Goal: Task Accomplishment & Management: Use online tool/utility

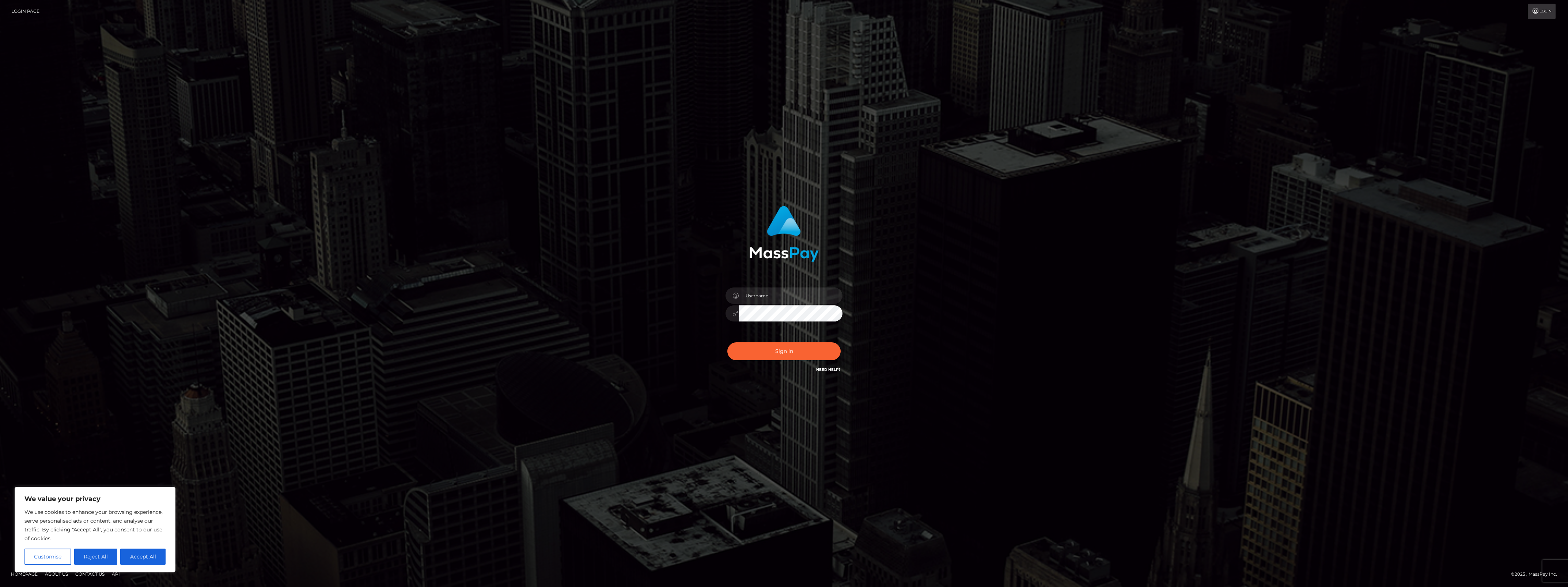
type input "bengreen"
click at [784, 353] on button "Sign in" at bounding box center [784, 351] width 113 height 18
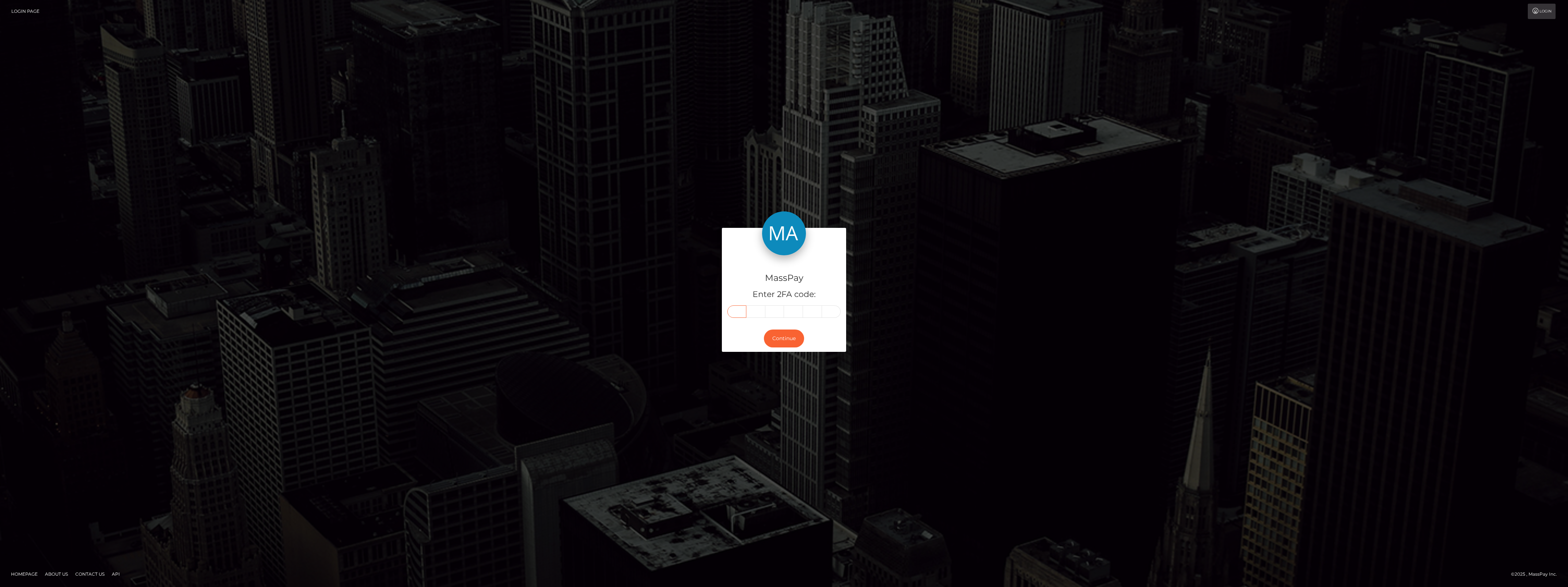
paste input "0"
type input "0"
type input "2"
type input "5"
type input "8"
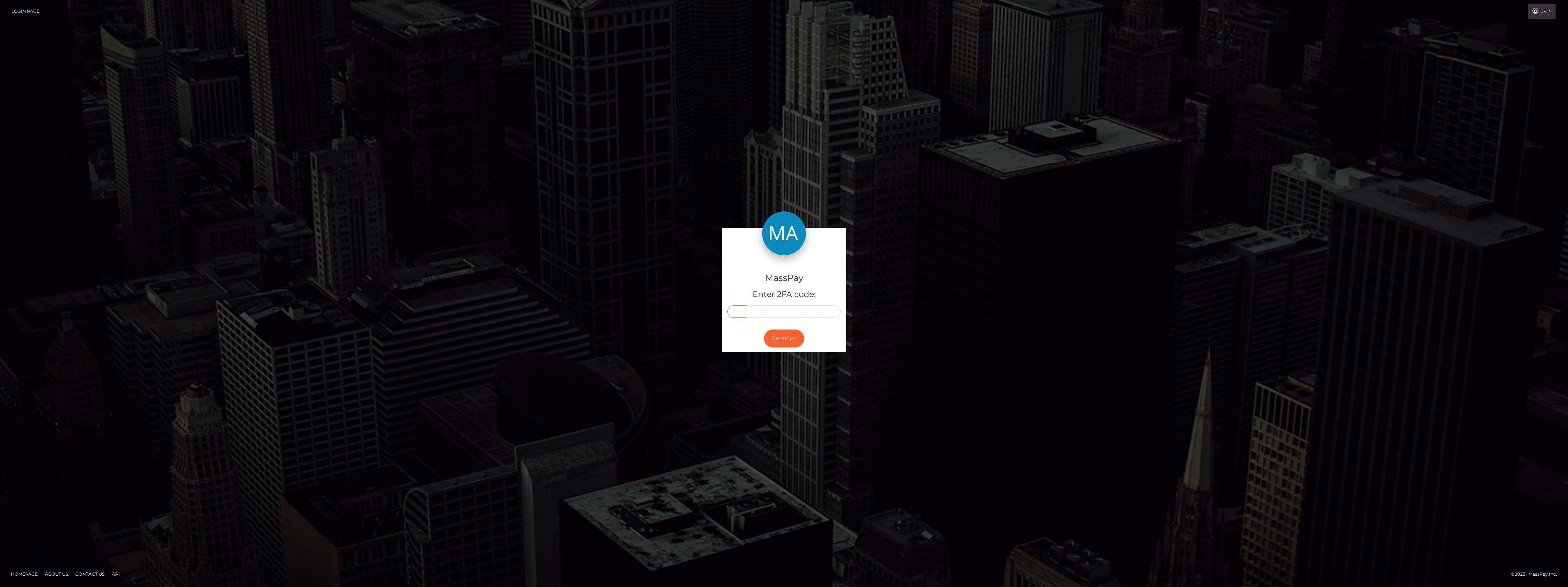
type input "3"
type input "4"
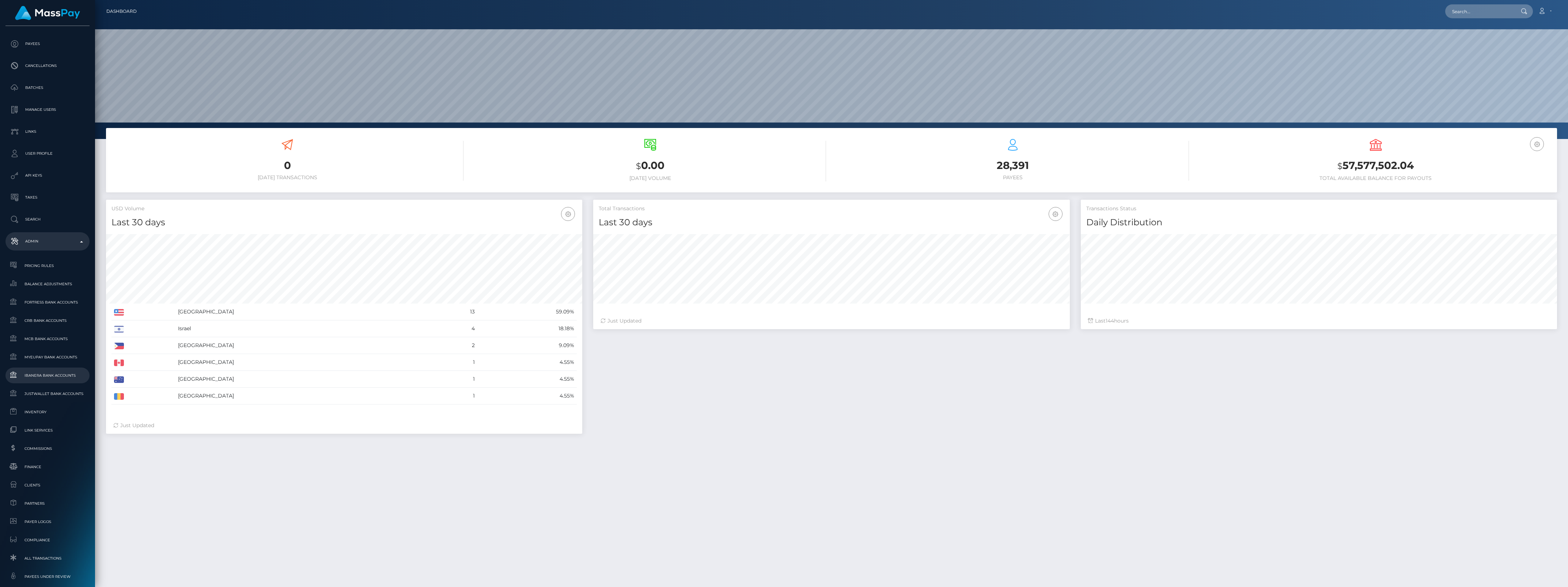
scroll to position [137, 0]
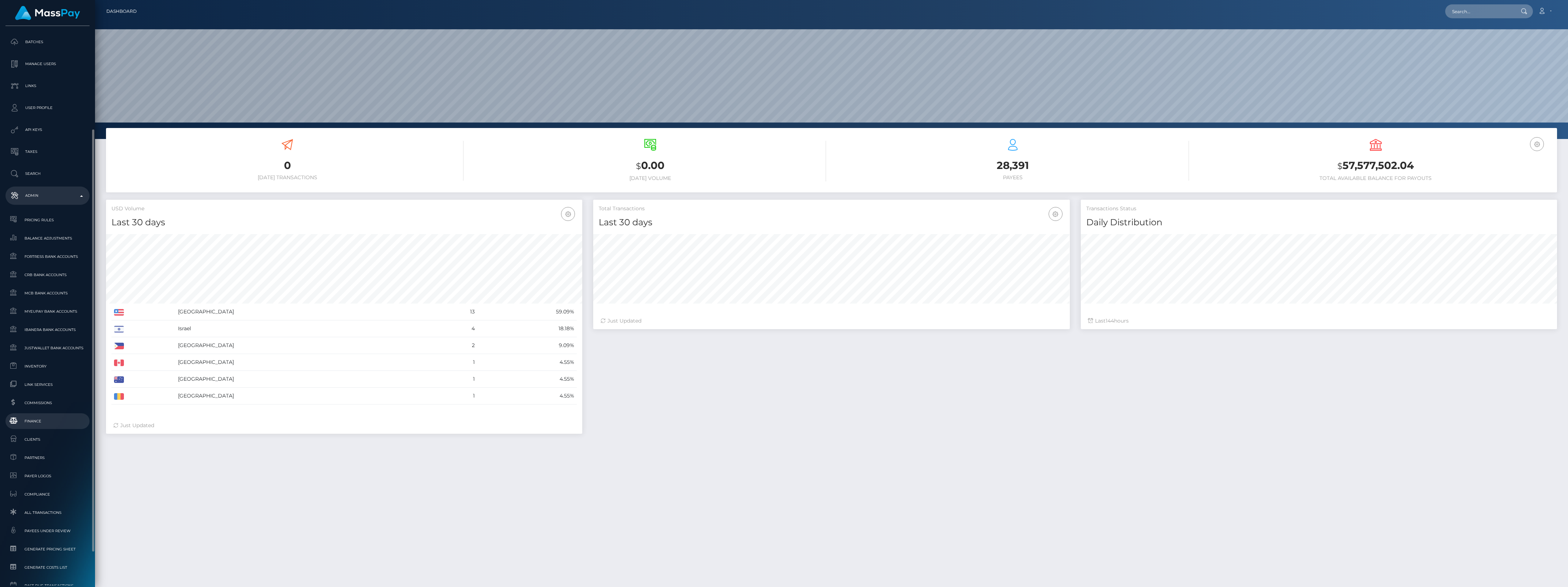
click at [56, 423] on span "Finance" at bounding box center [47, 421] width 78 height 9
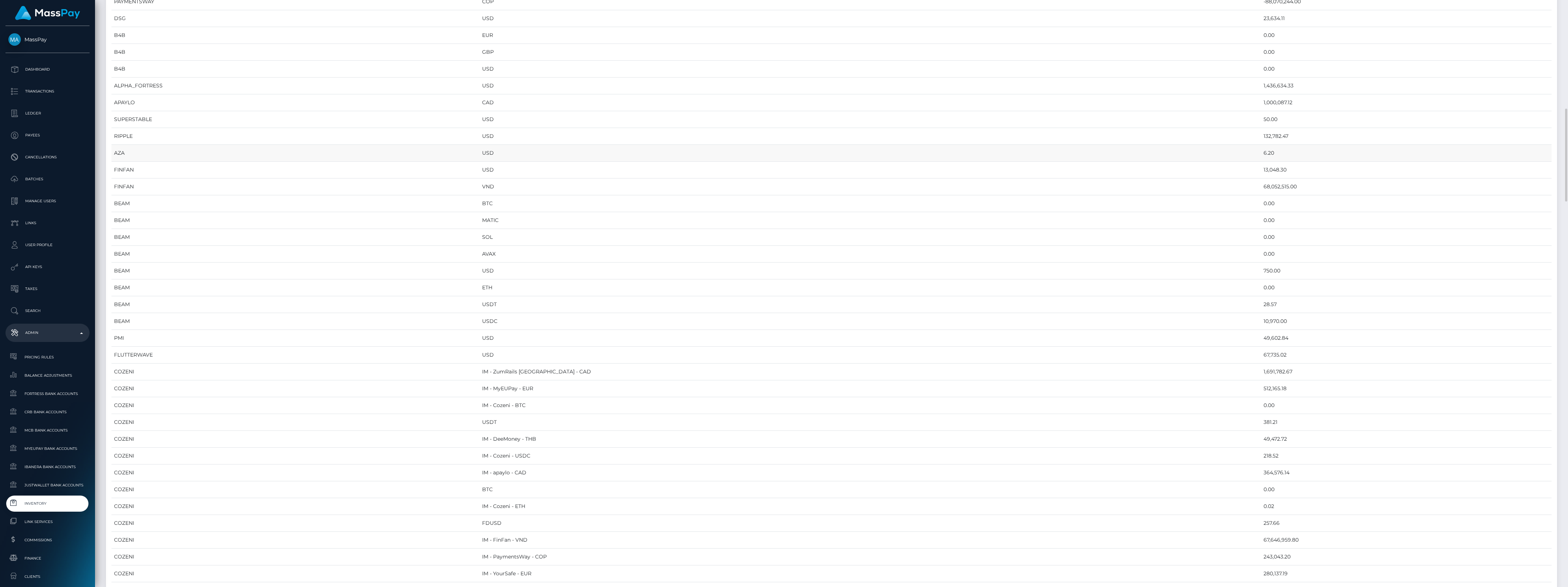
scroll to position [777, 0]
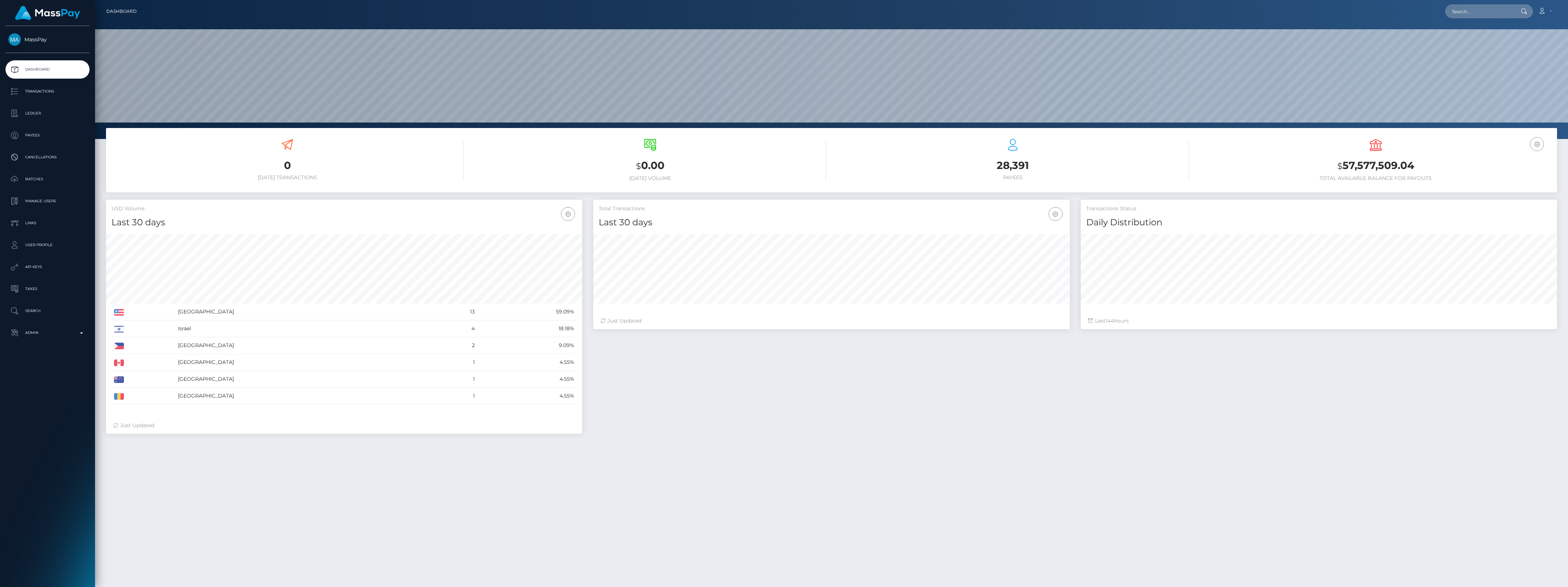
scroll to position [129, 476]
click at [44, 337] on link "Admin" at bounding box center [47, 332] width 84 height 18
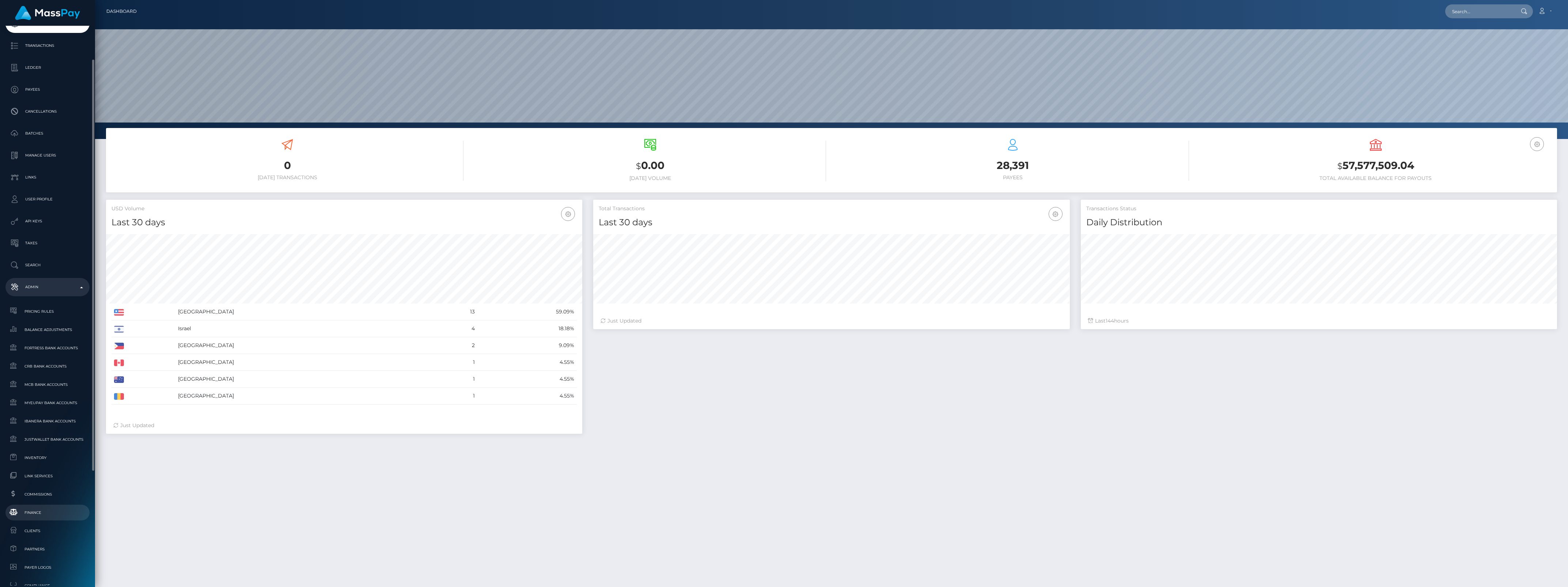
click at [38, 507] on link "Finance" at bounding box center [47, 513] width 84 height 16
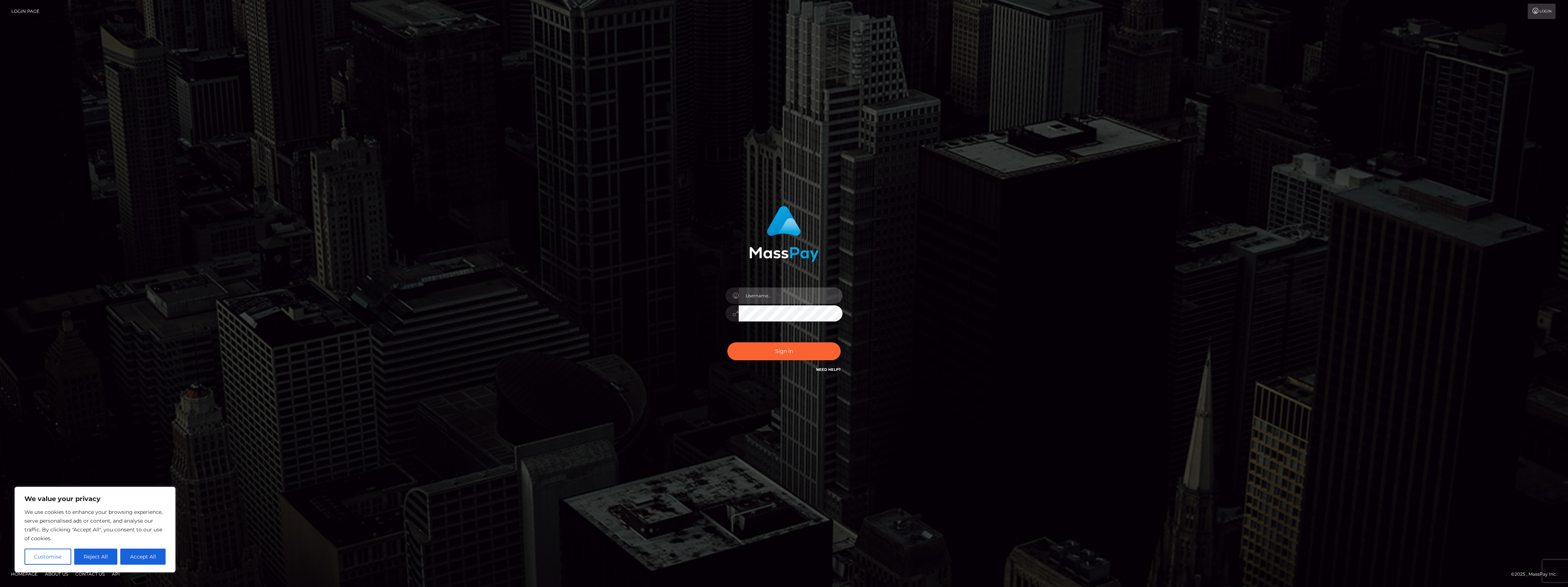
type input "bengreen"
click at [748, 354] on div "Sign in Need Help?" at bounding box center [784, 354] width 128 height 32
type input "bengreen"
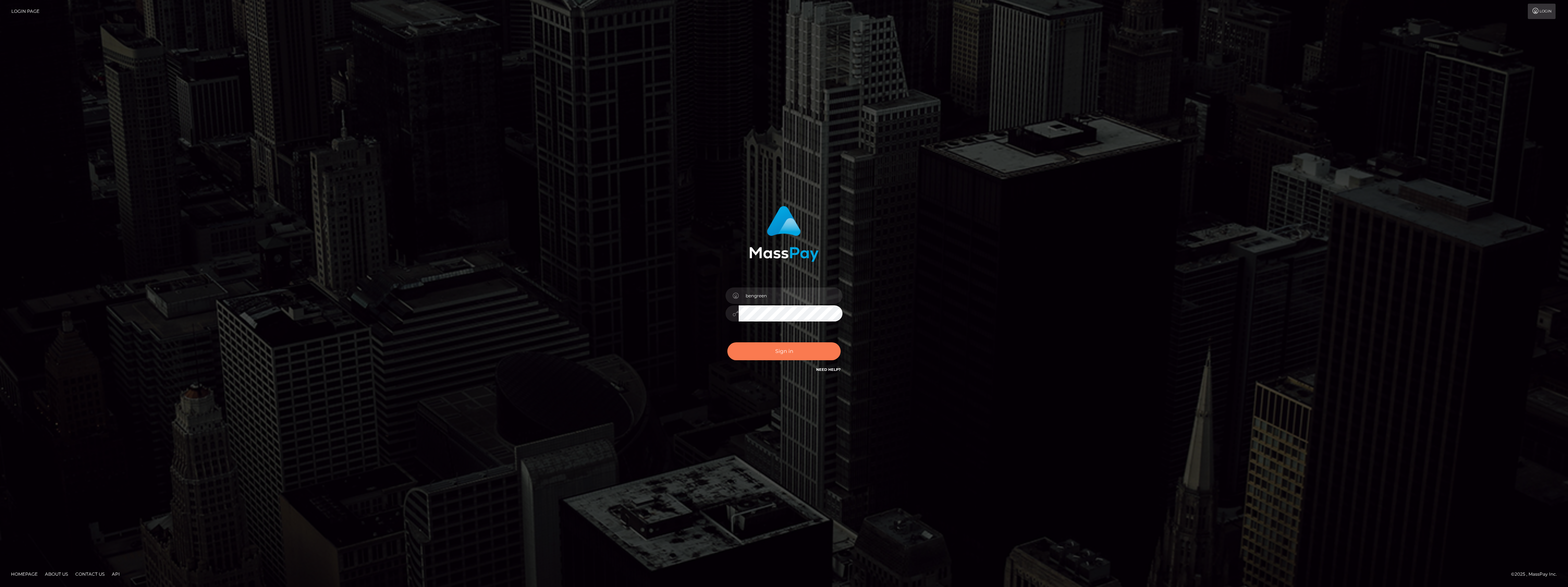
click at [761, 342] on button "Sign in" at bounding box center [784, 351] width 113 height 18
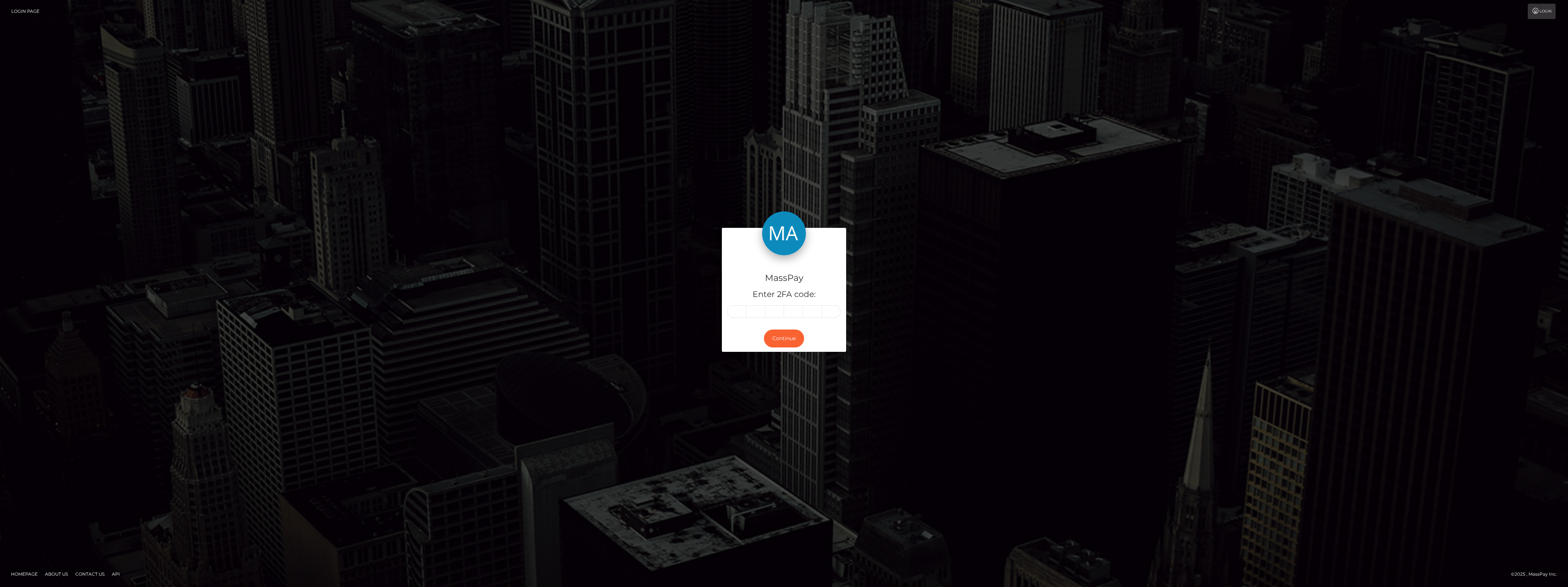
type input "1"
type input "0"
type input "7"
type input "4"
type input "9"
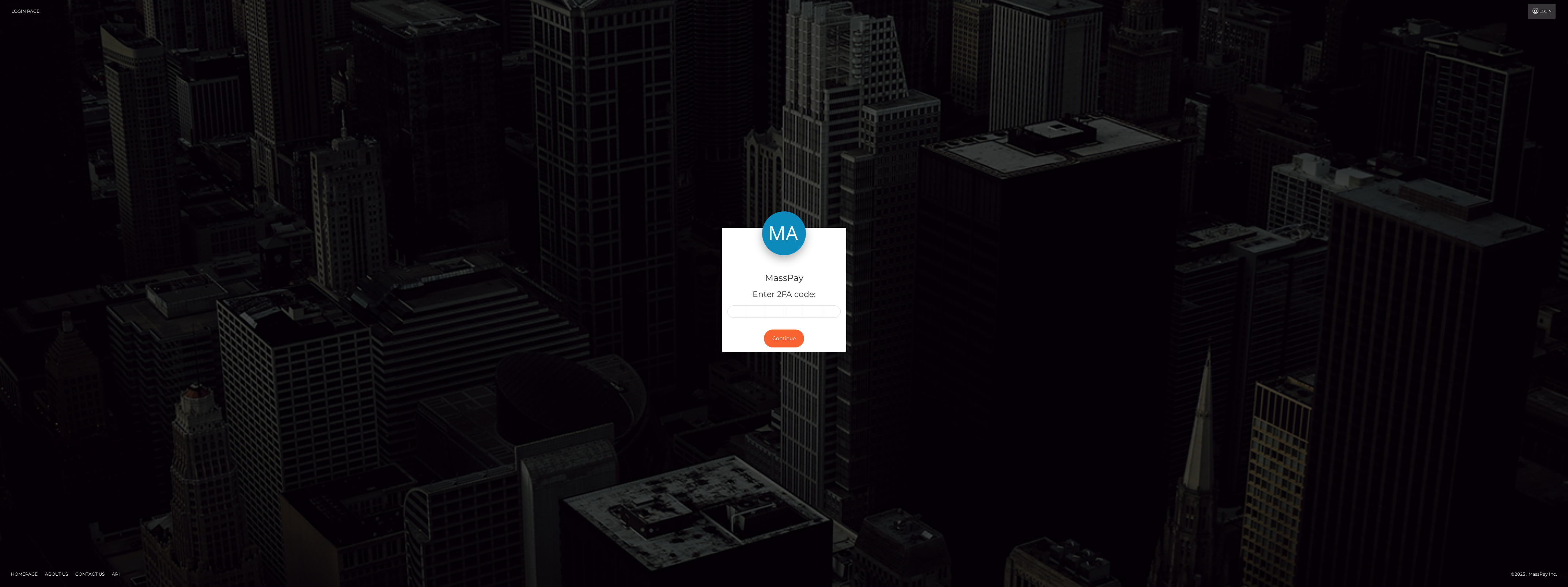
type input "4"
click at [788, 346] on button "Continue" at bounding box center [784, 338] width 40 height 18
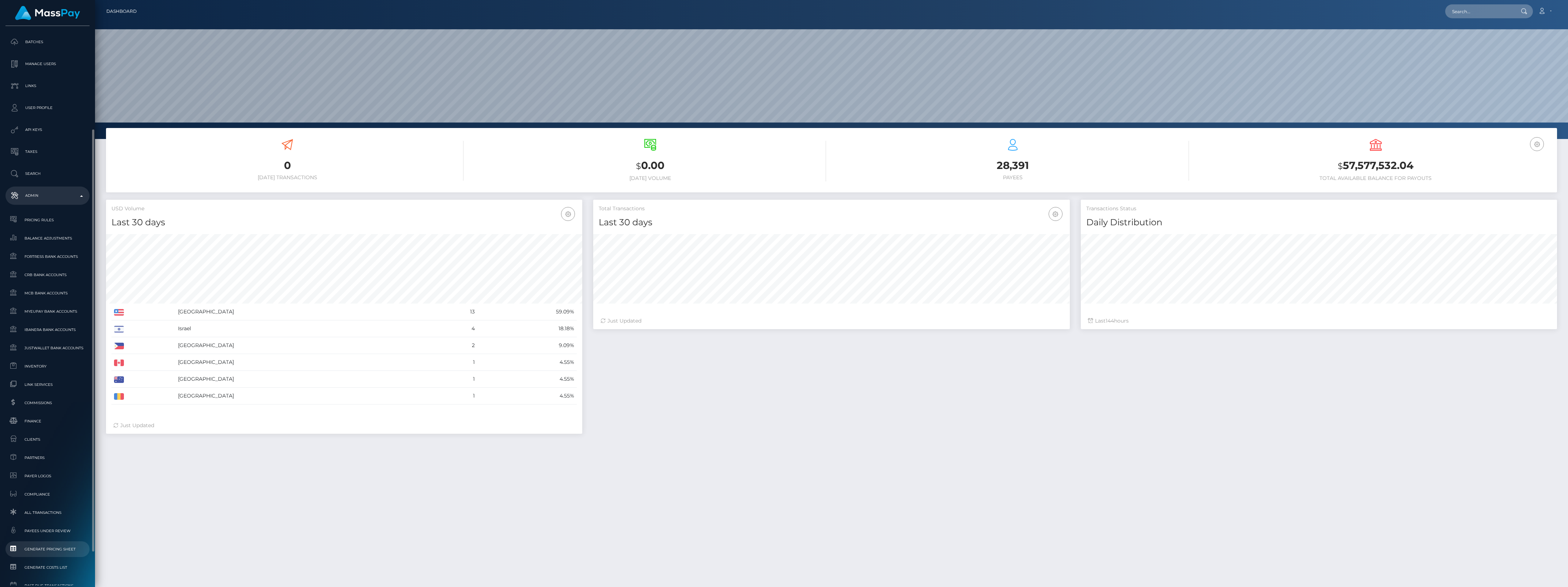
scroll to position [181, 0]
click at [37, 189] on span "Balance Adjustments" at bounding box center [47, 194] width 78 height 9
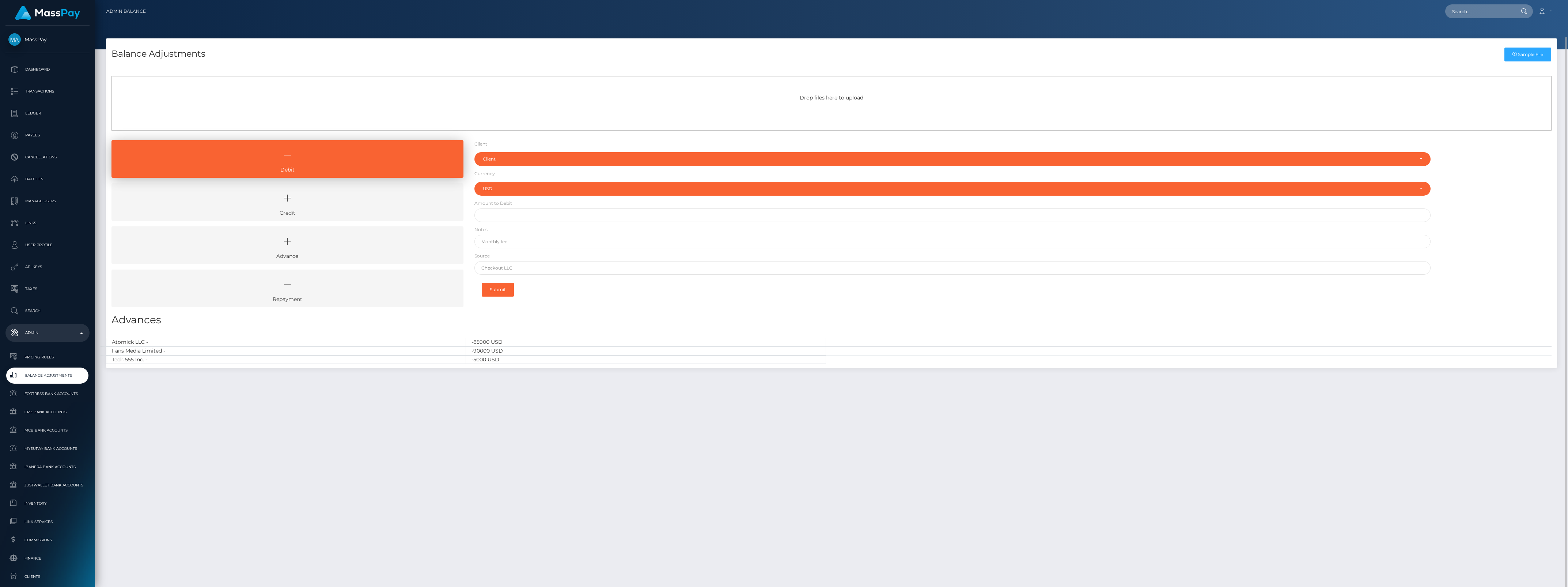
select select "USD"
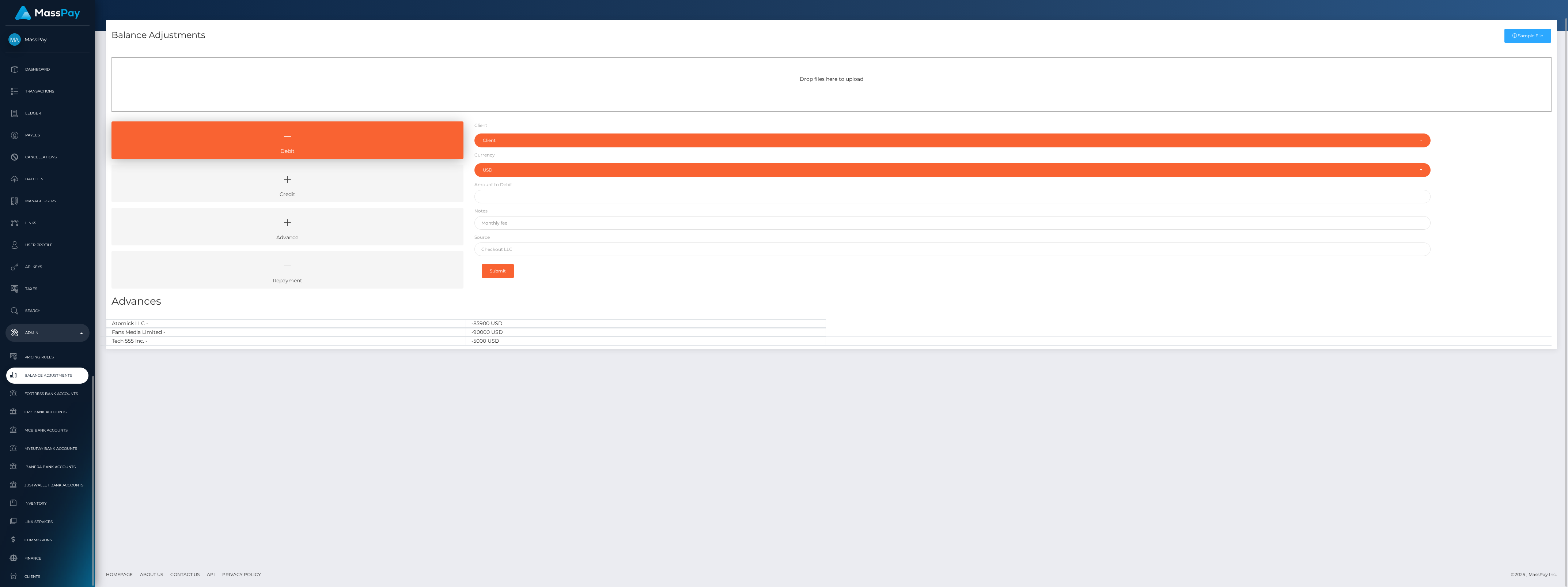
scroll to position [202, 0]
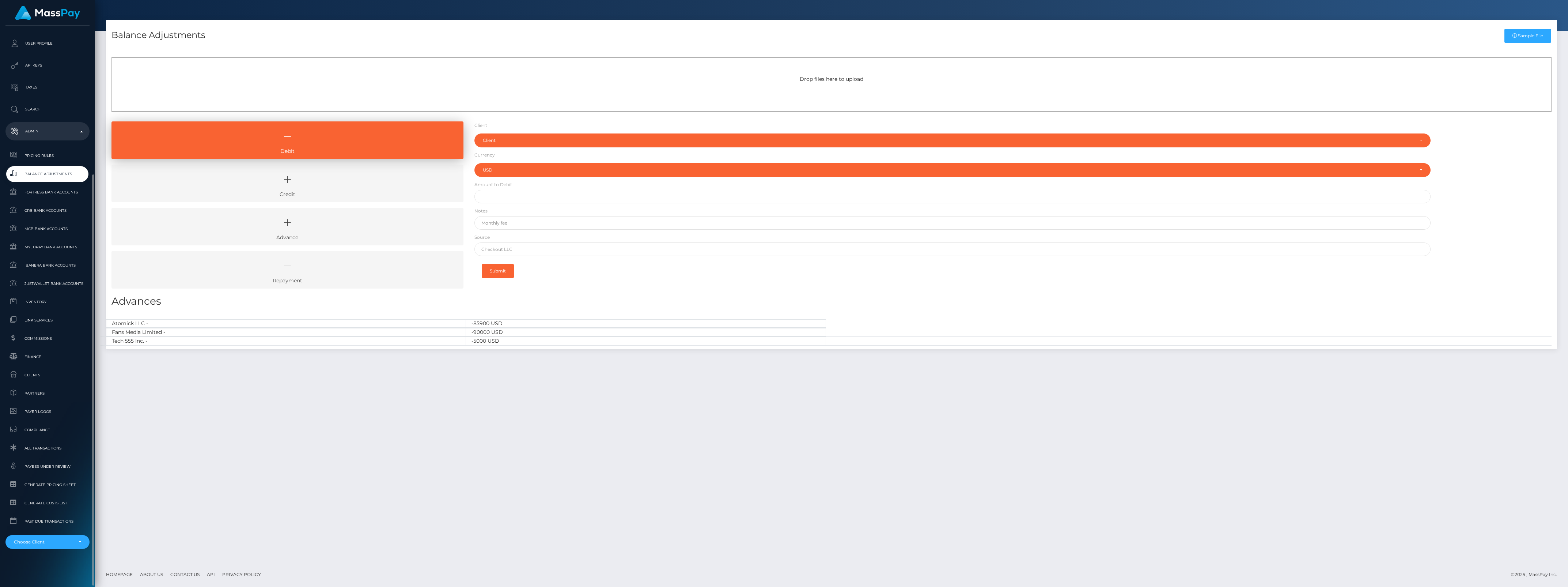
click at [59, 550] on div "MassPay Dashboard Transactions Ledger Payees Cancellations" at bounding box center [47, 306] width 95 height 560
click at [60, 546] on div "Choose Client" at bounding box center [47, 541] width 84 height 14
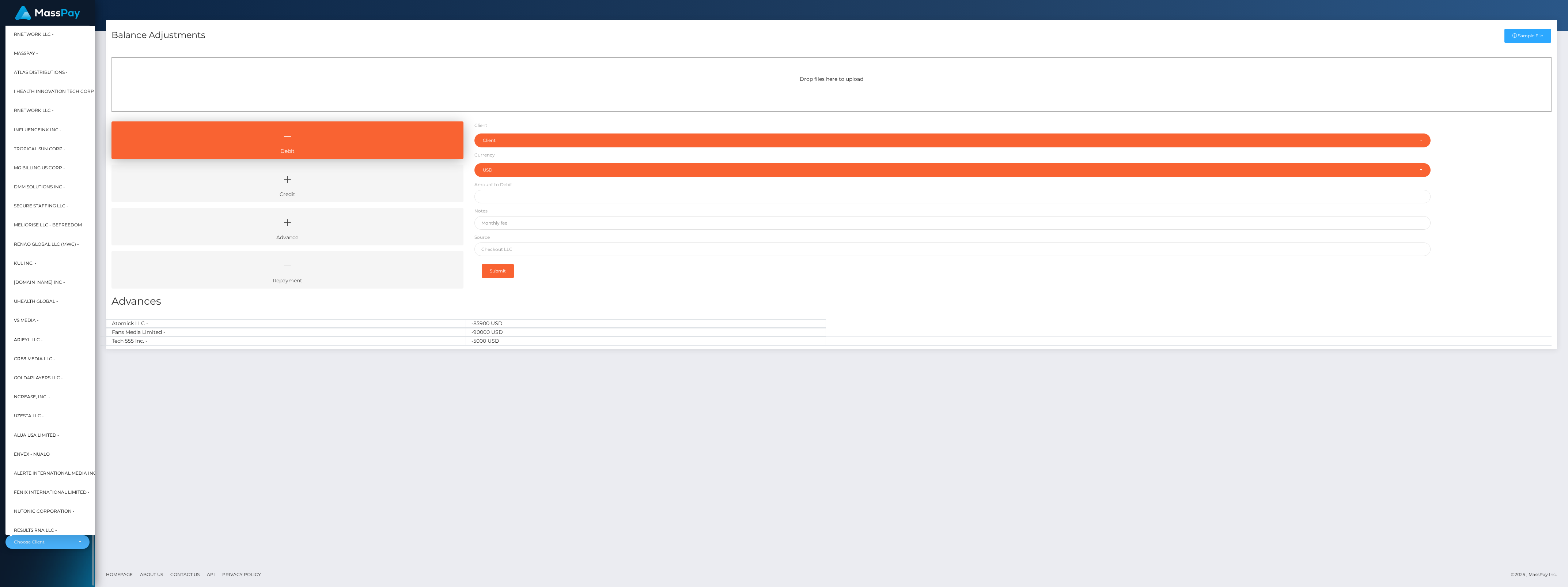
scroll to position [0, 8]
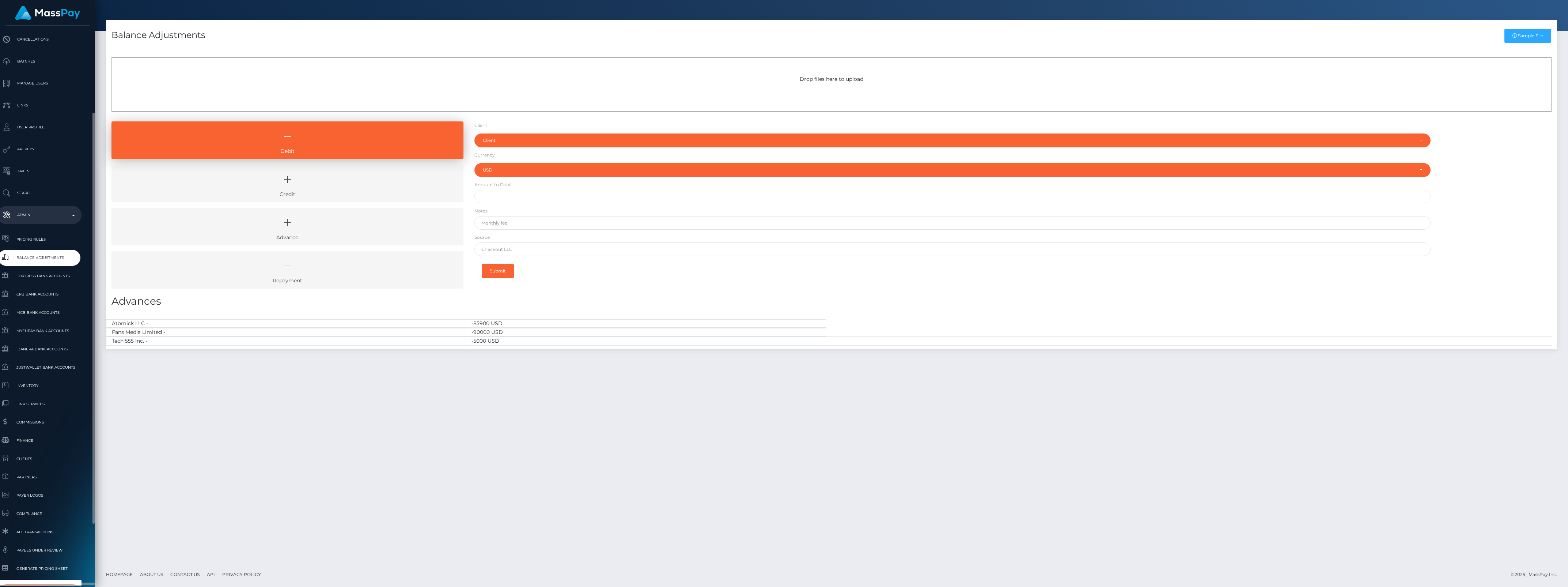
type input "select"
select select "44"
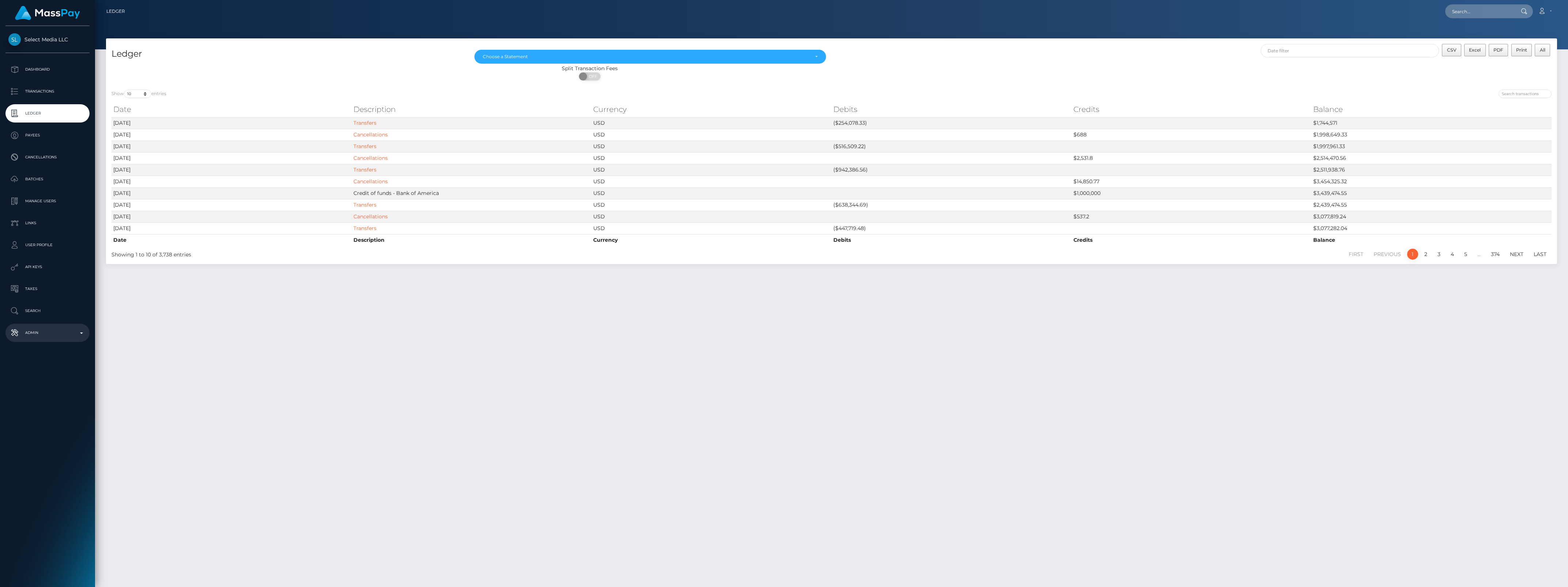
click at [44, 326] on link "Admin" at bounding box center [47, 332] width 84 height 18
click at [58, 372] on span "Balance Adjustments" at bounding box center [47, 375] width 78 height 9
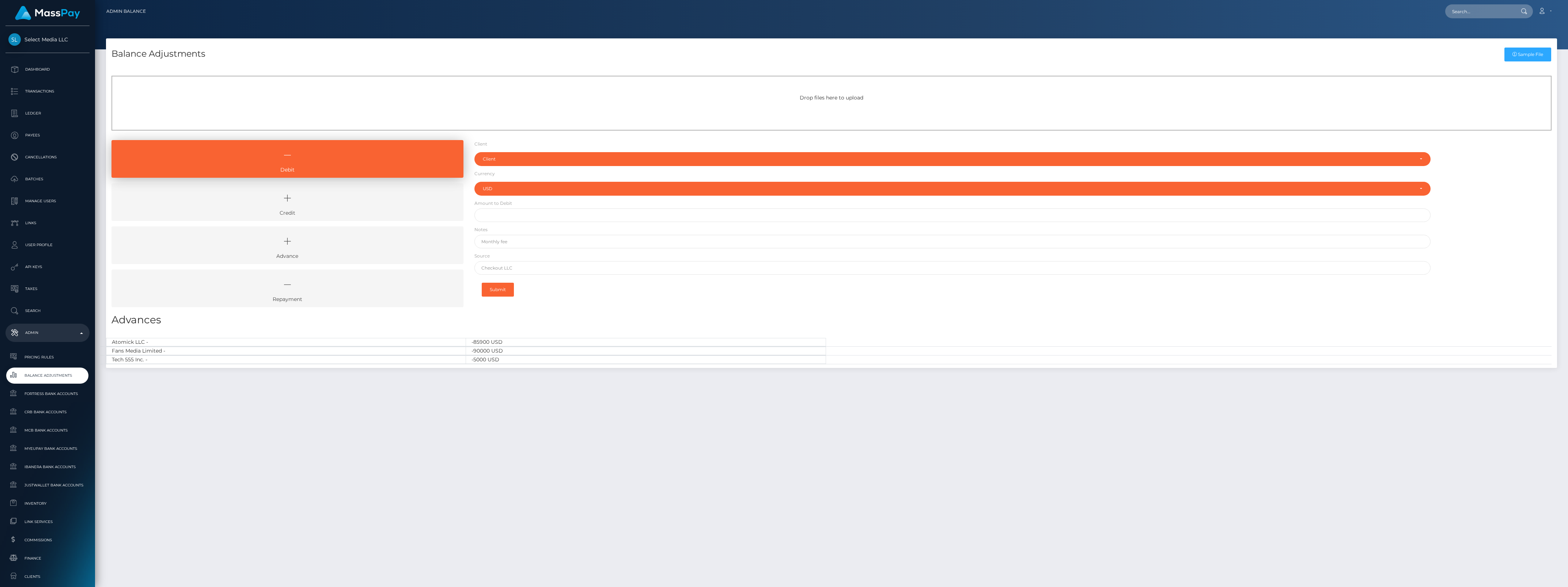
select select "USD"
drag, startPoint x: 273, startPoint y: 202, endPoint x: 293, endPoint y: 208, distance: 20.9
click at [275, 203] on icon at bounding box center [287, 198] width 335 height 22
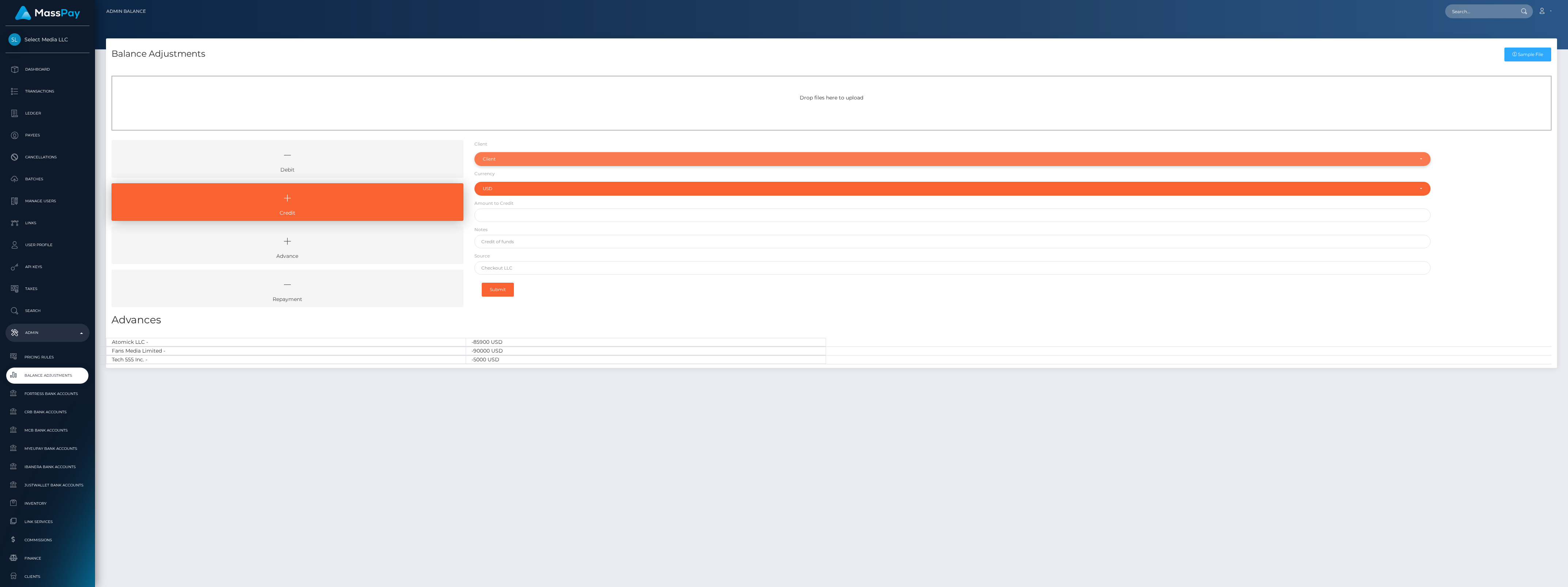
click at [529, 161] on div "Client" at bounding box center [948, 159] width 931 height 6
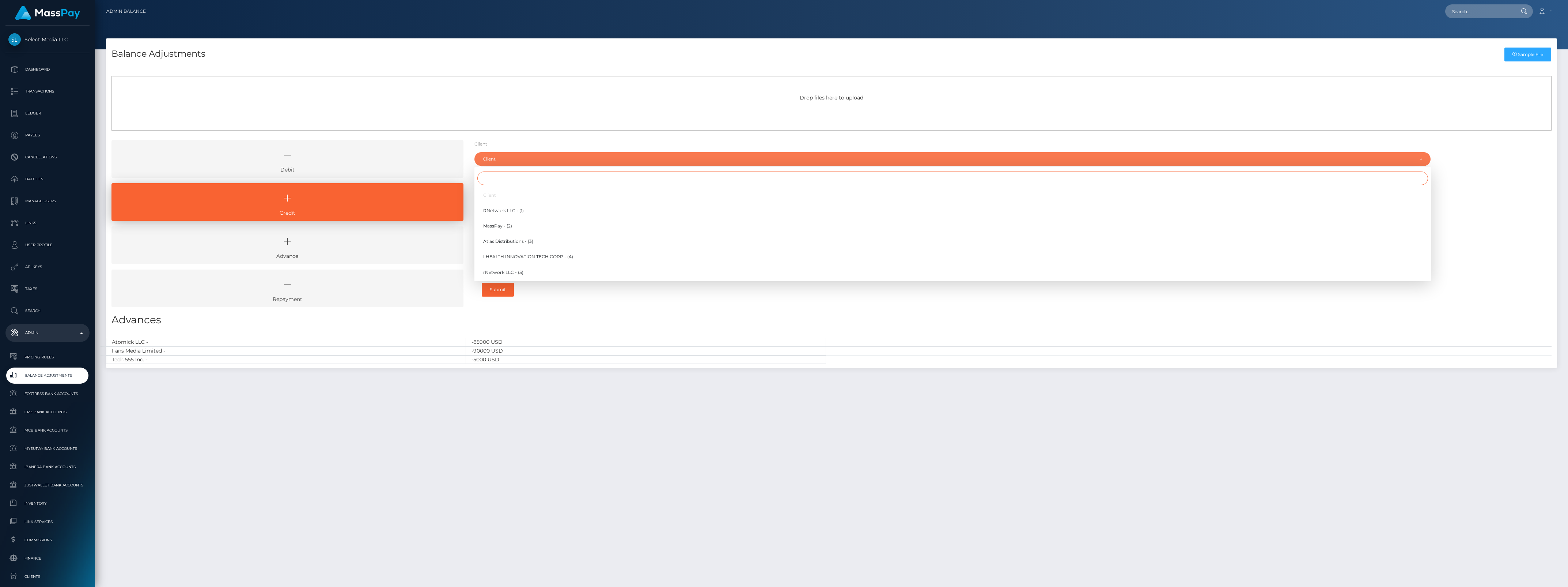
click at [525, 183] on input "Search" at bounding box center [953, 178] width 951 height 13
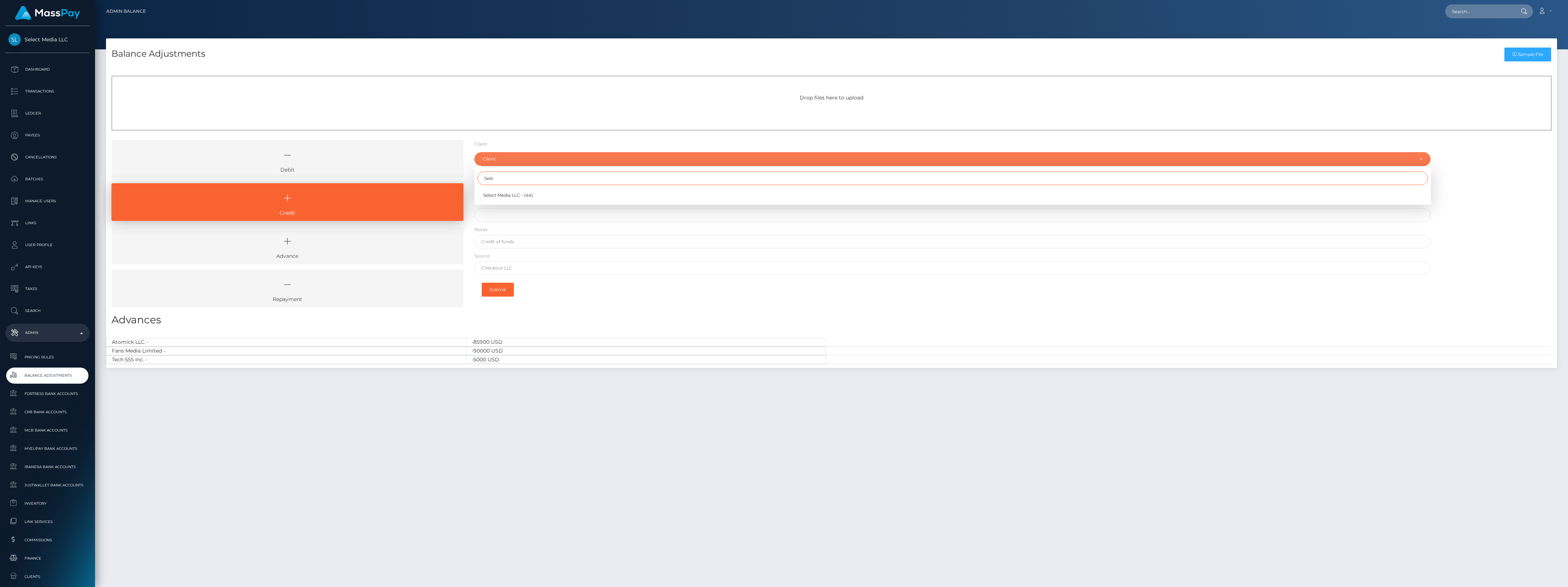
type input "Sele"
click at [536, 186] on div "Select Media LLC - (44)" at bounding box center [952, 194] width 956 height 15
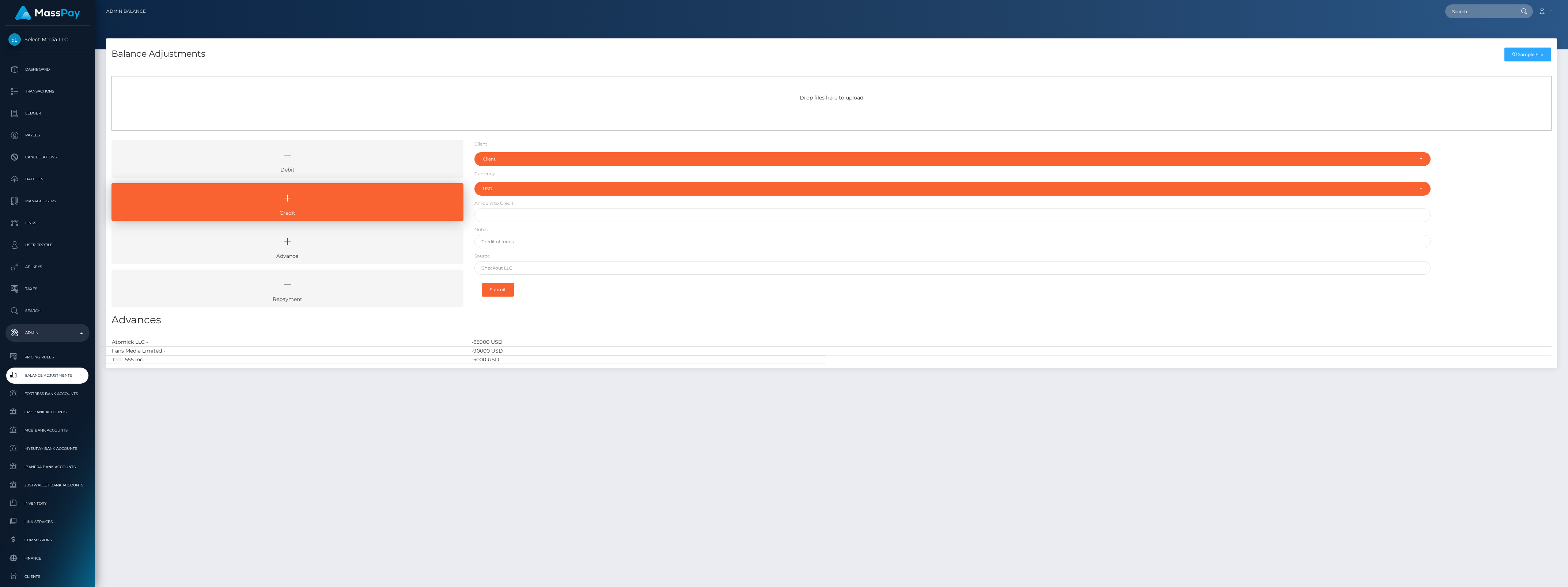
click at [511, 145] on form "Client Client RNetwork LLC - (1) MassPay - (2) Atlas Distributions - (3) I HEAL…" at bounding box center [952, 220] width 956 height 161
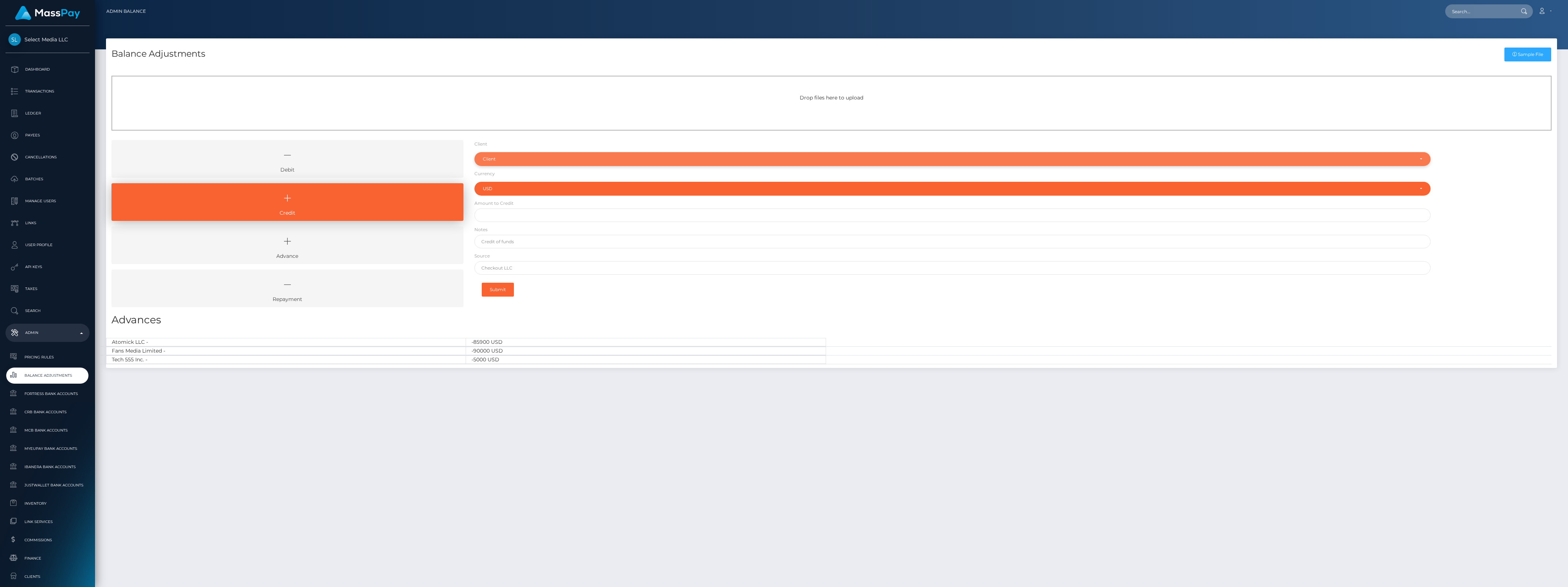
click at [514, 161] on div "Client" at bounding box center [948, 159] width 931 height 6
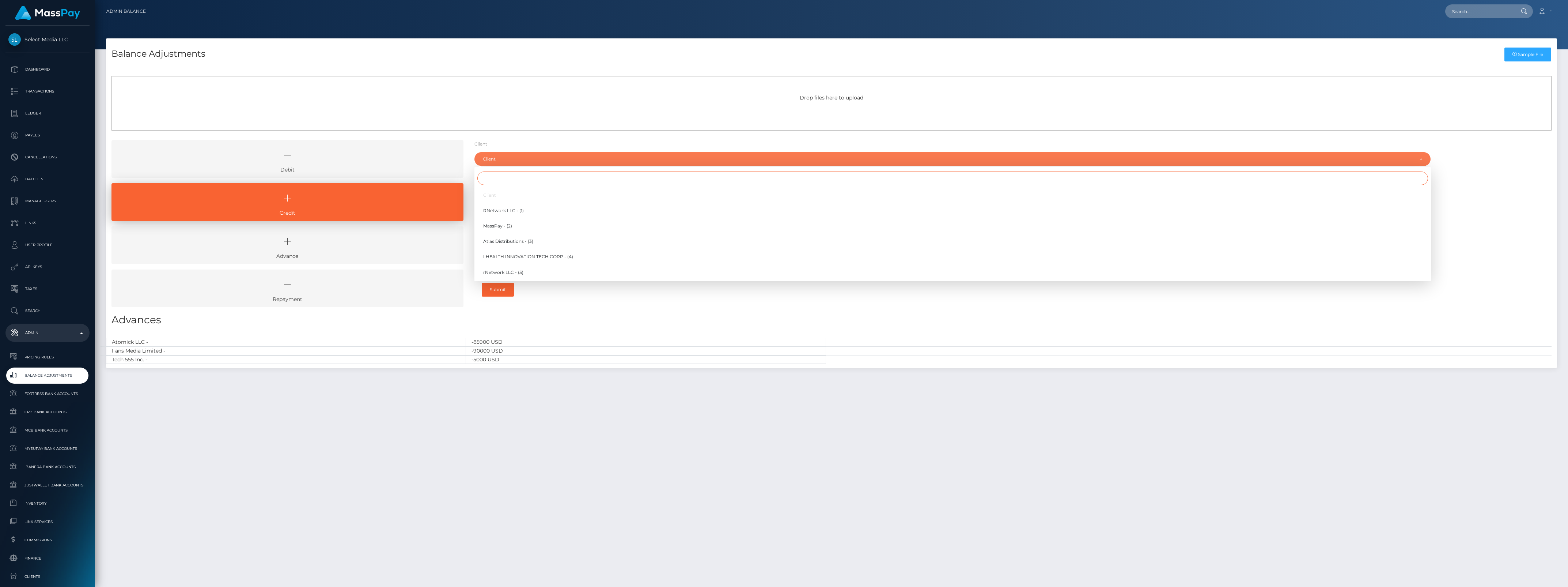
click at [514, 175] on input "Search" at bounding box center [953, 178] width 951 height 13
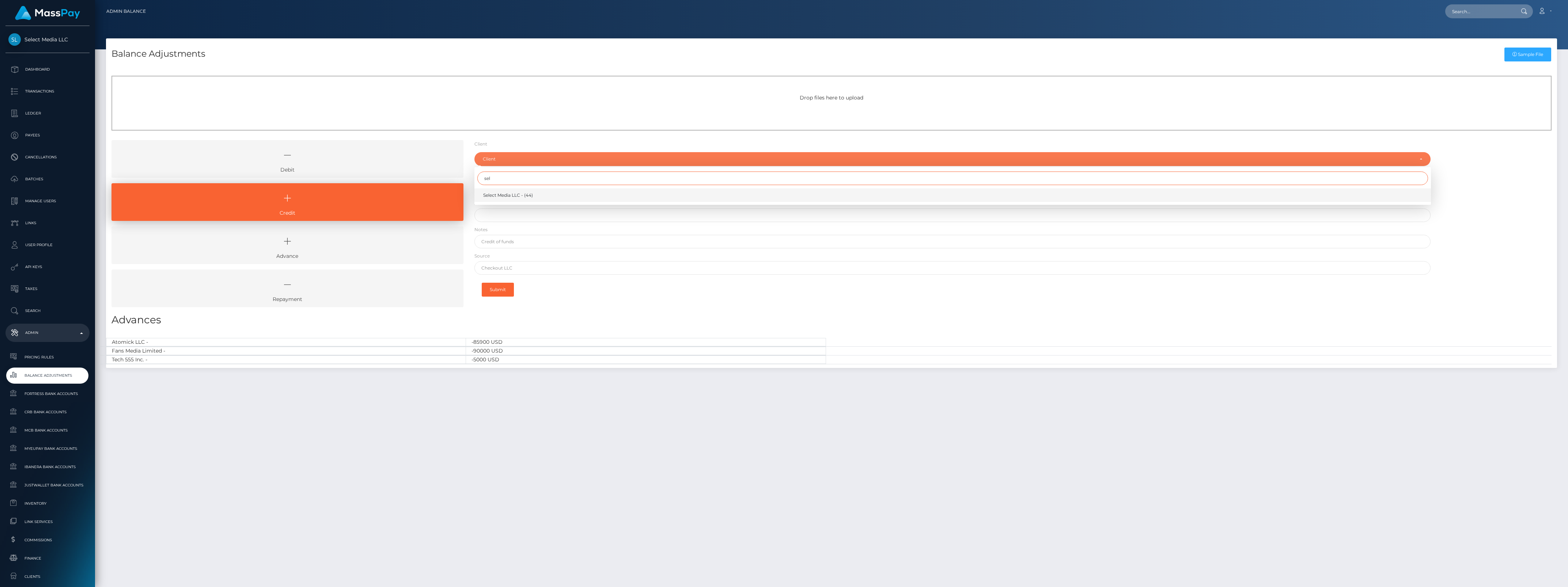
type input "sel"
click at [516, 192] on span "Select Media LLC - (44)" at bounding box center [508, 195] width 50 height 7
select select "44"
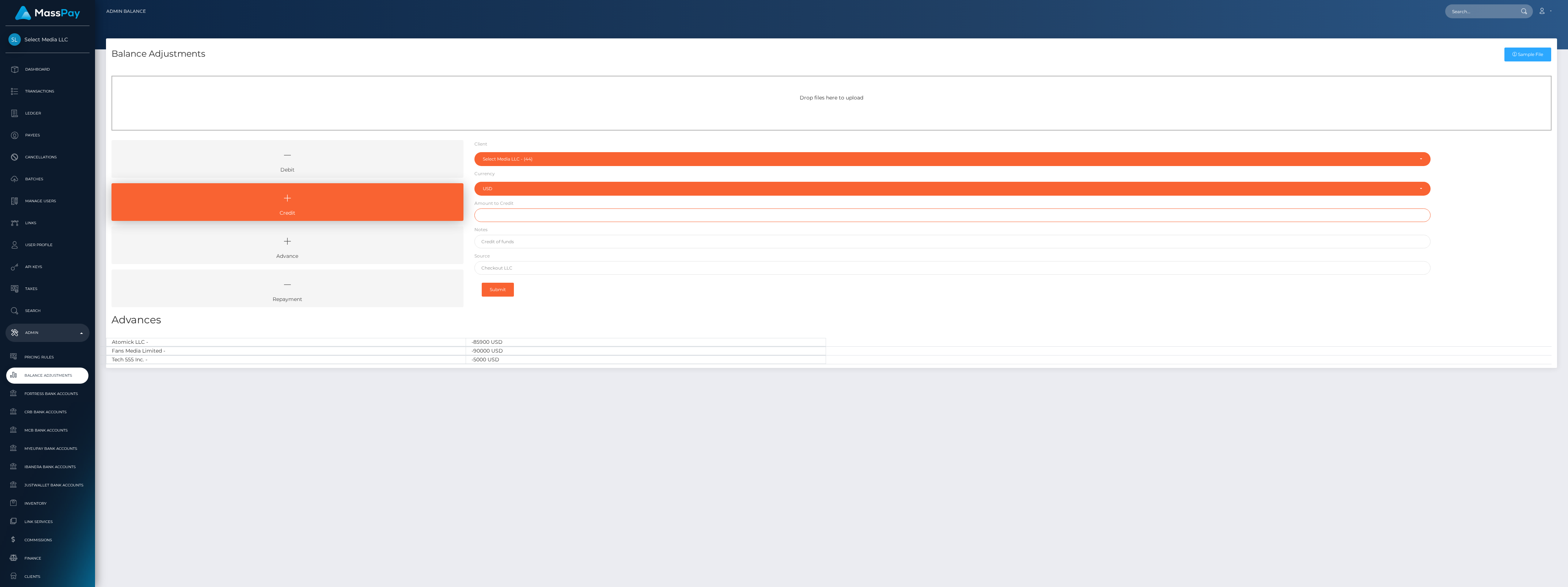
click at [516, 221] on input "text" at bounding box center [952, 215] width 956 height 13
paste input "1,500,000.00"
type input "$1,500,000.00"
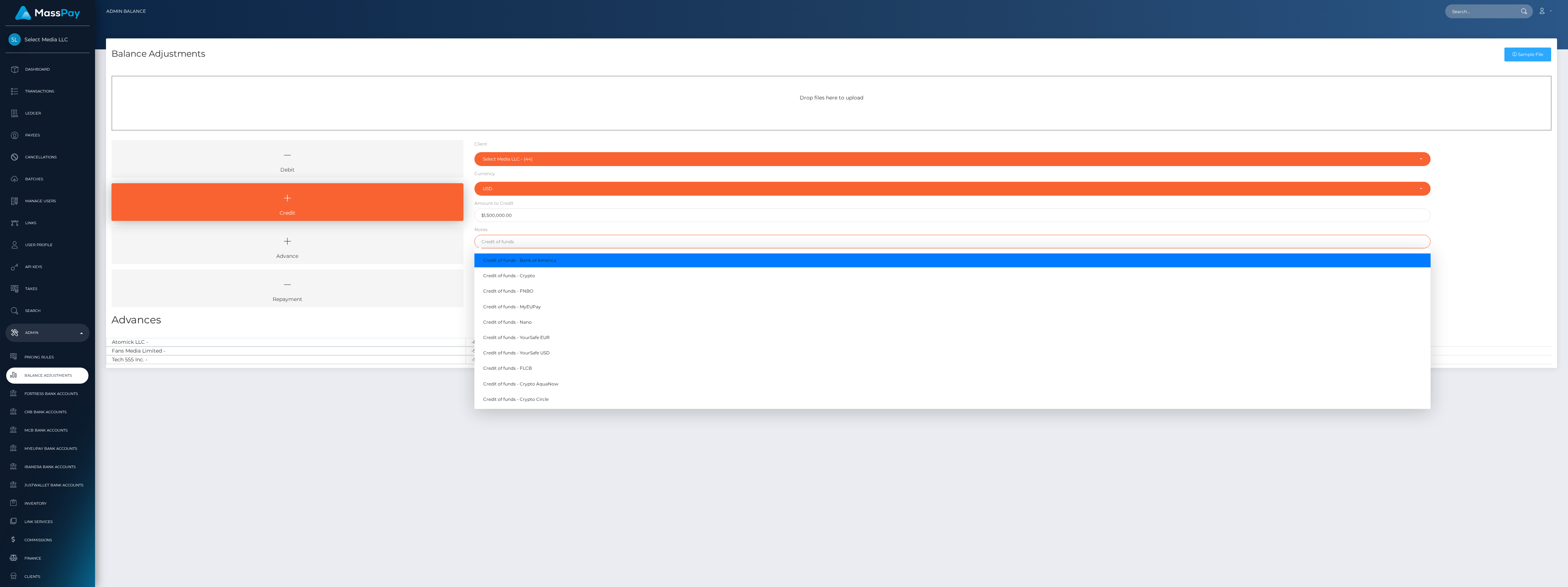
click at [527, 244] on input "text" at bounding box center [952, 241] width 956 height 13
click at [527, 242] on input "text" at bounding box center [952, 241] width 956 height 13
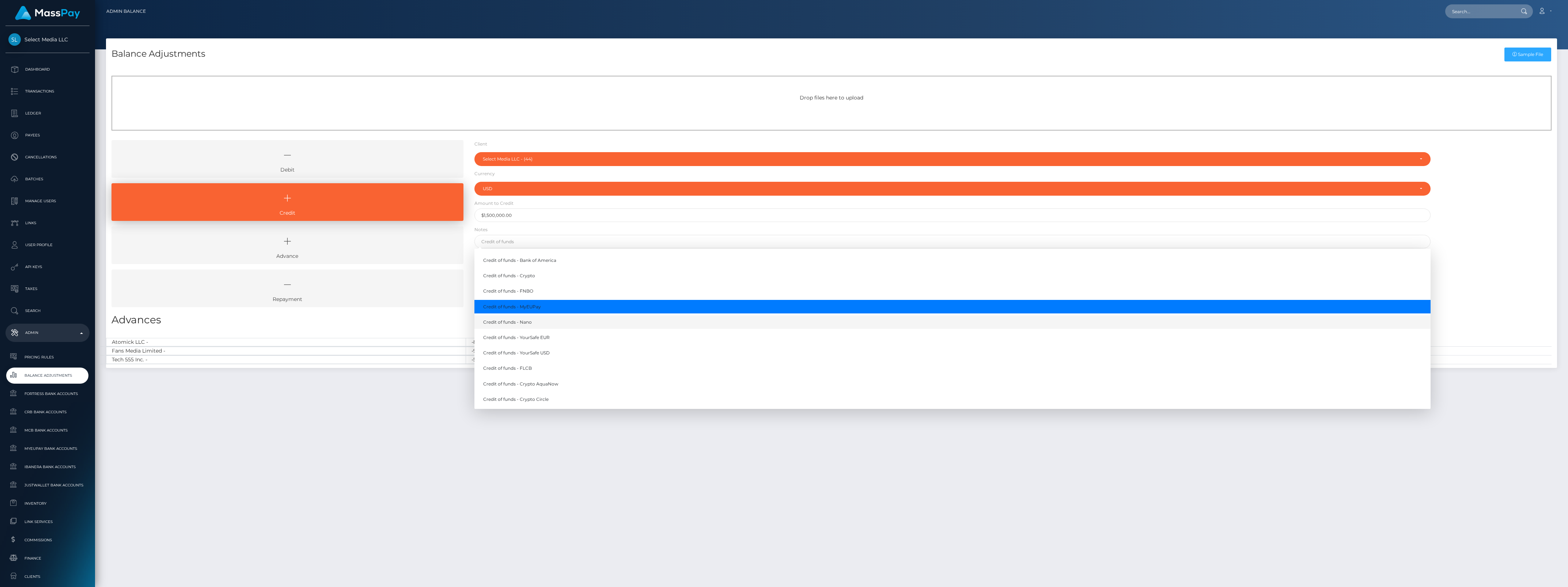
click at [531, 321] on link "Credit of funds - Nano" at bounding box center [952, 322] width 956 height 13
type input "Credit of funds - Nano"
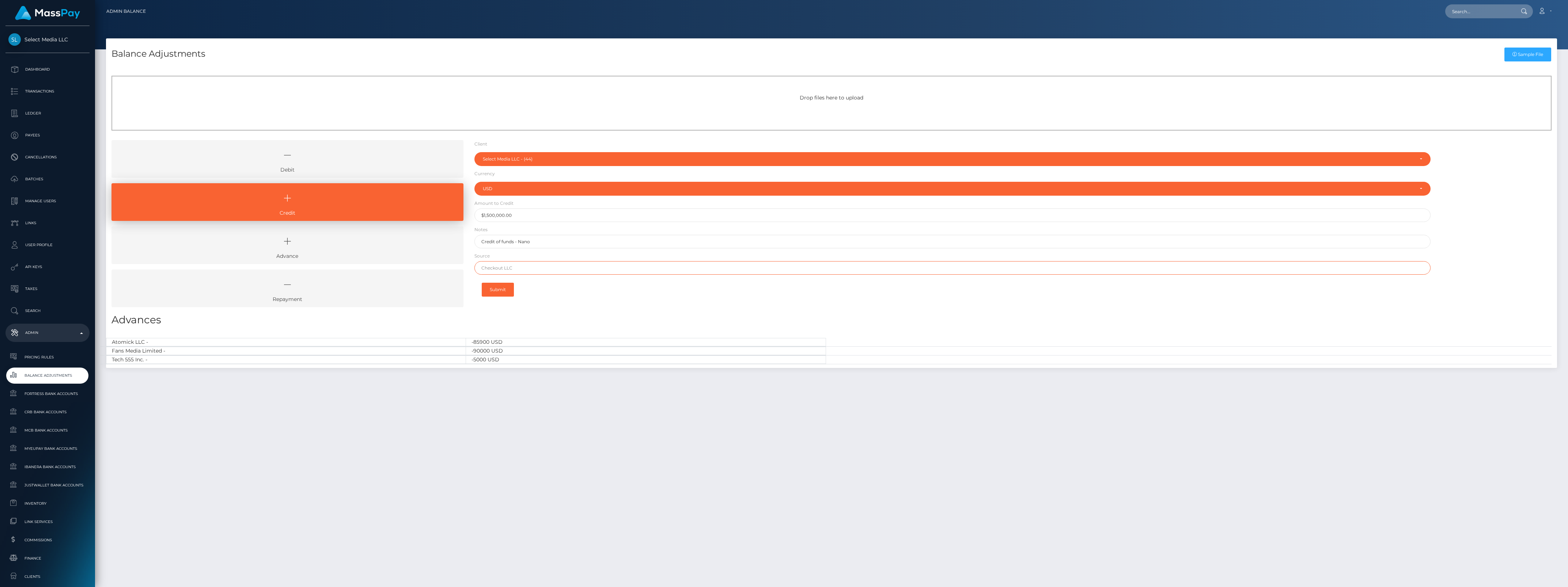
click at [528, 271] on input "text" at bounding box center [952, 268] width 956 height 13
type input "CHASE"
click at [508, 295] on button "Submit" at bounding box center [497, 289] width 32 height 14
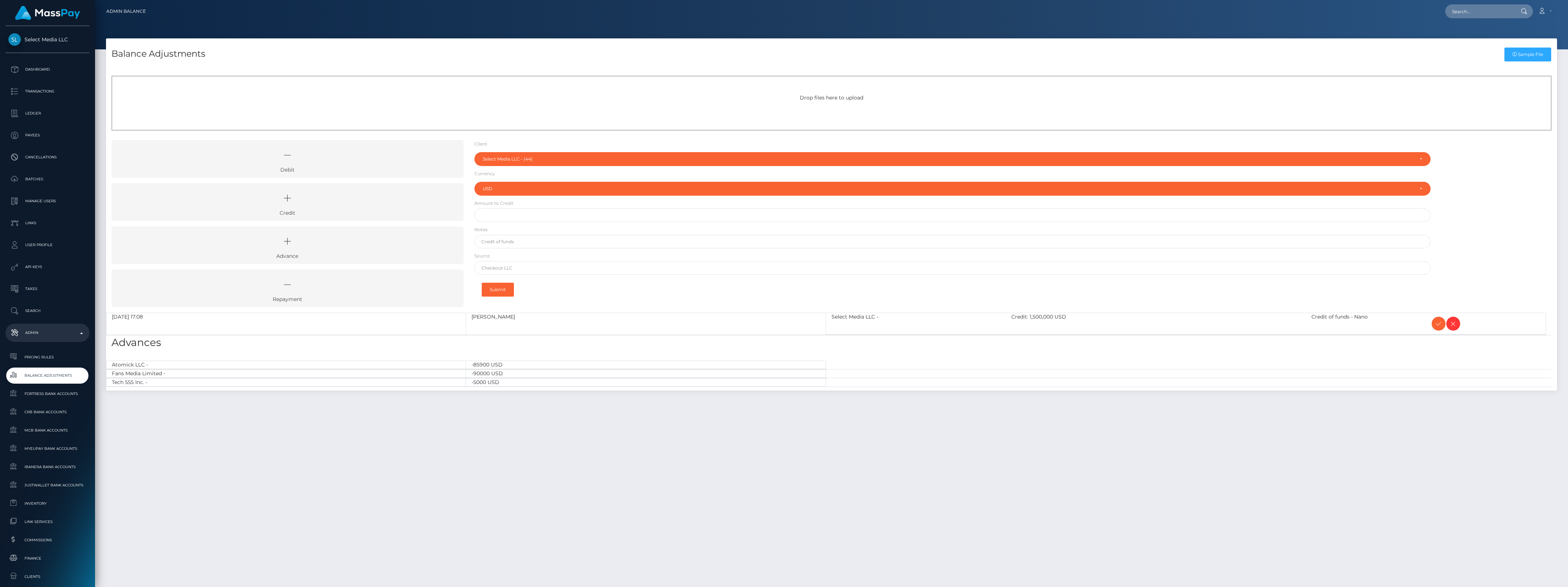
select select "44"
select select "USD"
click at [507, 295] on button "Submit" at bounding box center [497, 289] width 32 height 14
click at [502, 290] on button "Submit" at bounding box center [497, 289] width 32 height 14
click at [501, 216] on input "text" at bounding box center [952, 215] width 956 height 13
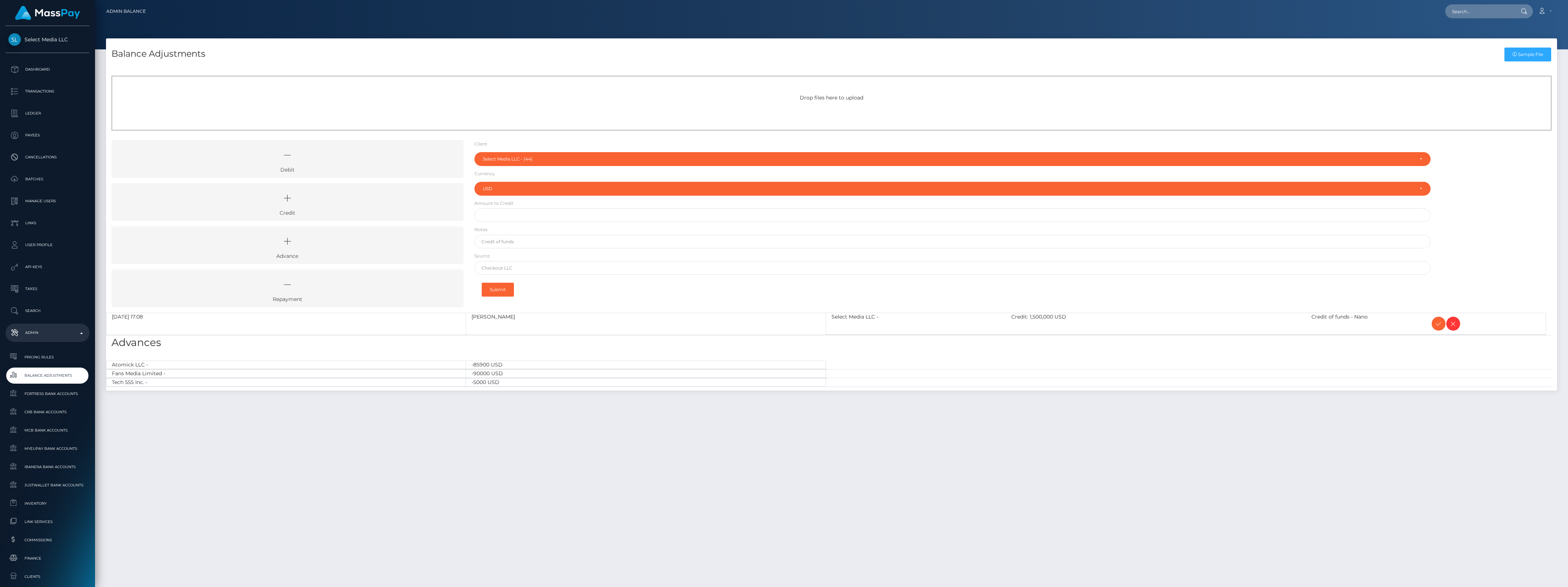
click at [717, 282] on div "Submit" at bounding box center [952, 289] width 956 height 23
click at [1440, 326] on icon at bounding box center [1438, 323] width 9 height 9
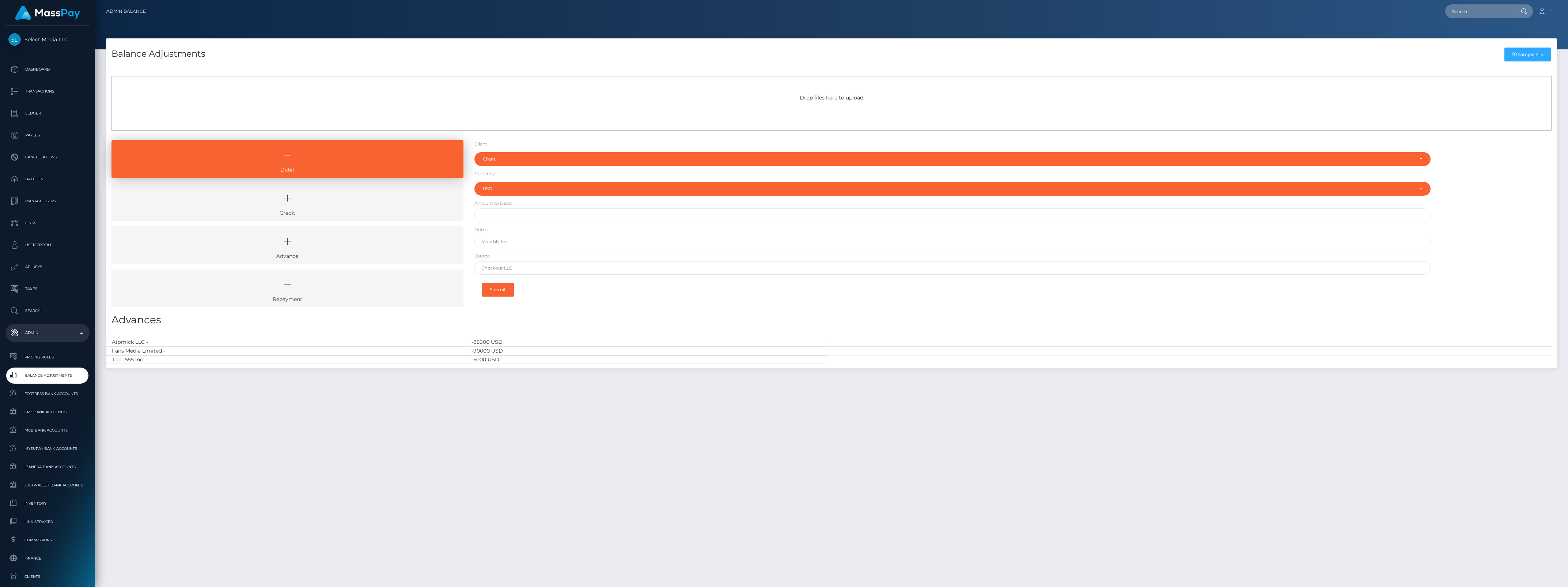
select select "USD"
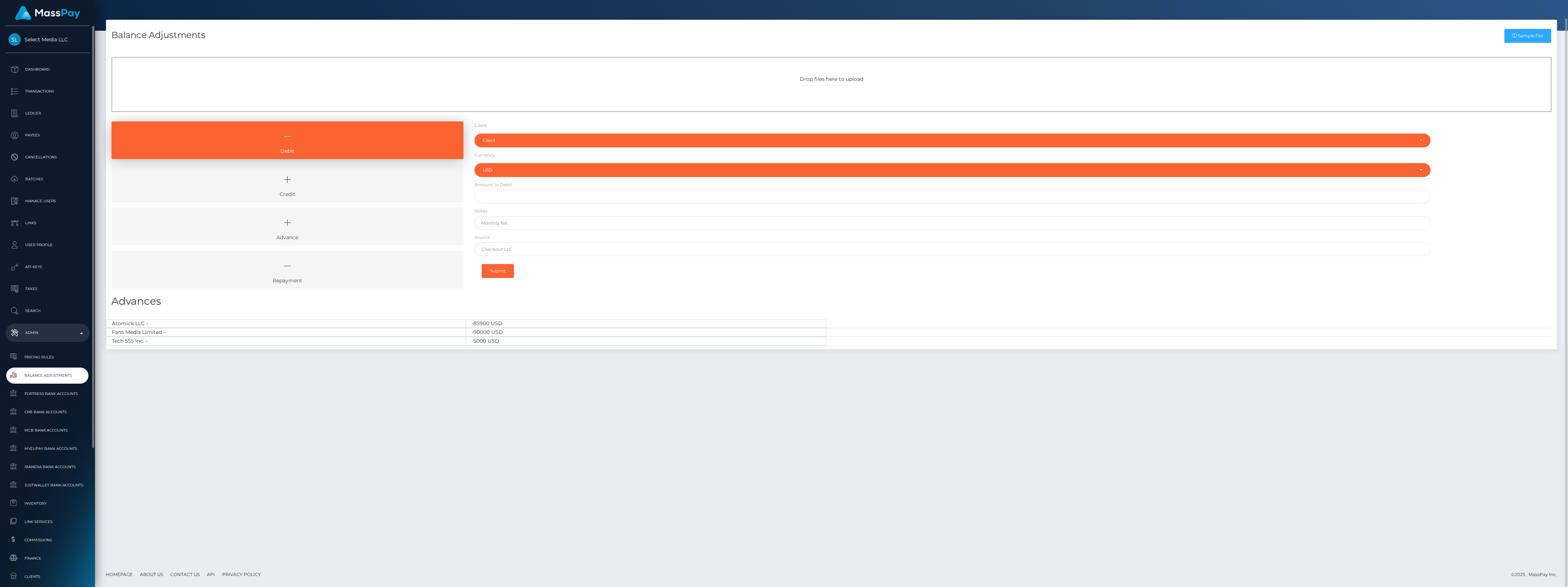
scroll to position [202, 0]
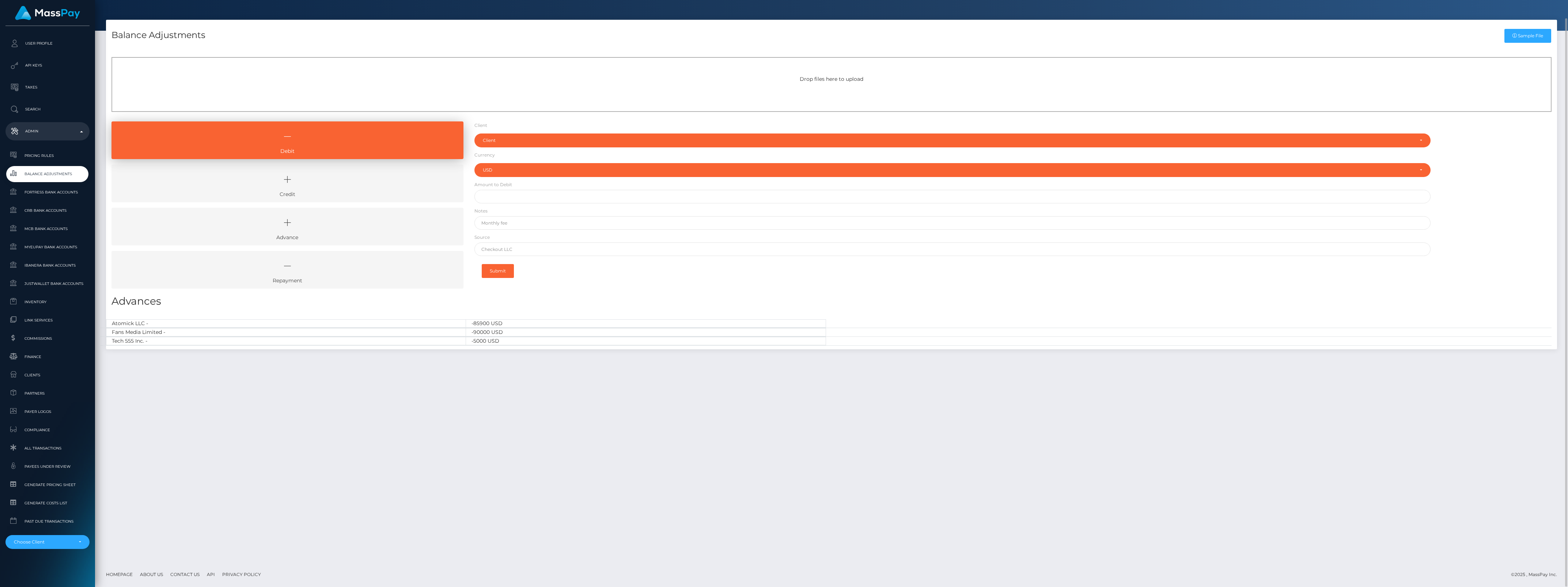
click at [401, 180] on icon at bounding box center [287, 180] width 335 height 22
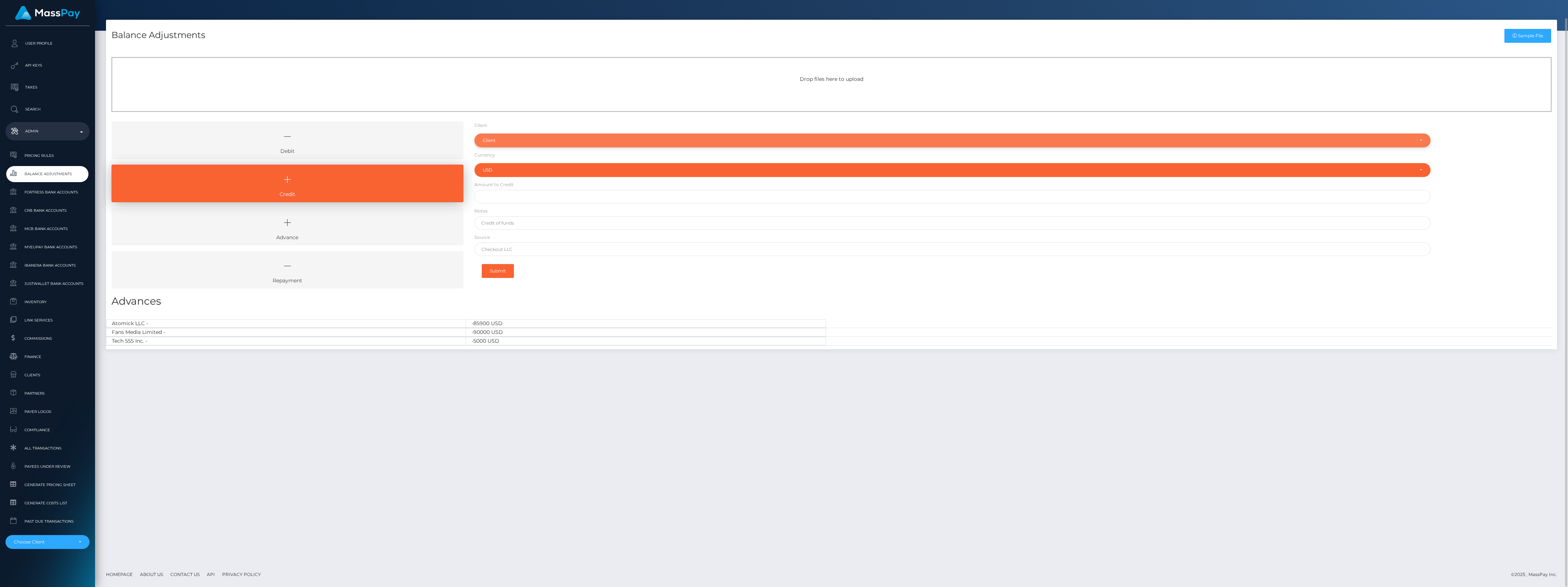
click at [516, 134] on div "Client" at bounding box center [952, 140] width 956 height 14
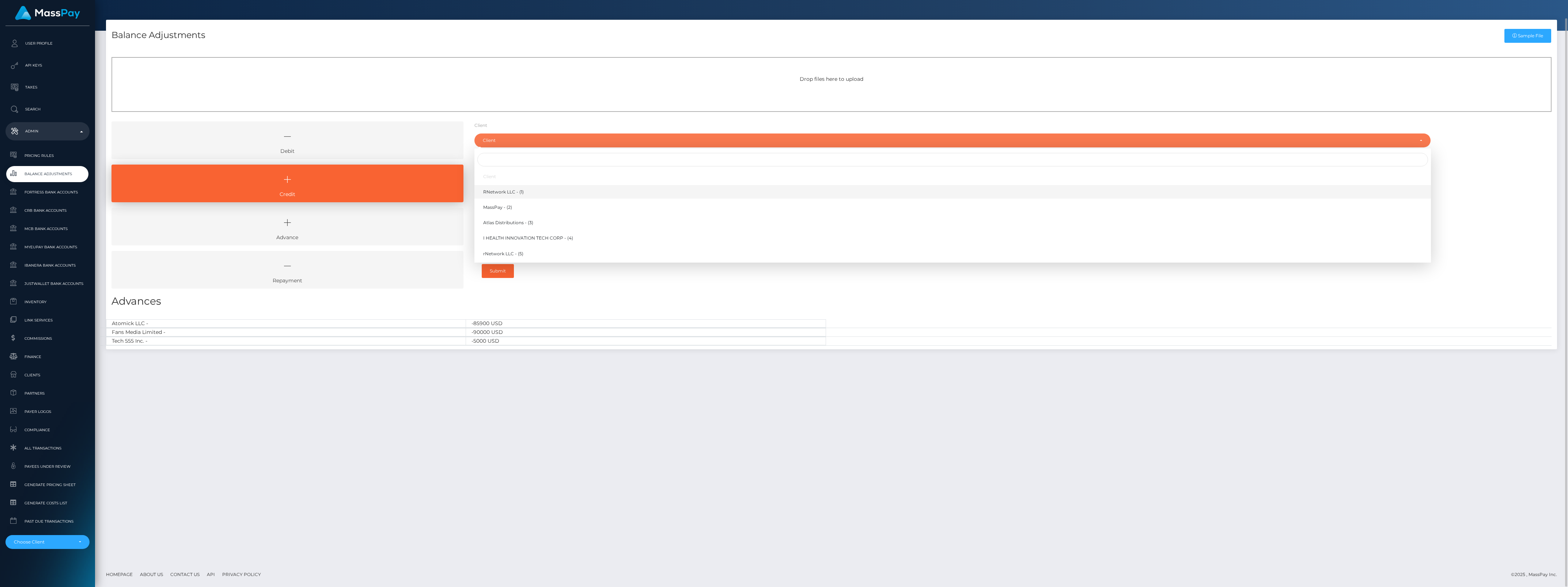
click at [518, 189] on span "RNetwork LLC - (1)" at bounding box center [503, 192] width 41 height 7
select select "1"
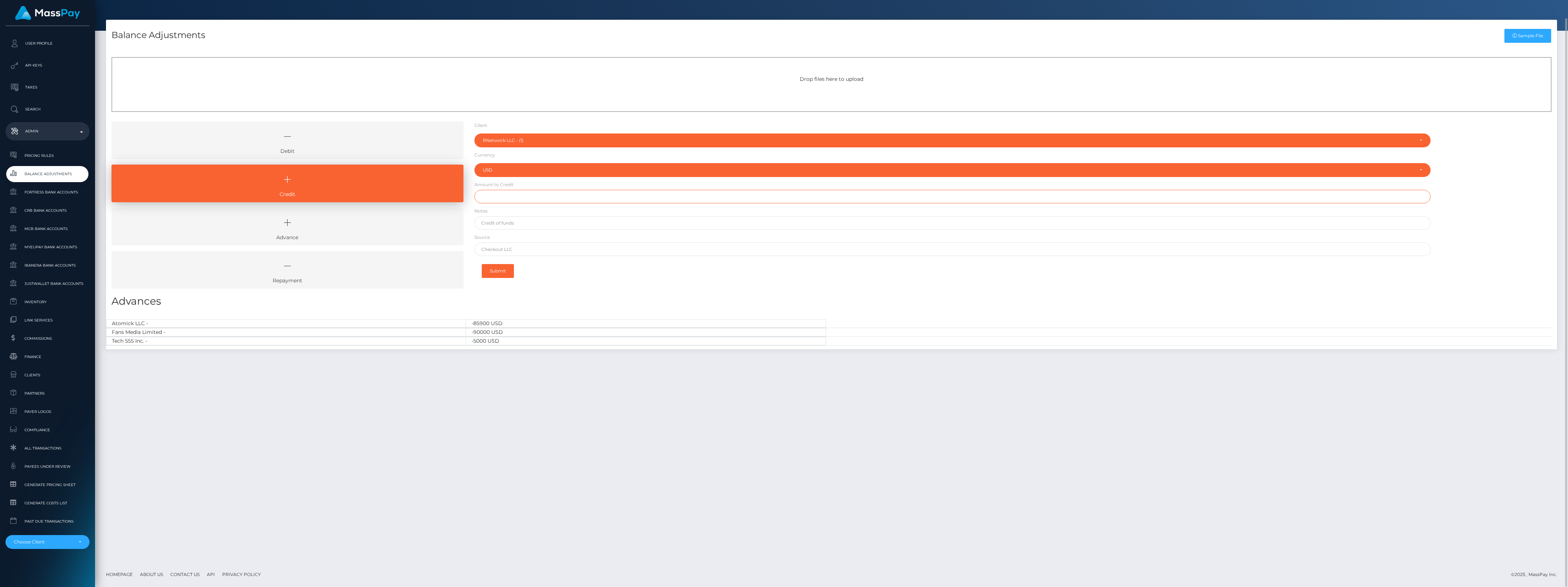
click at [525, 198] on input "text" at bounding box center [952, 197] width 956 height 13
type input "$1.00"
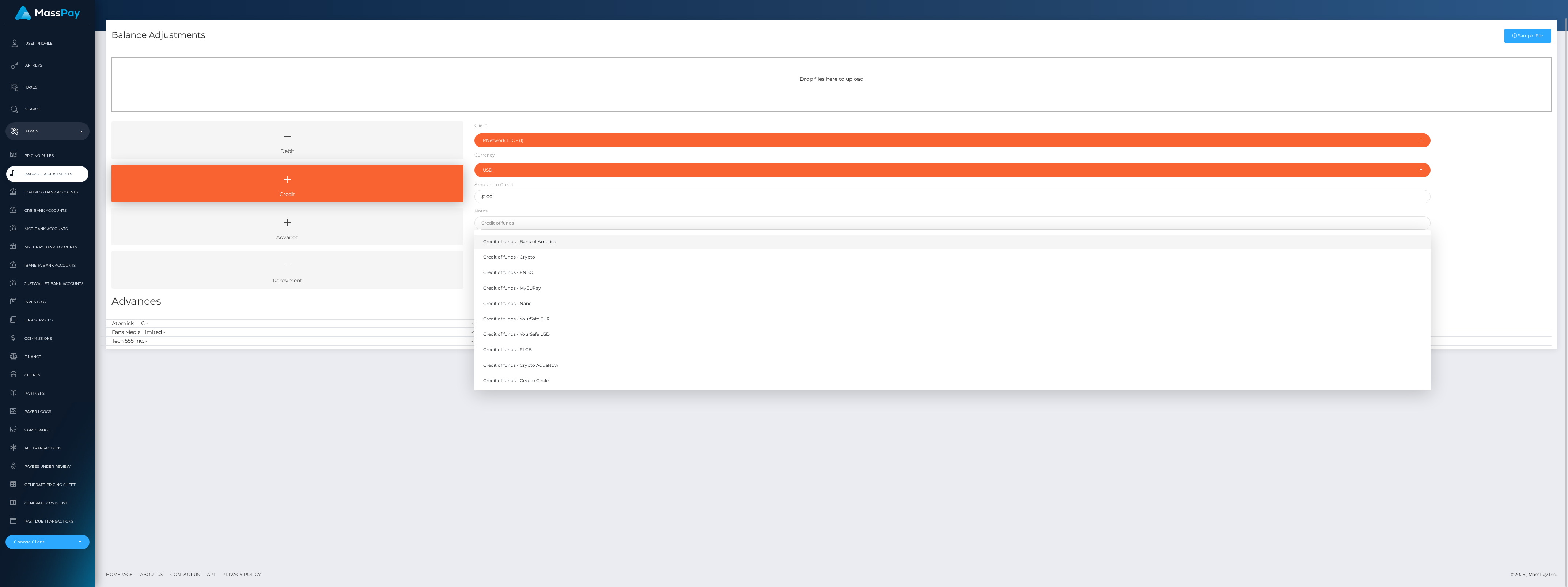
click at [500, 244] on link "Credit of funds - Bank of America" at bounding box center [952, 241] width 956 height 13
type input "Credit of funds - Bank of America"
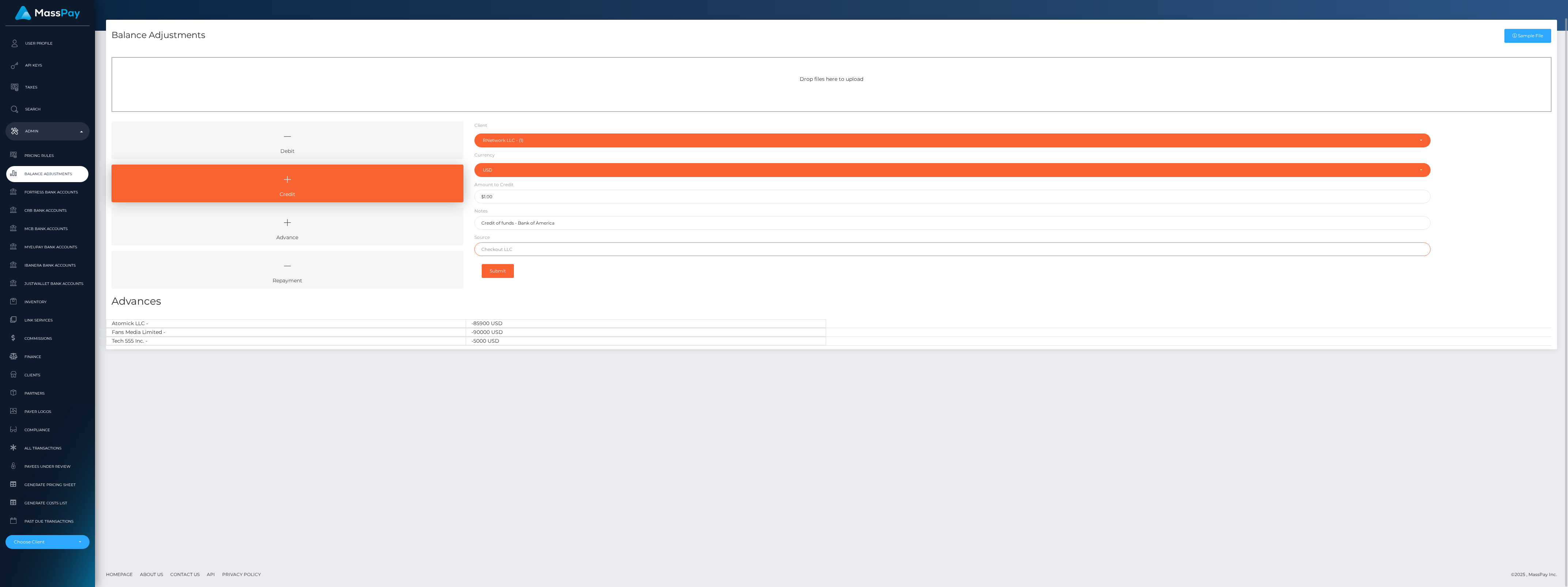
click at [502, 252] on input "text" at bounding box center [952, 249] width 956 height 13
click at [498, 286] on div "Client Client RNetwork LLC - (1) MassPay - (2) Atlas Distributions - (3) I HEAL…" at bounding box center [952, 207] width 967 height 172
drag, startPoint x: 492, startPoint y: 248, endPoint x: 465, endPoint y: 248, distance: 27.0
click at [465, 248] on div "Debit Credit Advance Repayment" at bounding box center [831, 207] width 1451 height 172
type input "CHASE"
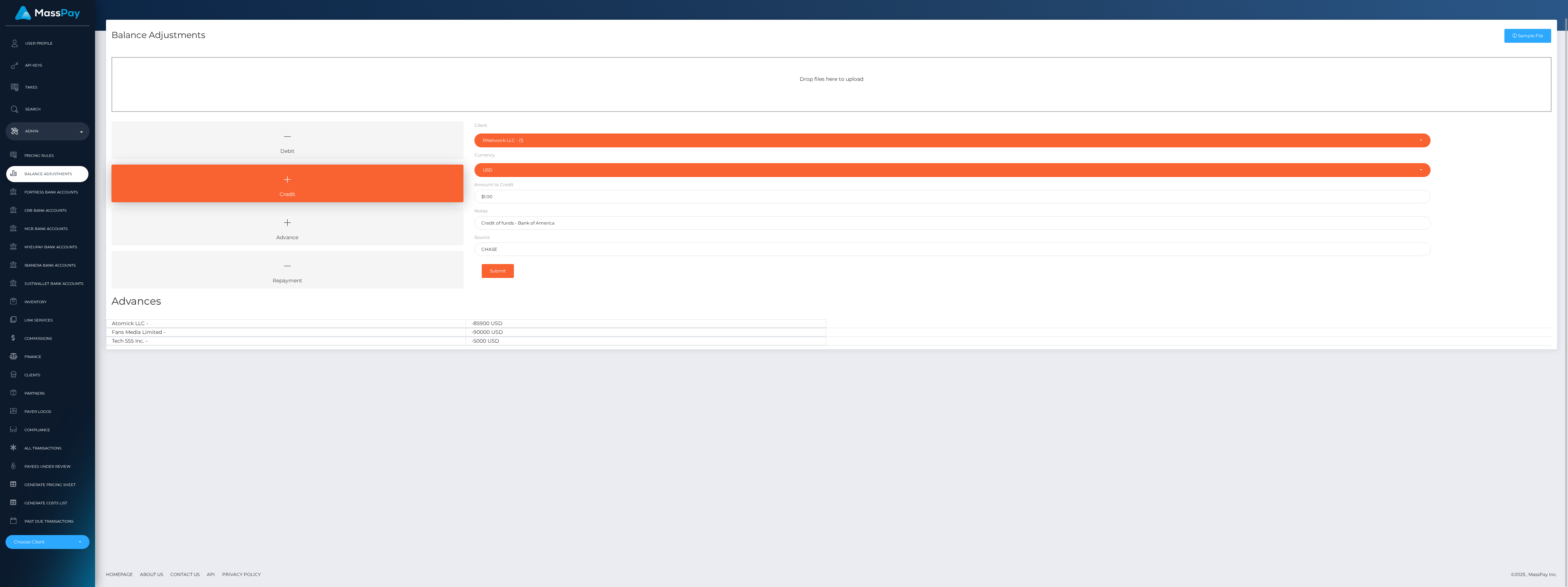
click at [472, 289] on div "Client Client RNetwork LLC - (1) MassPay - (2) Atlas Distributions - (3) I HEAL…" at bounding box center [952, 207] width 967 height 172
click at [501, 269] on button "Submit" at bounding box center [497, 271] width 32 height 14
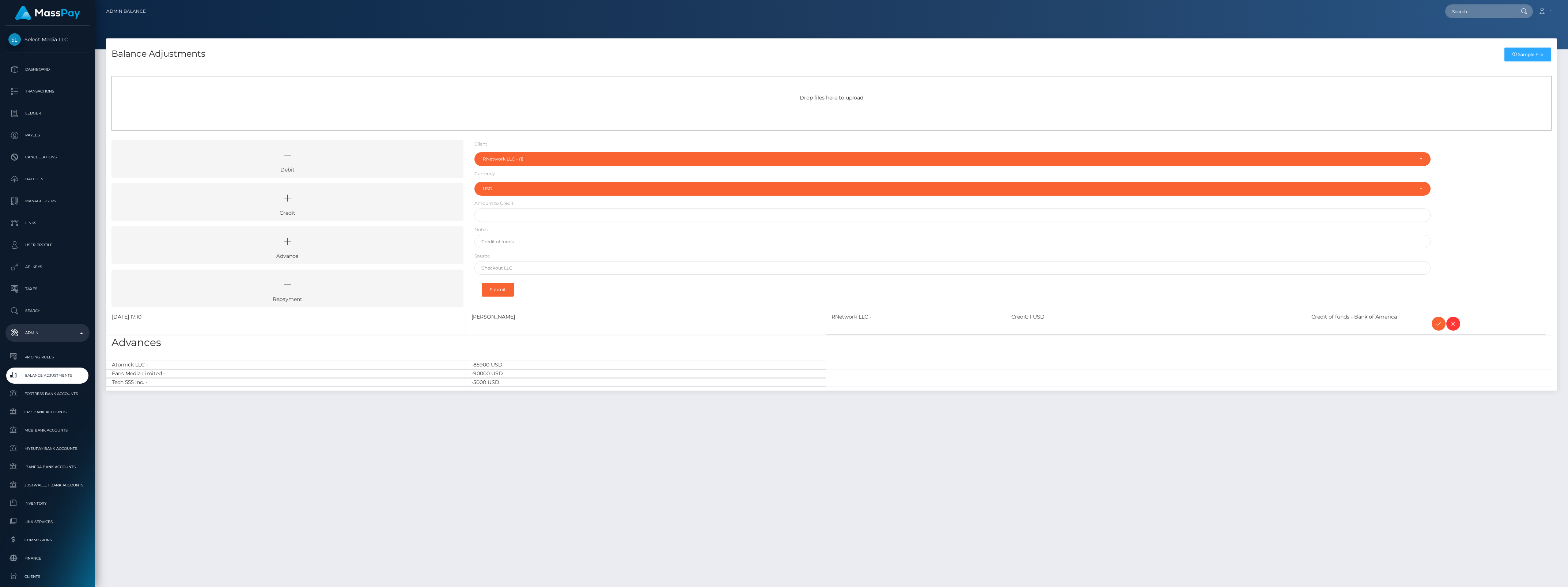
select select "1"
select select "USD"
click at [1458, 325] on span at bounding box center [1453, 323] width 14 height 14
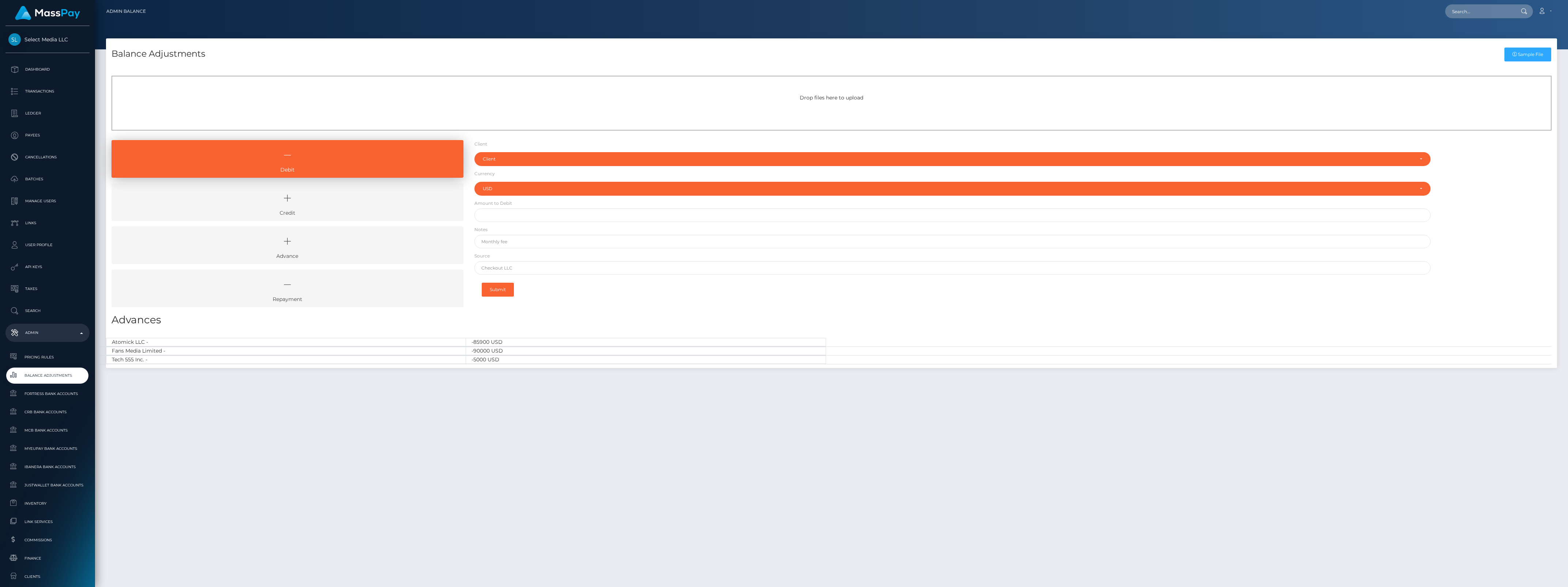
select select "USD"
click at [29, 108] on p "Ledger" at bounding box center [47, 113] width 78 height 11
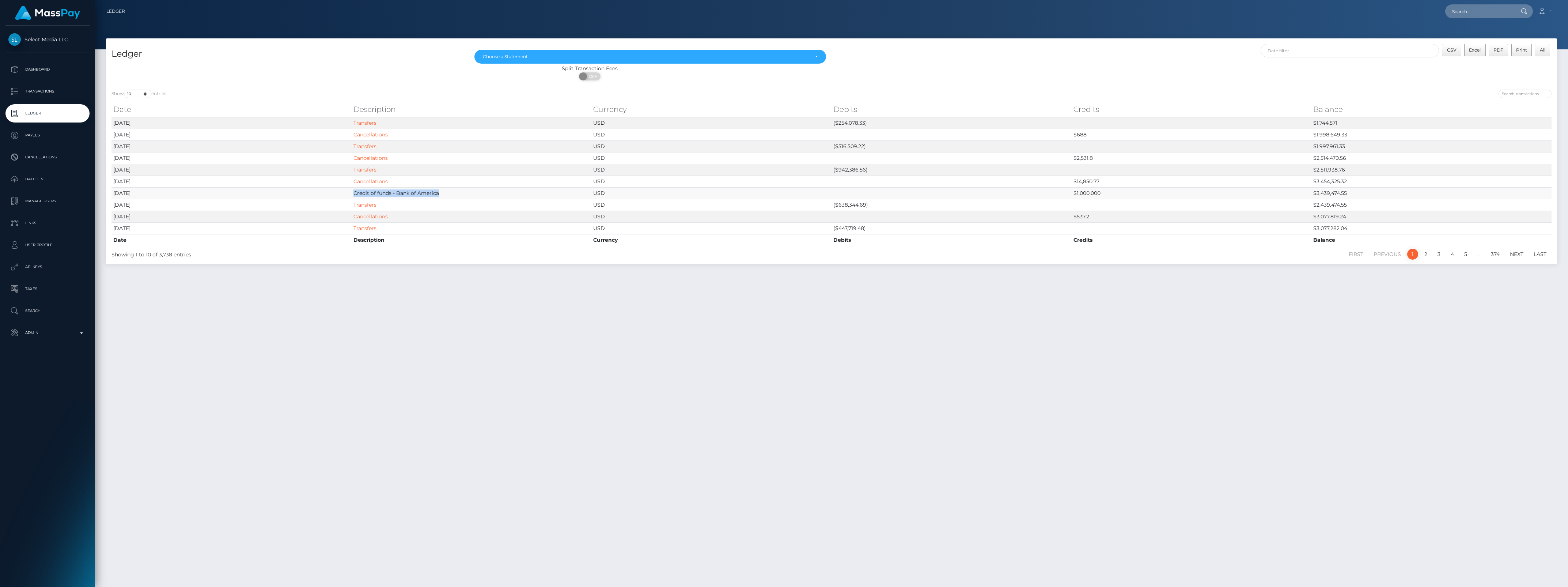
drag, startPoint x: 459, startPoint y: 194, endPoint x: 353, endPoint y: 195, distance: 106.0
click at [353, 195] on td "Credit of funds - Bank of America" at bounding box center [472, 192] width 240 height 12
copy td "Credit of funds - Bank of America"
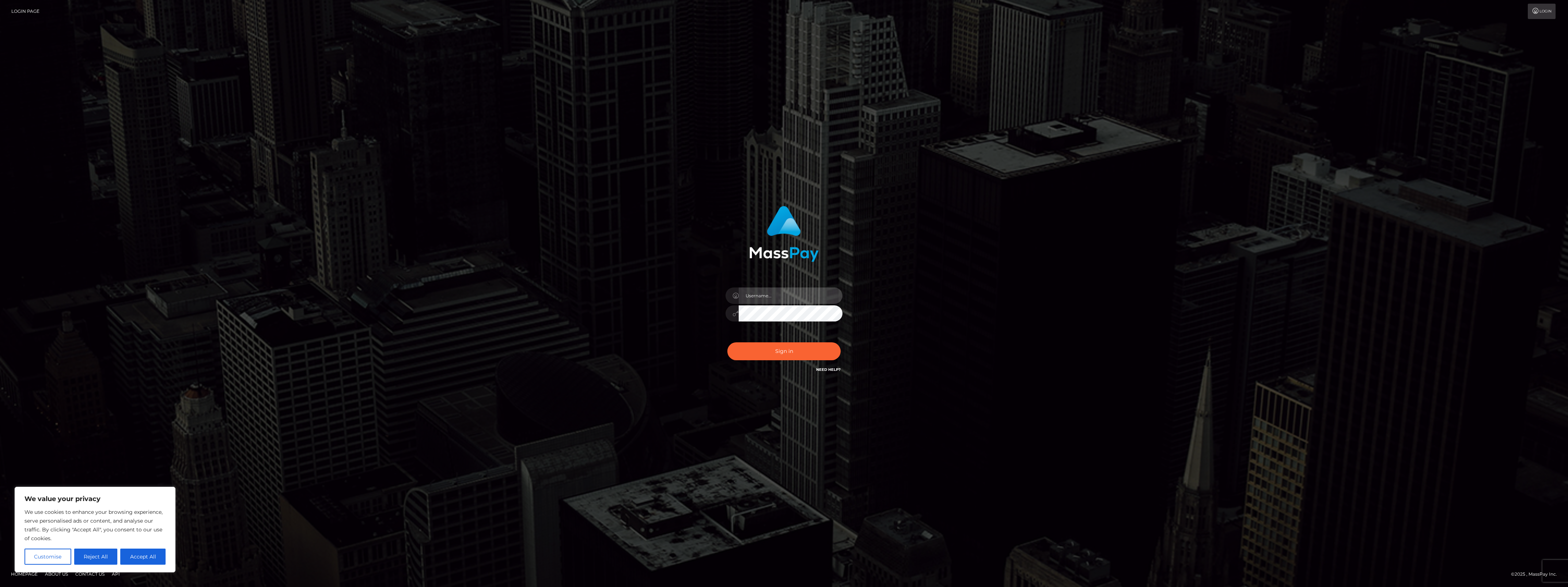
type input "bengreen"
click at [765, 346] on button "Sign in" at bounding box center [784, 351] width 113 height 18
type input "bengreen"
click at [750, 351] on button "Sign in" at bounding box center [784, 351] width 113 height 18
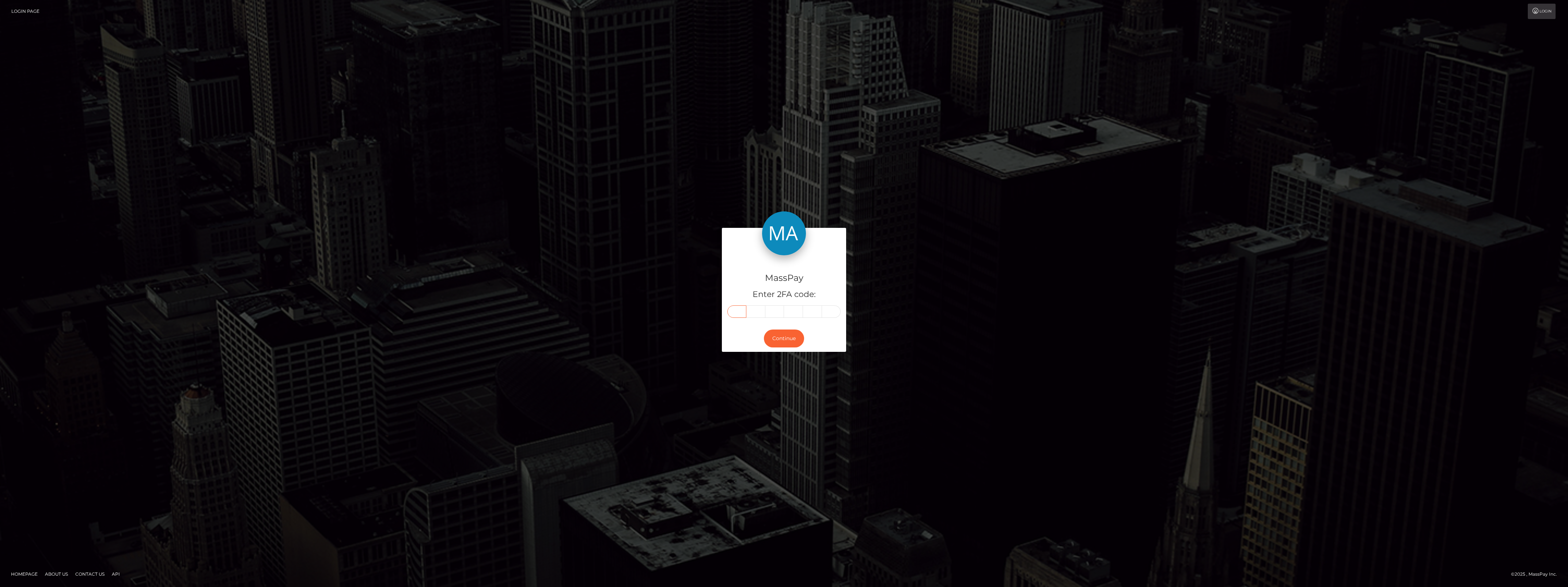
paste input "4"
type input "4"
type input "8"
type input "5"
type input "6"
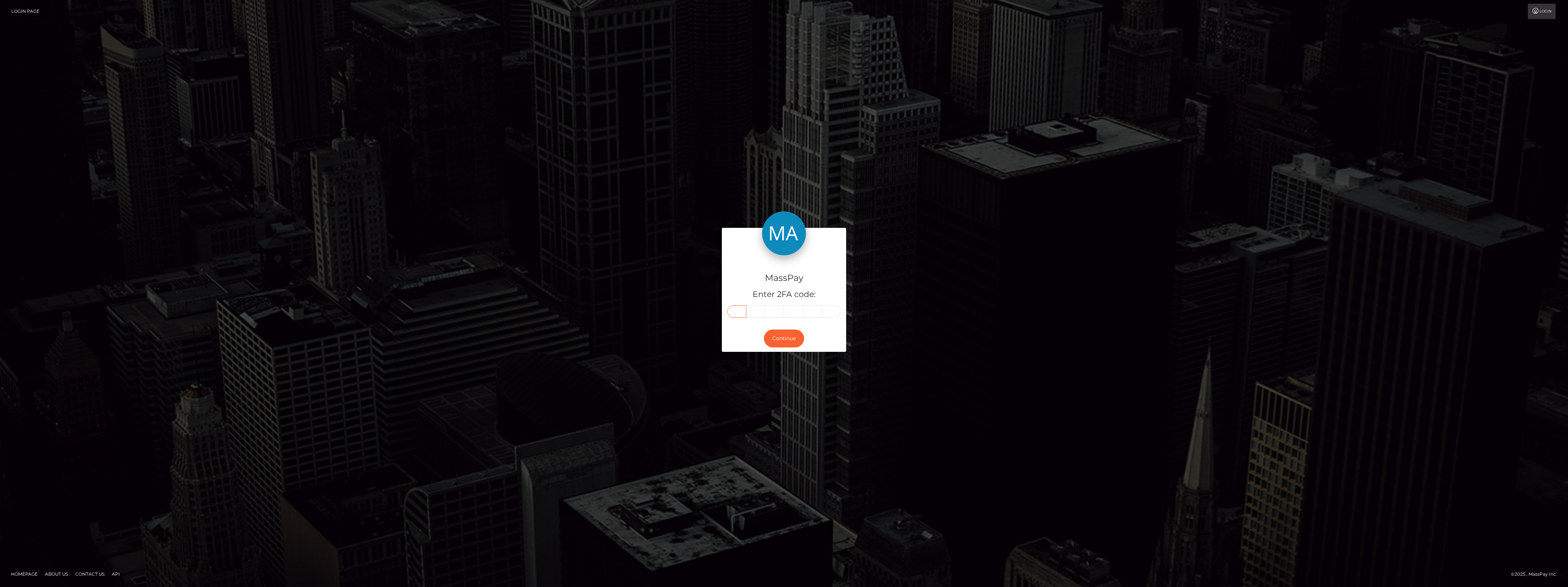
type input "8"
type input "0"
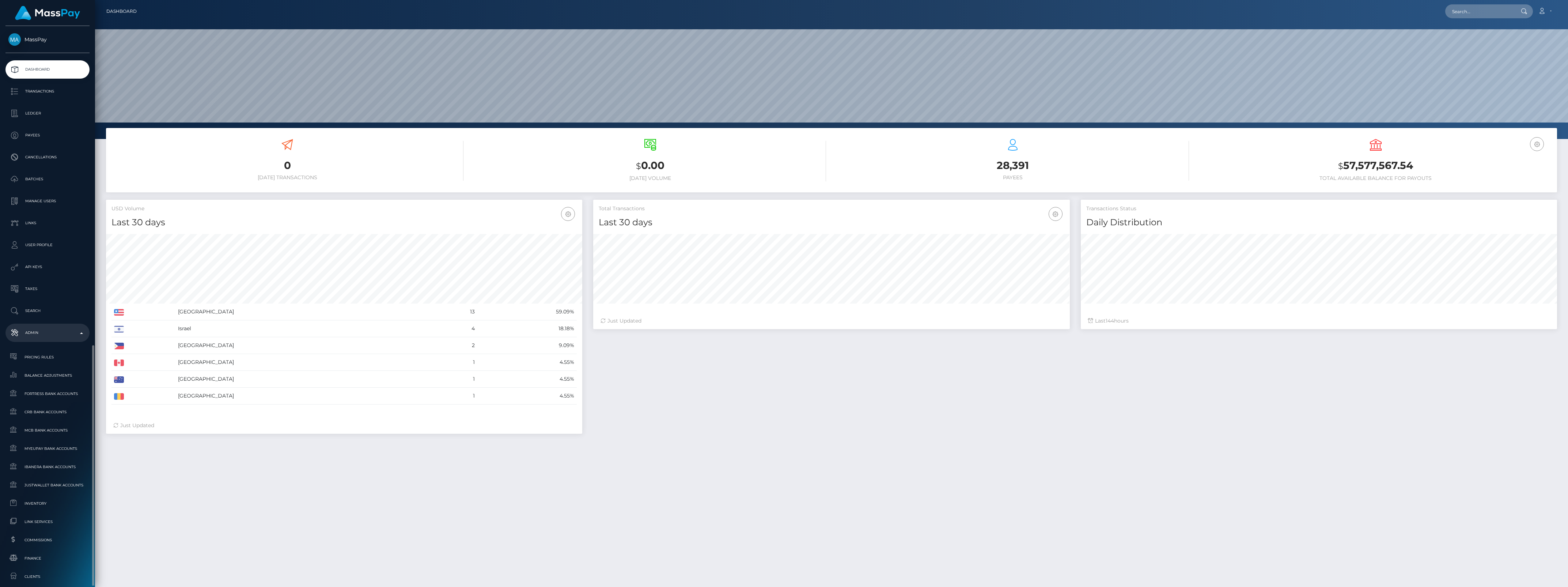
scroll to position [129, 476]
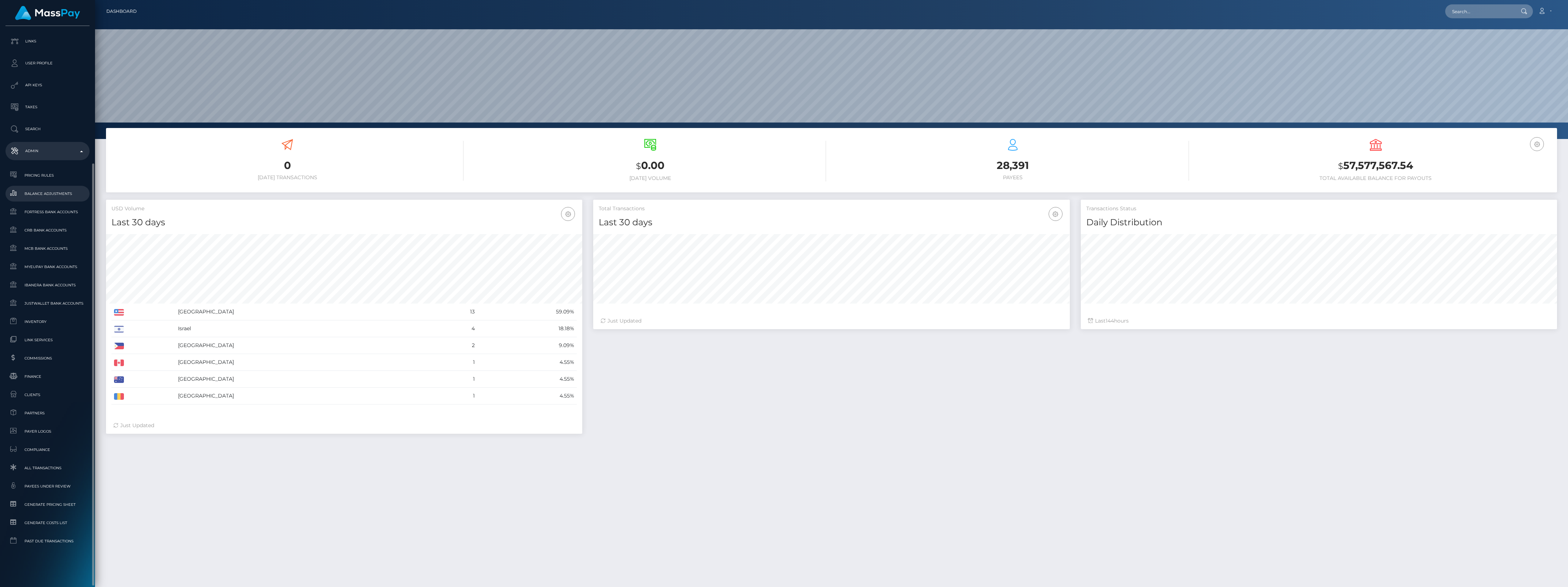
click at [50, 191] on span "Balance Adjustments" at bounding box center [47, 194] width 78 height 9
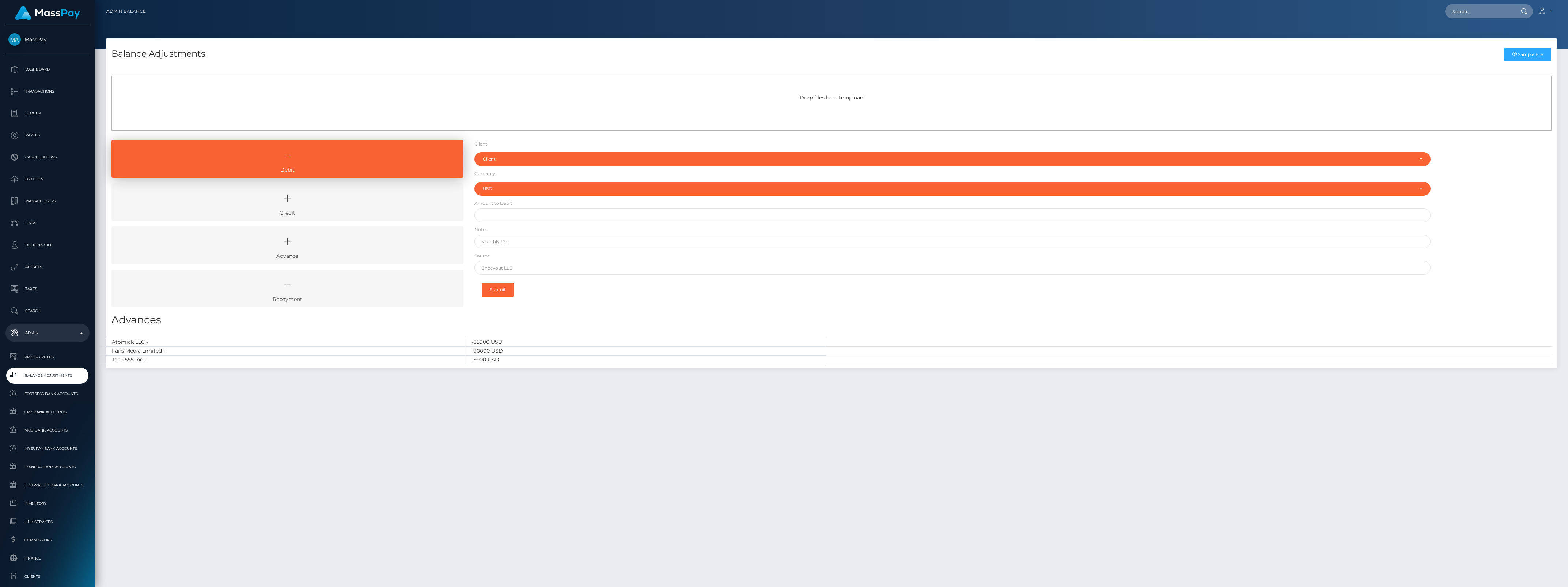
select select "USD"
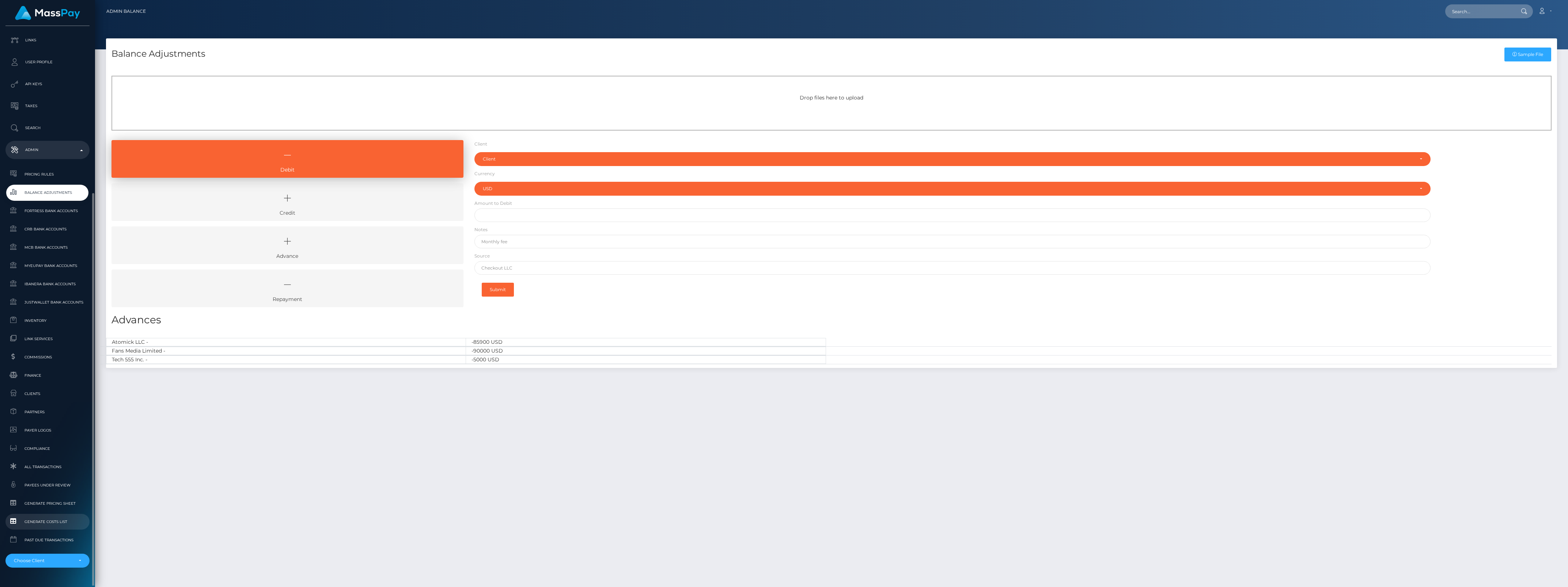
scroll to position [202, 0]
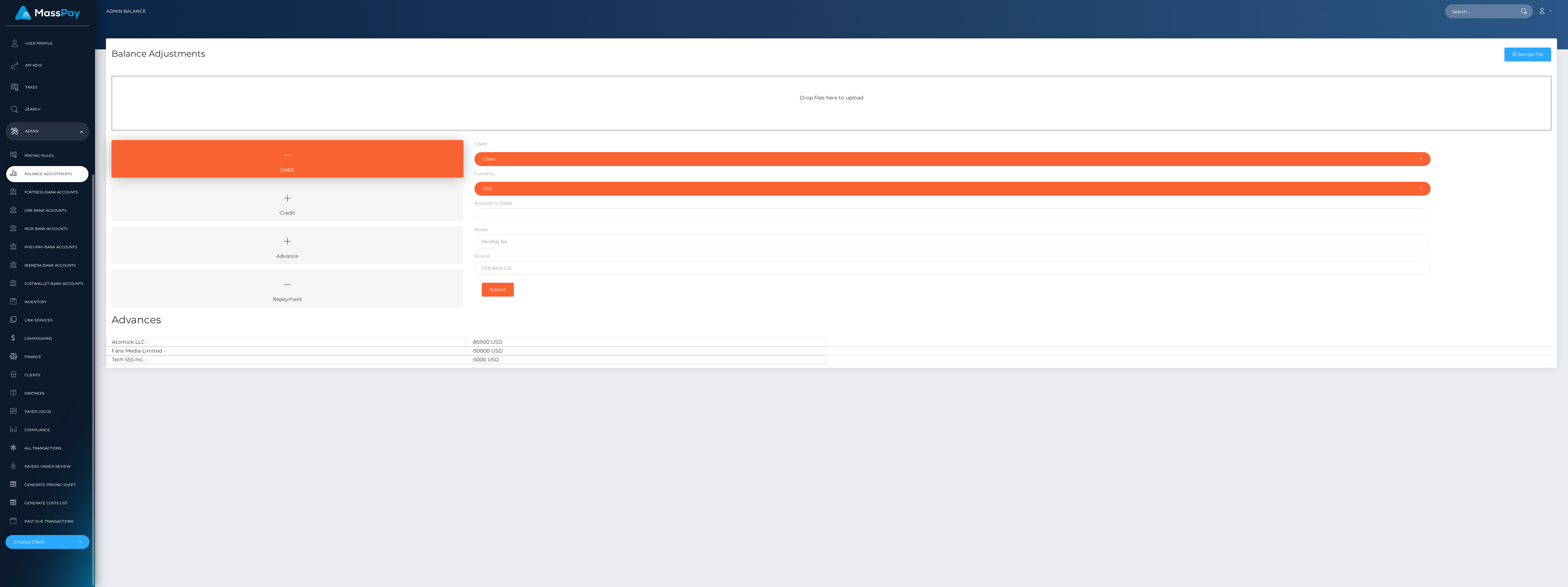
click at [46, 554] on div "MassPay Dashboard Transactions Ledger Payees Cancellations" at bounding box center [47, 306] width 95 height 560
click at [48, 549] on div "MassPay Dashboard Transactions Ledger Payees Cancellations" at bounding box center [47, 306] width 95 height 560
click at [50, 547] on div "Choose Client" at bounding box center [47, 541] width 84 height 14
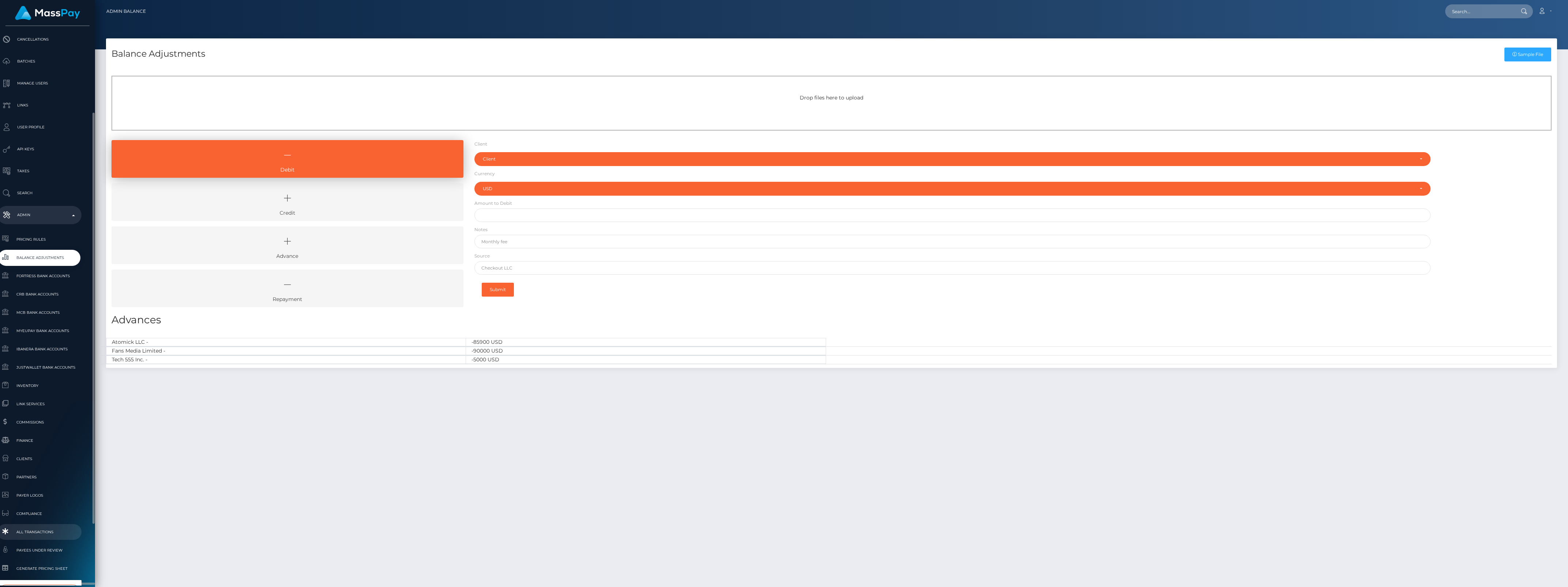
scroll to position [202, 8]
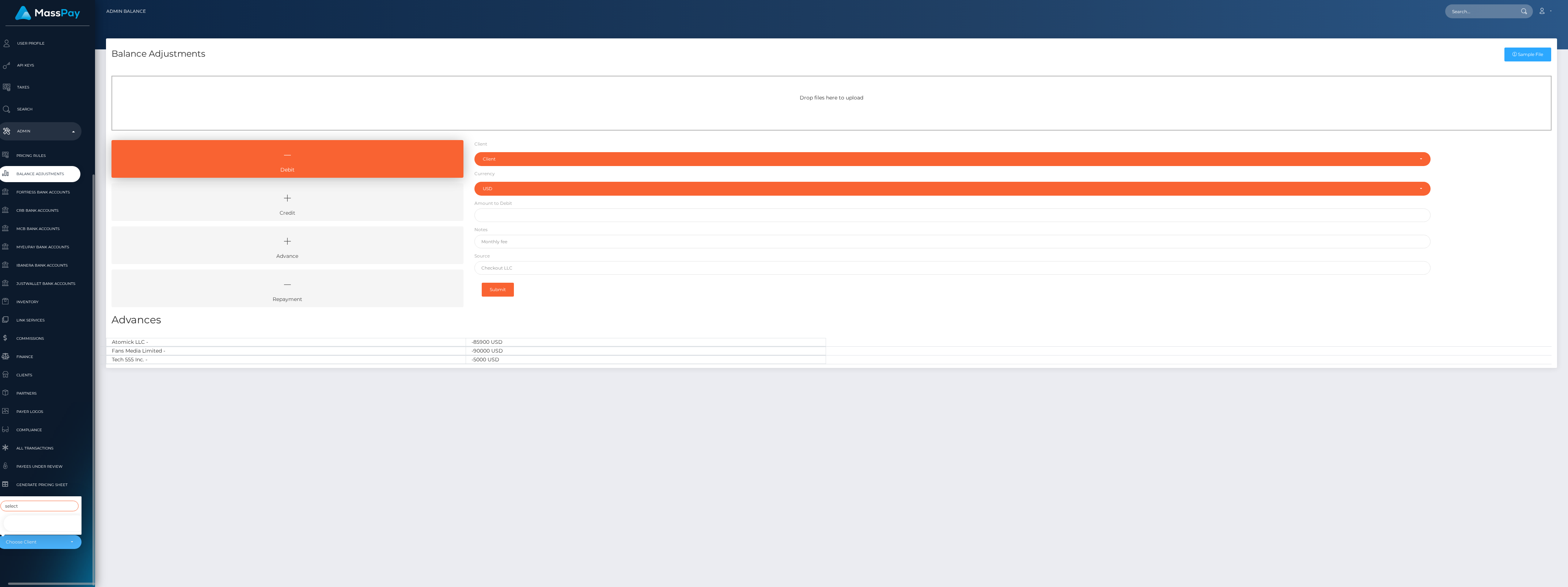
type input "select"
click at [50, 516] on link "Select Media LLC -" at bounding box center [45, 523] width 84 height 16
select select "44"
click at [283, 206] on icon at bounding box center [287, 198] width 335 height 22
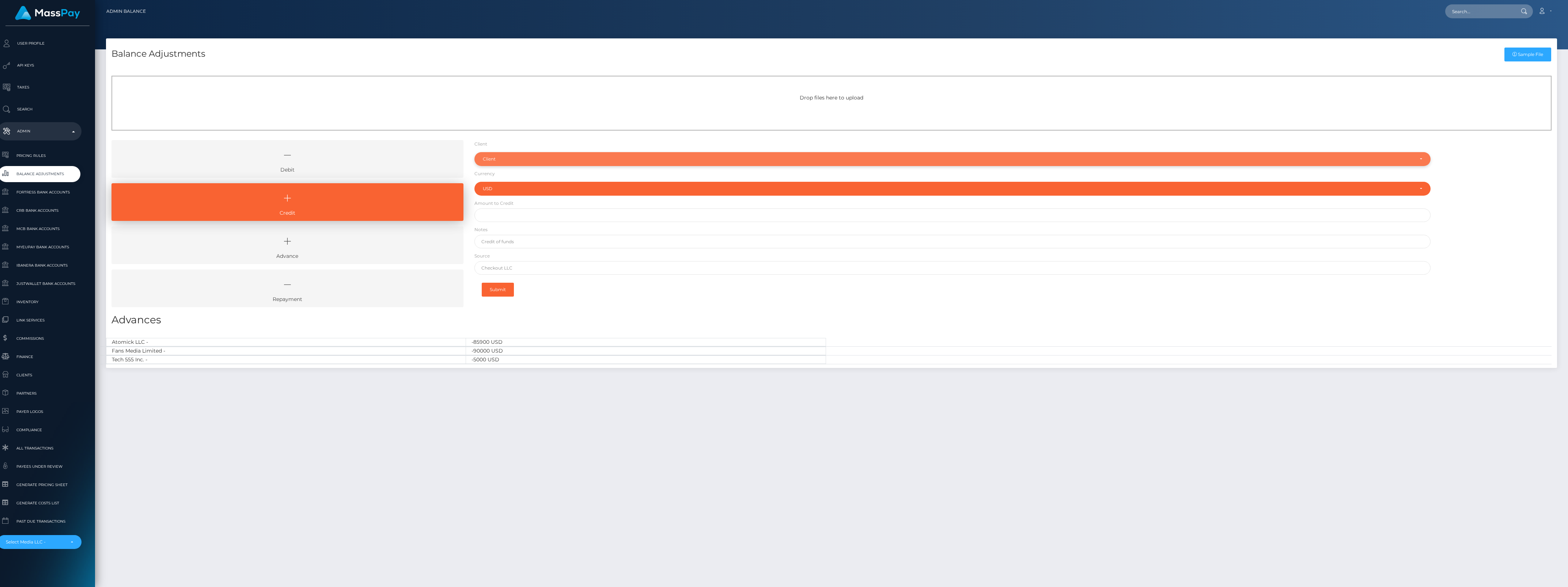
click at [514, 155] on div "Client" at bounding box center [952, 159] width 956 height 14
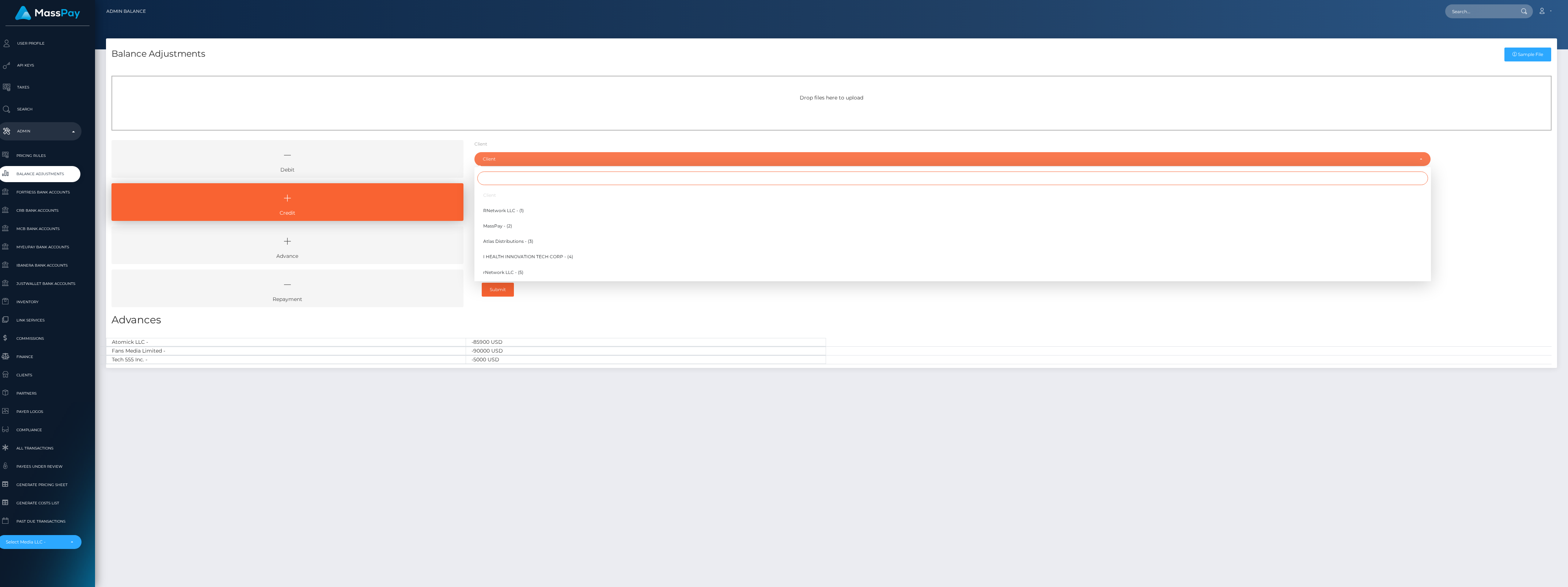
click at [525, 183] on input "Search" at bounding box center [953, 178] width 951 height 13
click at [530, 180] on input "Search" at bounding box center [953, 178] width 951 height 13
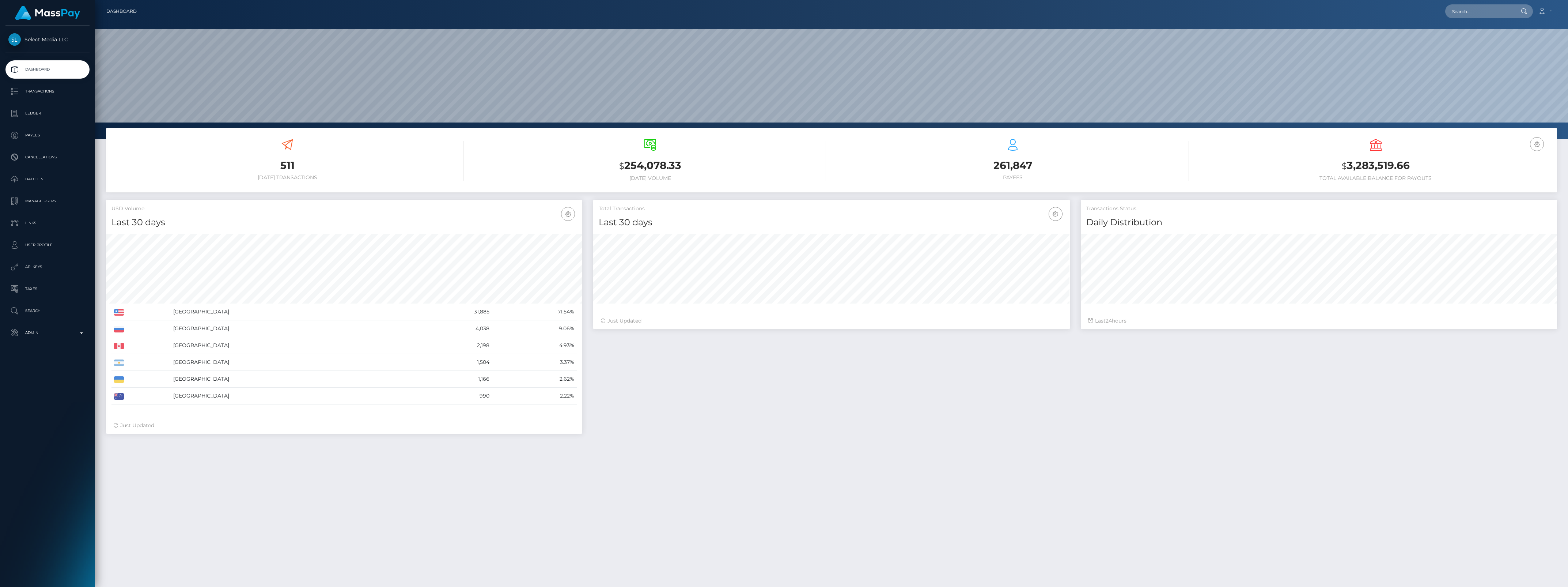
scroll to position [129, 476]
click at [61, 334] on p "Admin" at bounding box center [47, 332] width 78 height 11
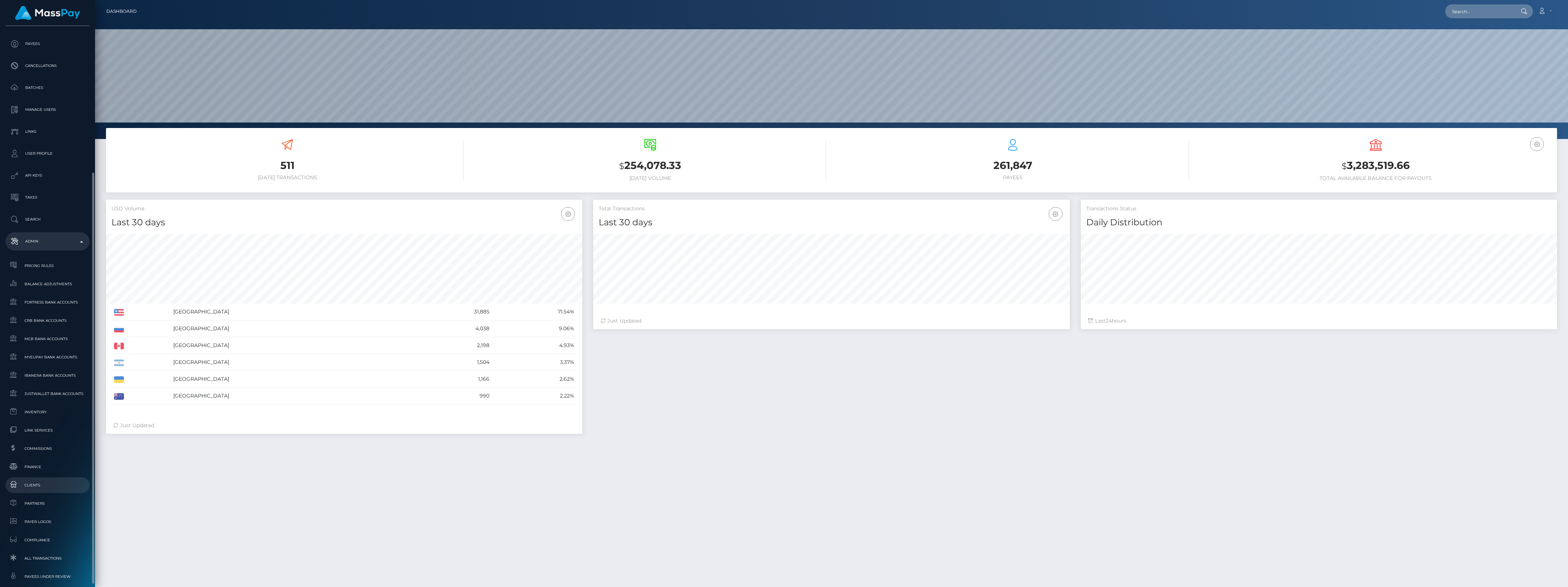
scroll to position [137, 0]
click at [45, 416] on link "Finance" at bounding box center [47, 421] width 84 height 16
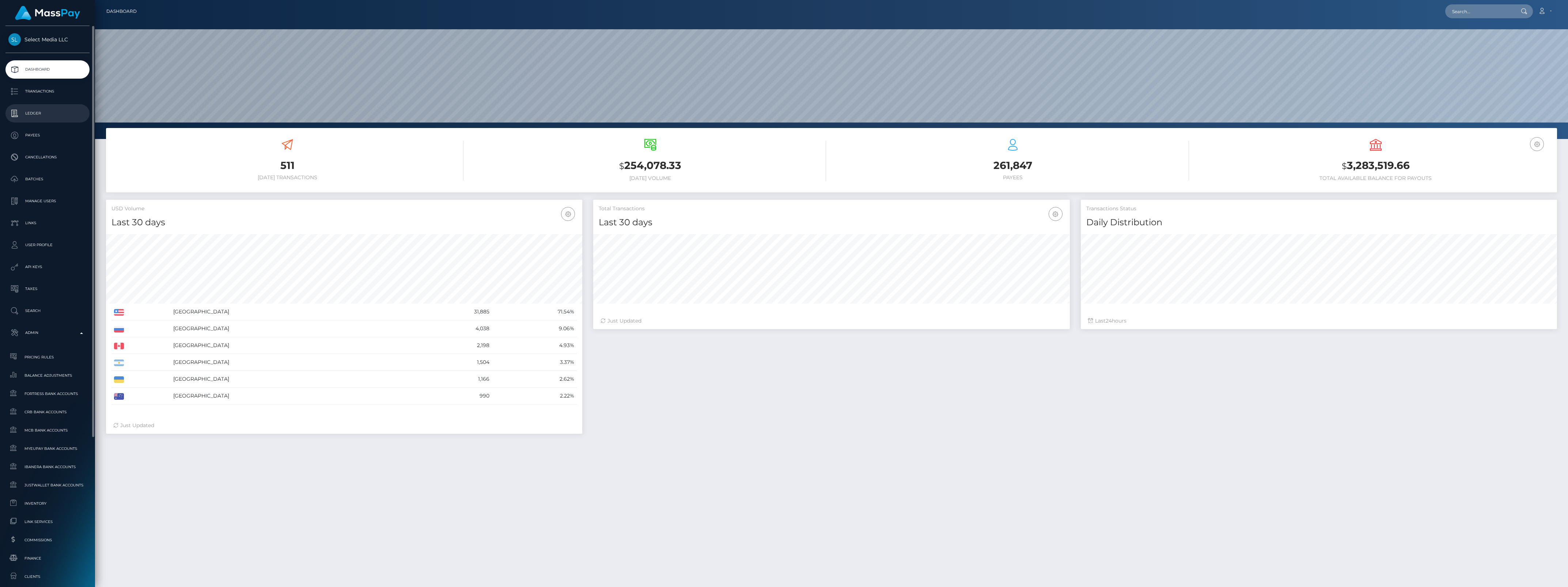
click at [38, 110] on p "Ledger" at bounding box center [47, 113] width 78 height 11
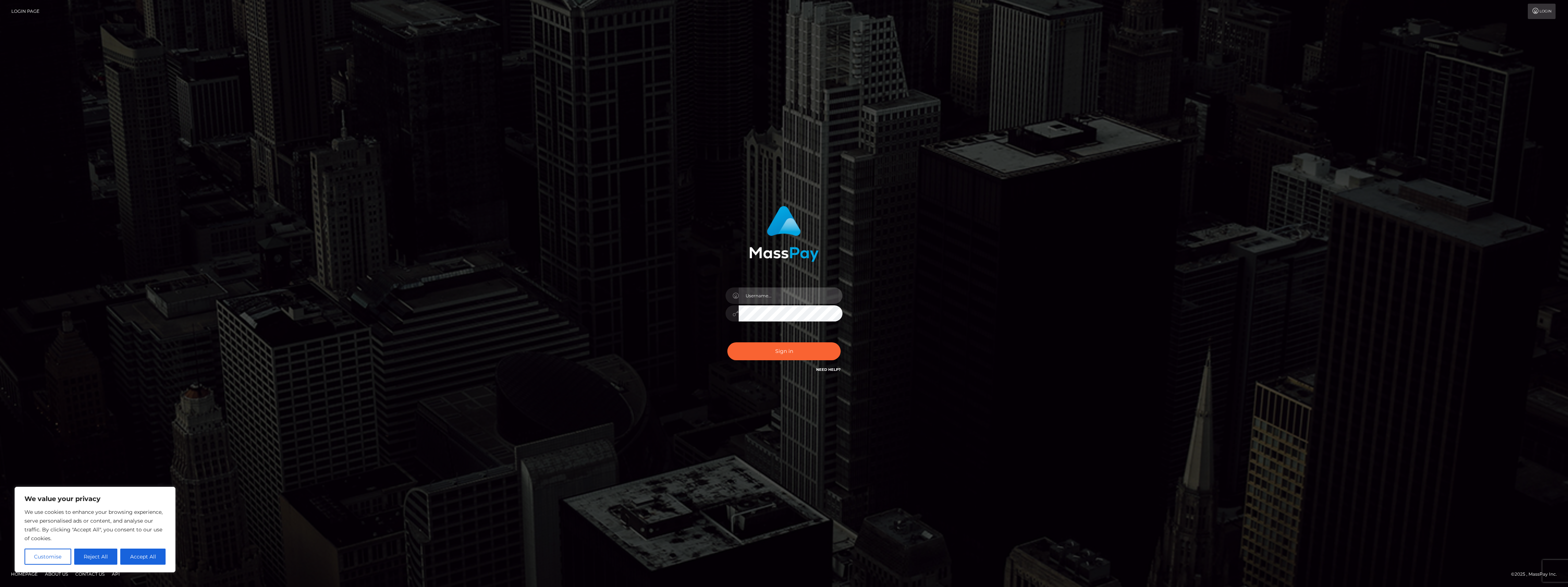
type input "bengreen"
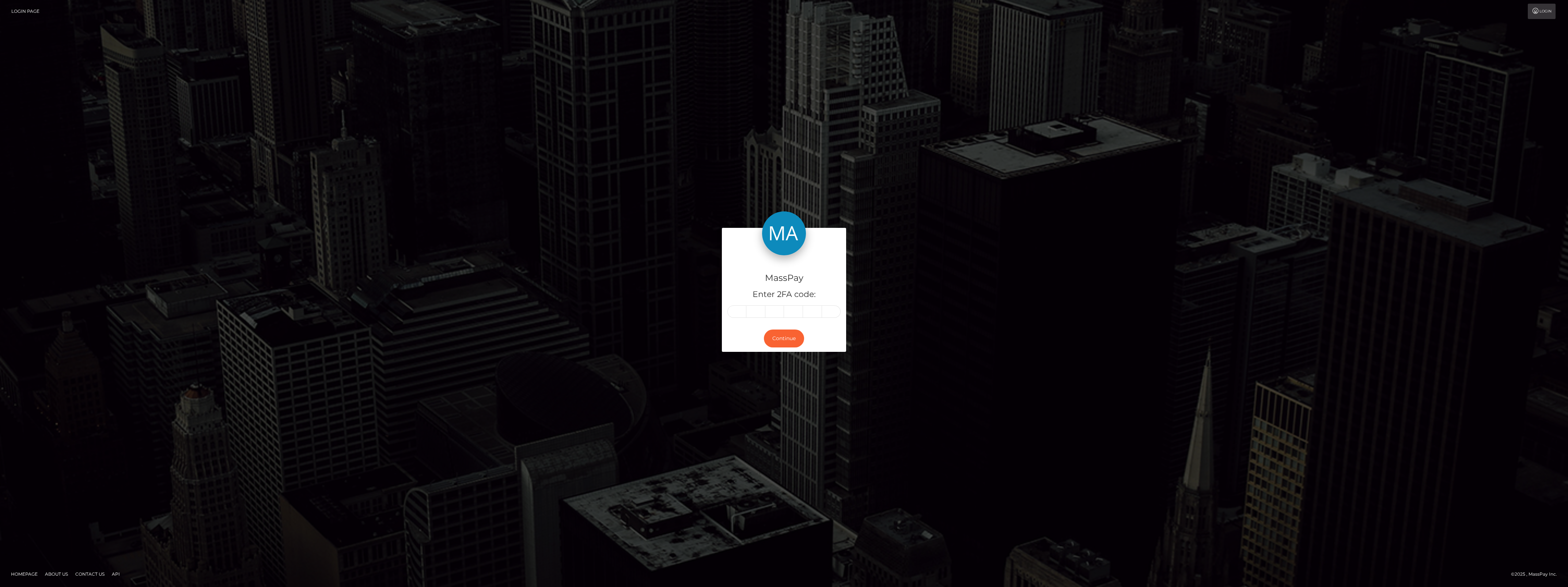
click at [732, 305] on div at bounding box center [784, 311] width 113 height 12
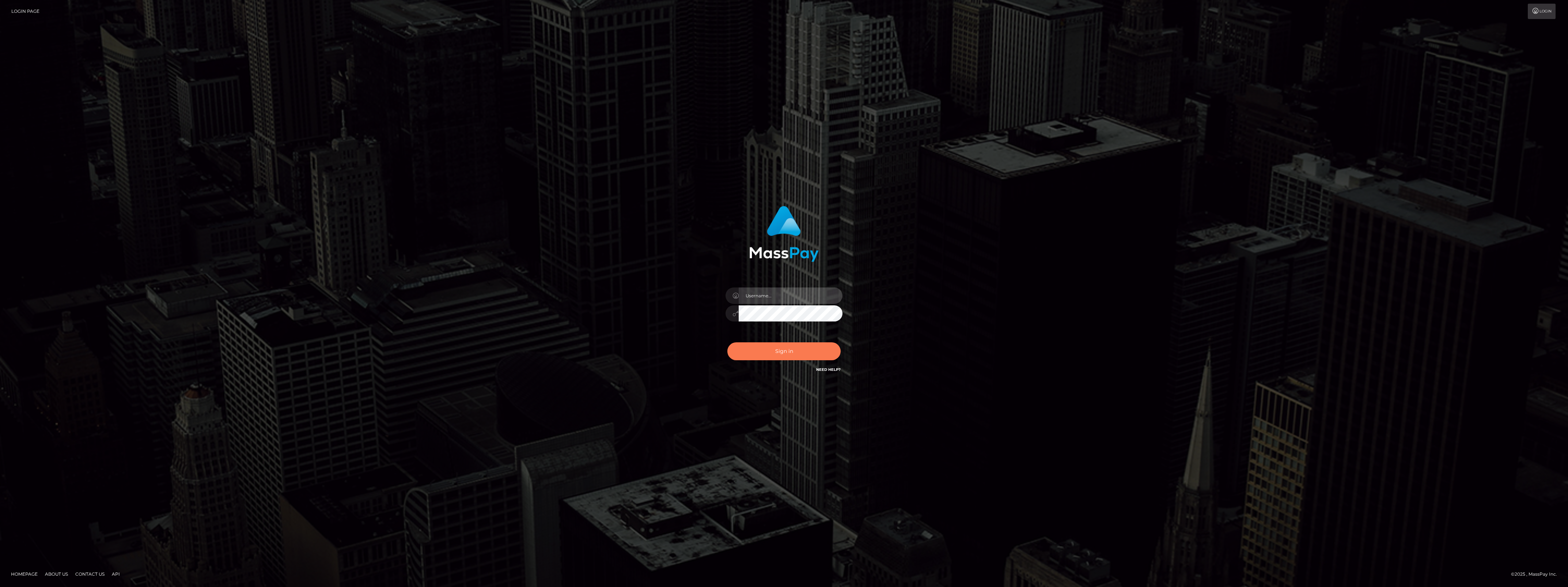
type input "bengreen"
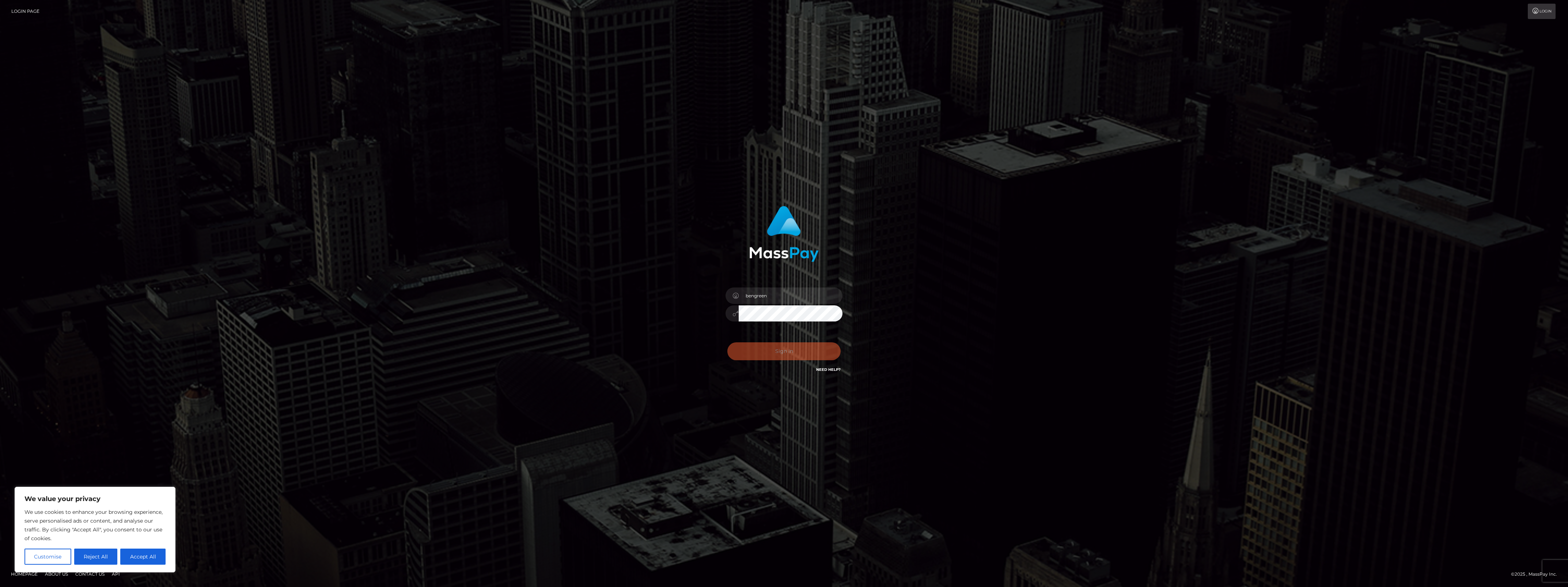
click at [769, 346] on div "Sign in Need Help?" at bounding box center [784, 354] width 128 height 32
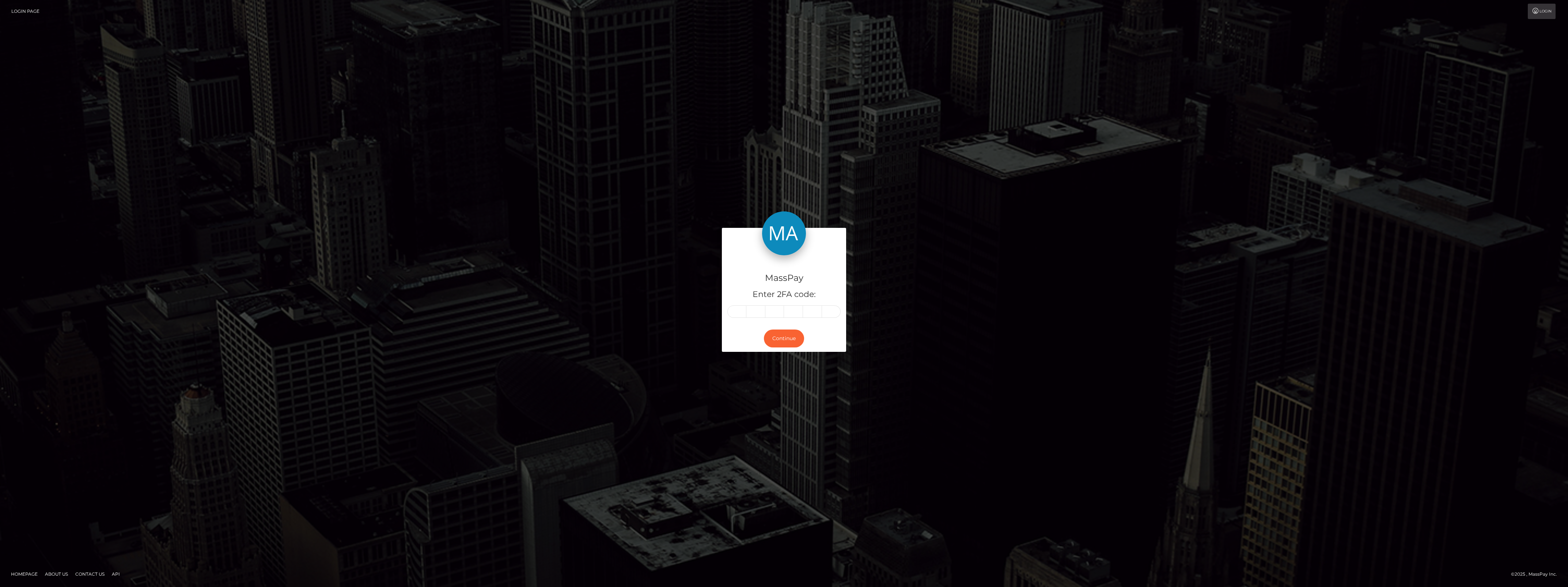
type input "2"
type input "1"
type input "6"
type input "1"
type input "8"
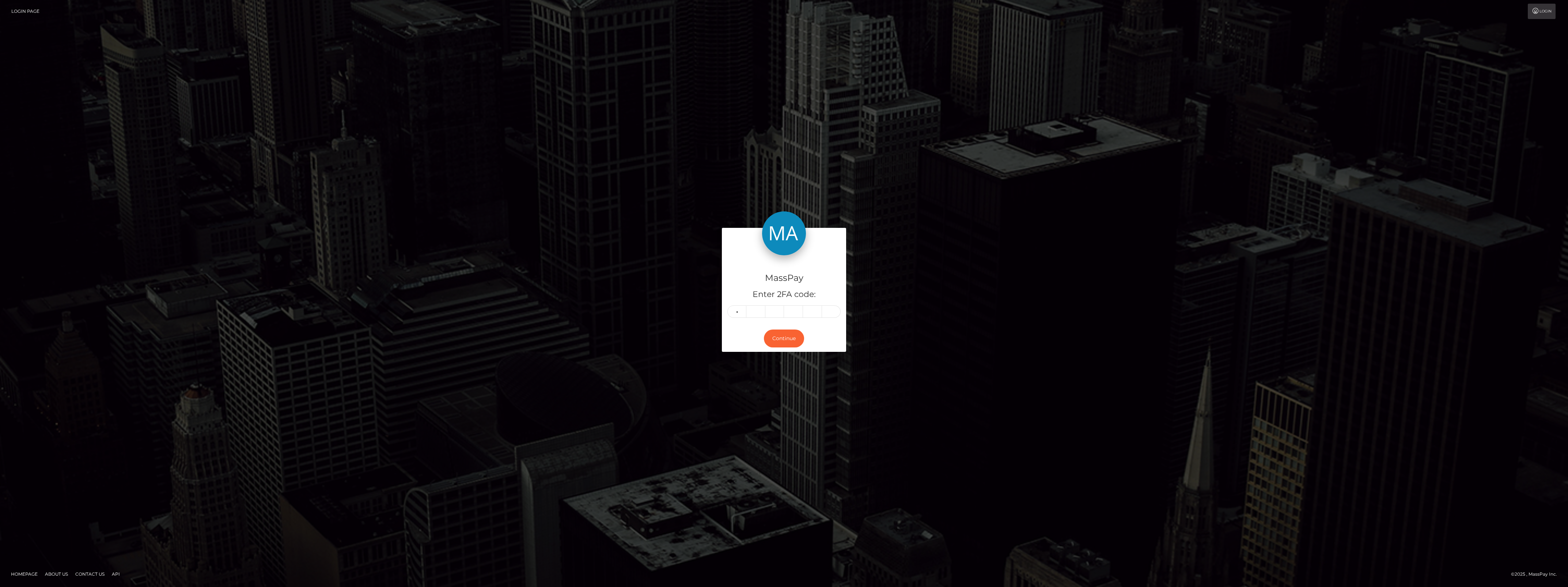
type input "1"
click at [774, 345] on button "Continue" at bounding box center [784, 338] width 40 height 18
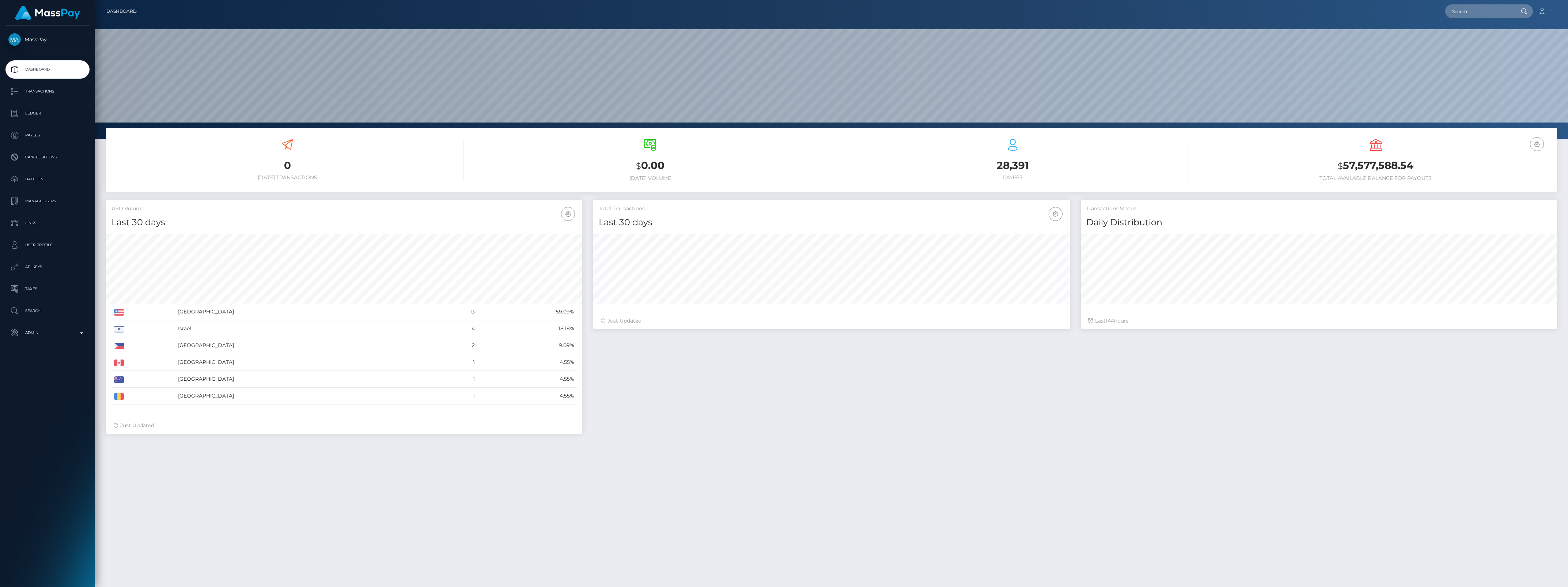
scroll to position [129, 476]
click at [66, 340] on link "Admin" at bounding box center [47, 332] width 84 height 18
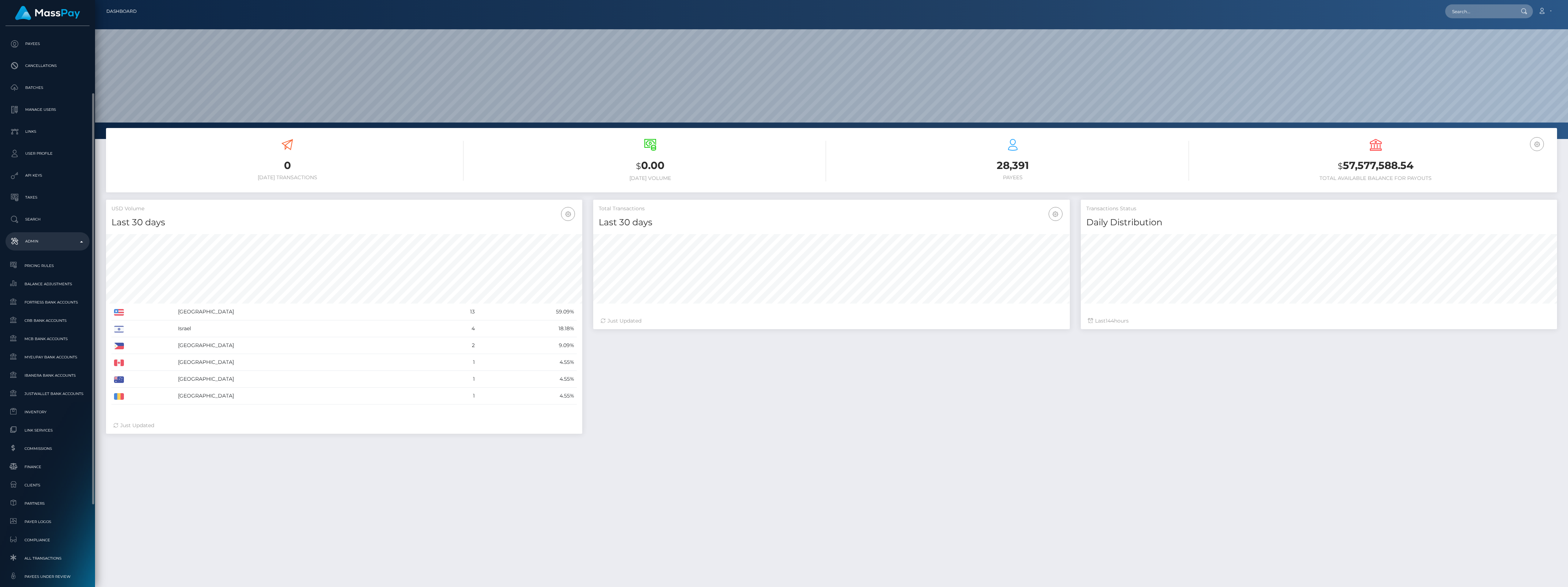
scroll to position [202, 0]
click at [79, 540] on div "Choose Client" at bounding box center [47, 542] width 67 height 6
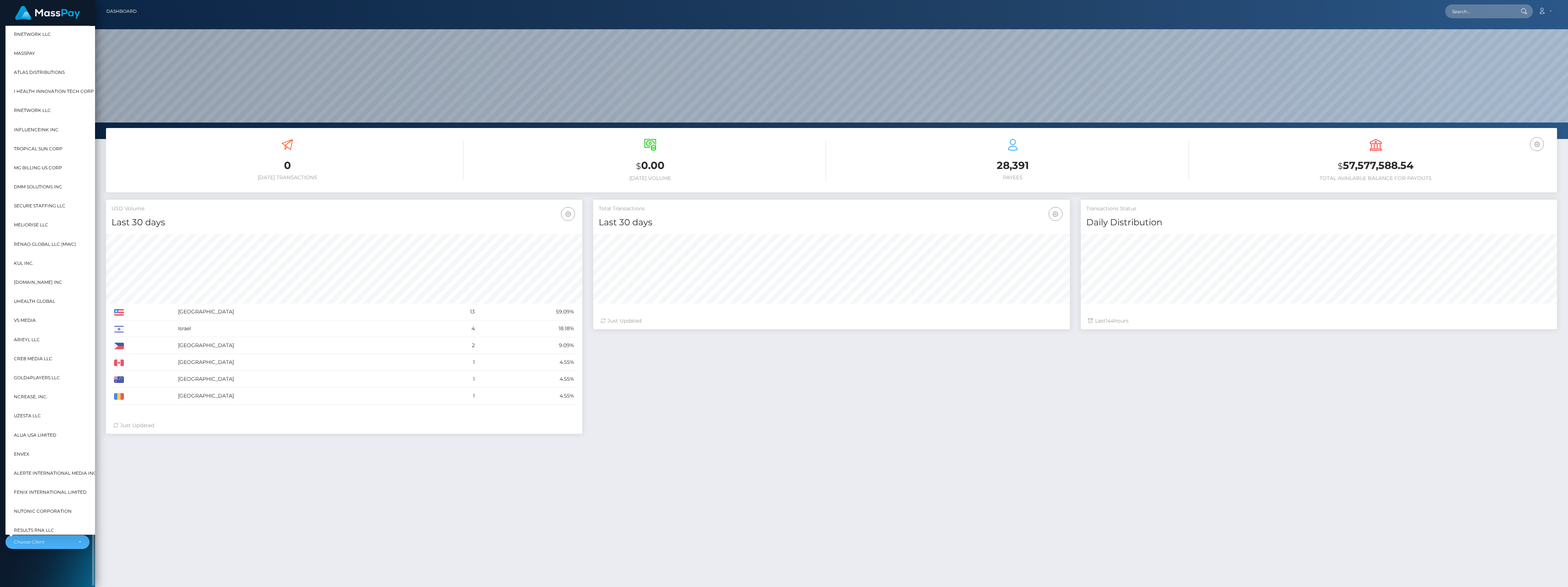
scroll to position [129, 476]
click at [74, 572] on div "MassPay Dashboard Transactions Ledger Payees Cancellations" at bounding box center [47, 306] width 95 height 560
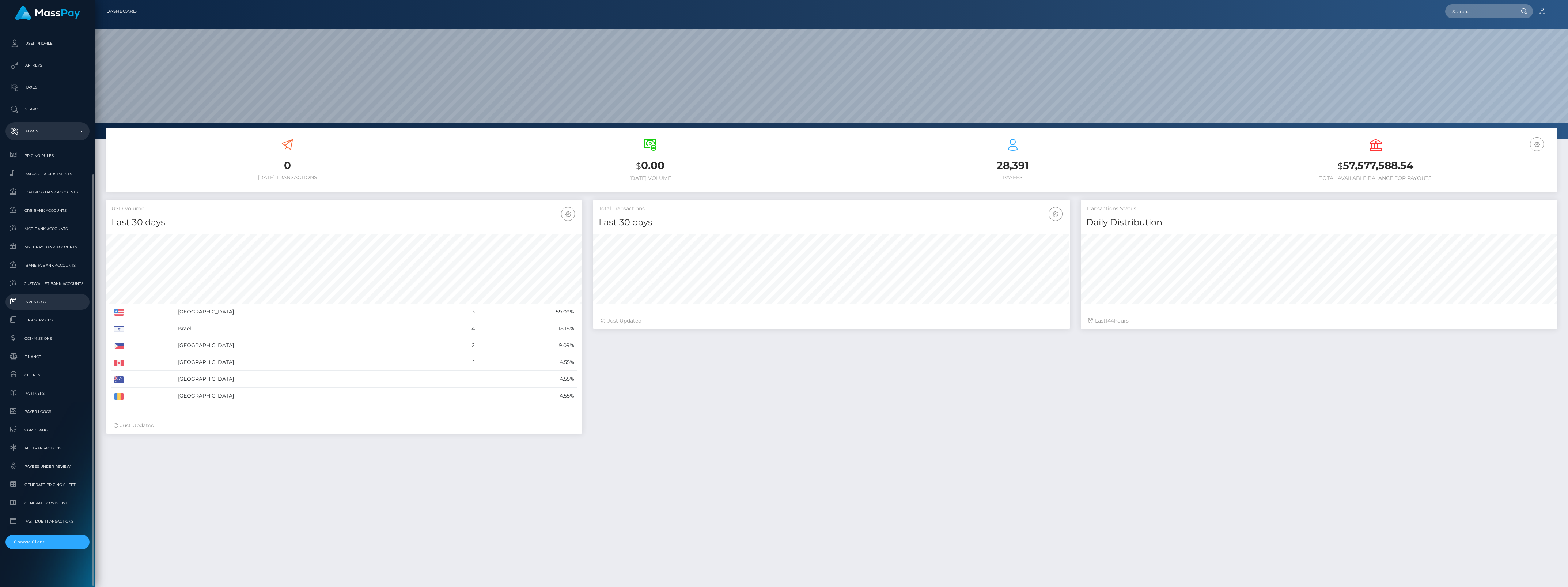
click at [40, 304] on span "Inventory" at bounding box center [47, 302] width 78 height 9
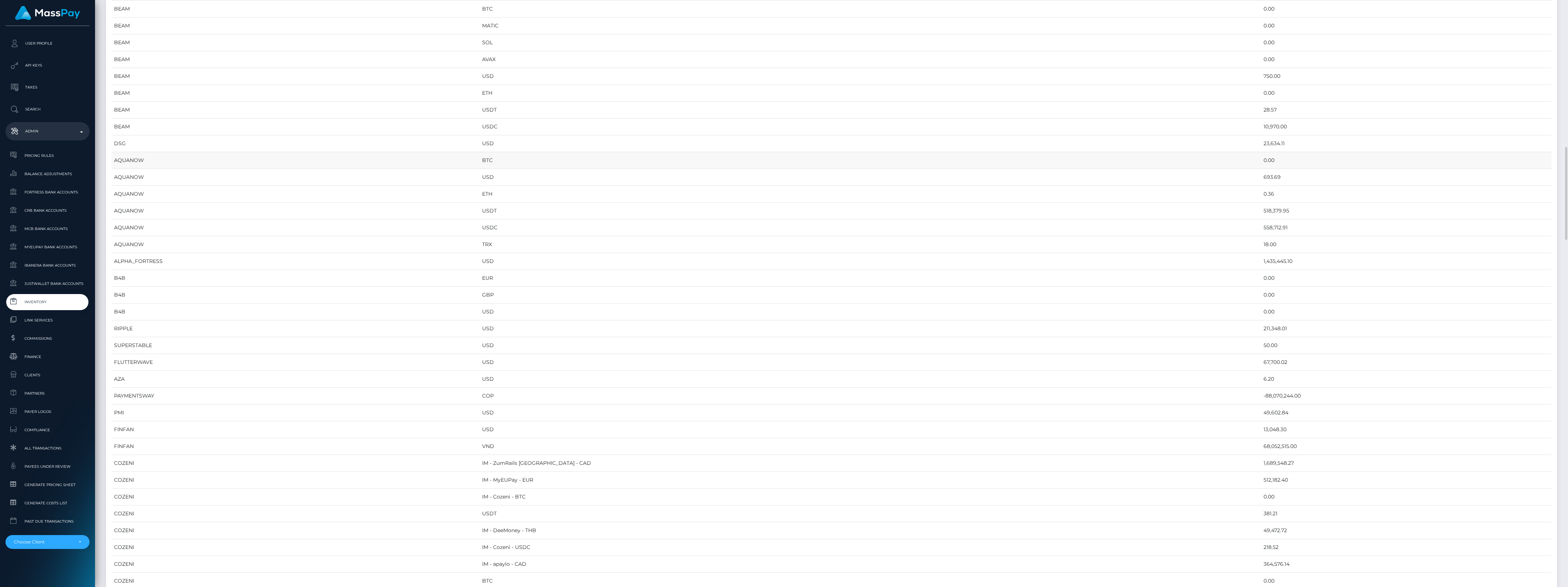
scroll to position [640, 0]
click at [47, 541] on div "Choose Client" at bounding box center [43, 542] width 59 height 6
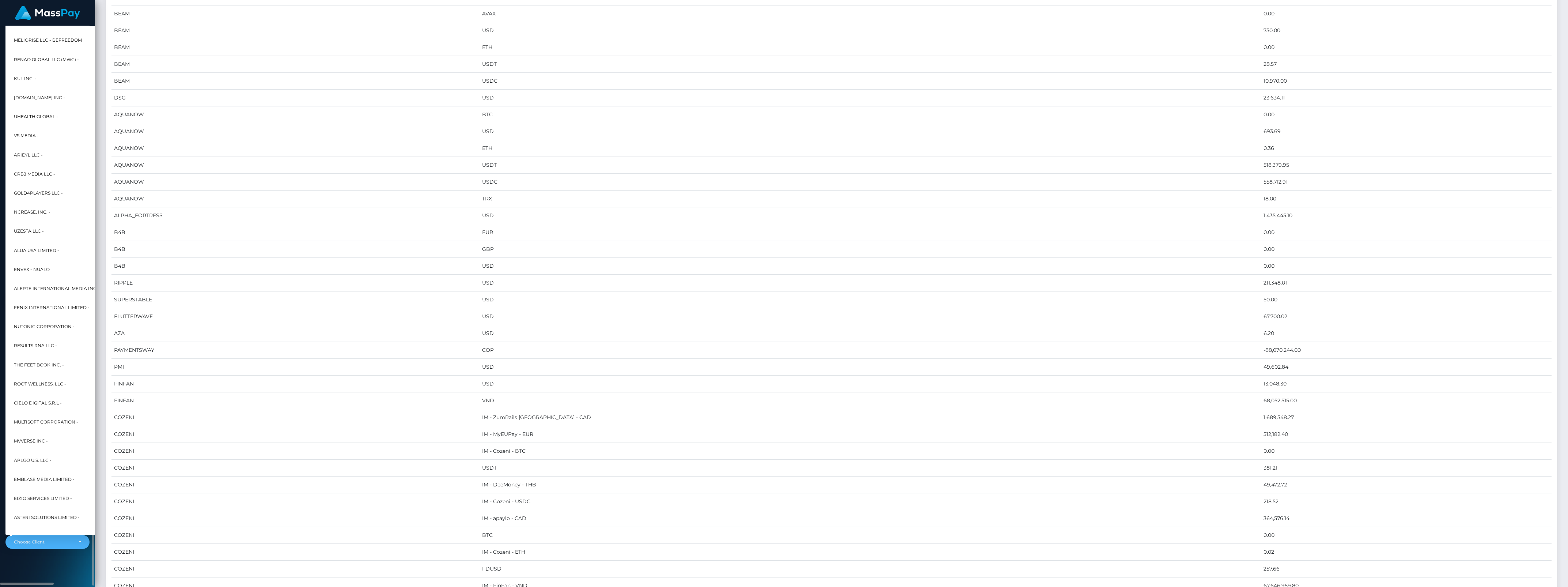
scroll to position [46, 0]
click at [30, 568] on div "MassPay Dashboard Transactions Ledger Payees Cancellations" at bounding box center [47, 306] width 95 height 560
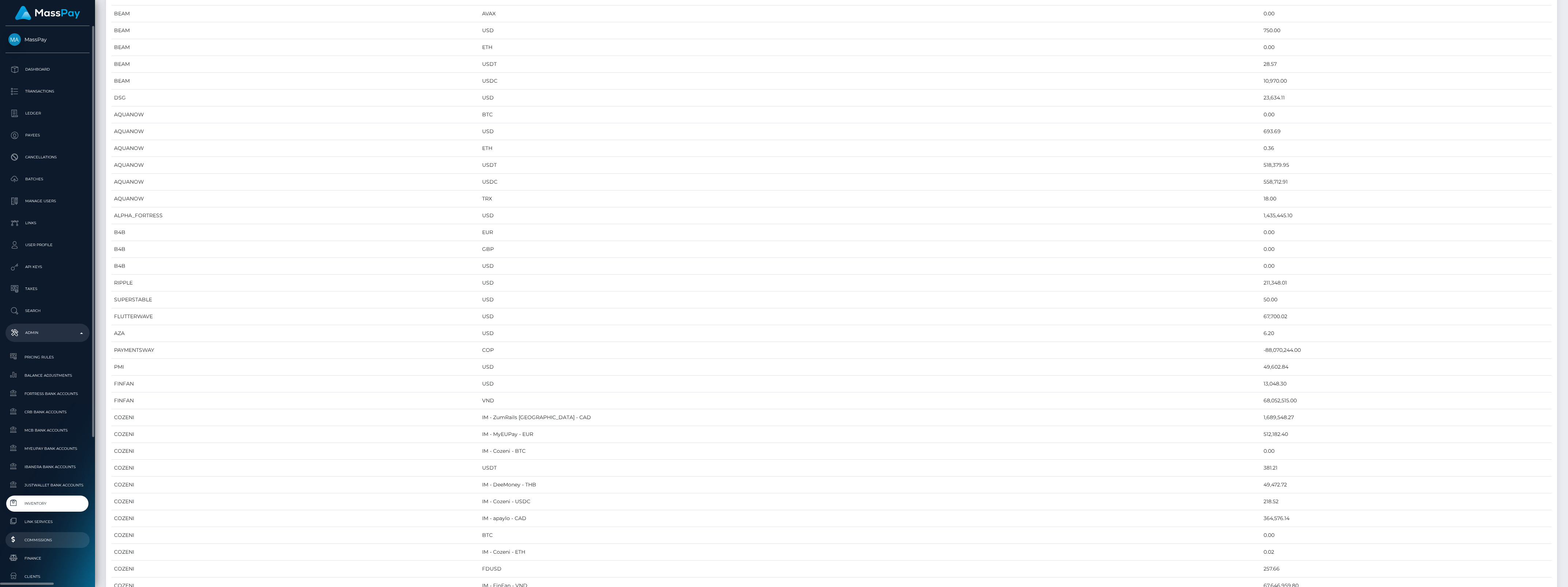
scroll to position [183, 0]
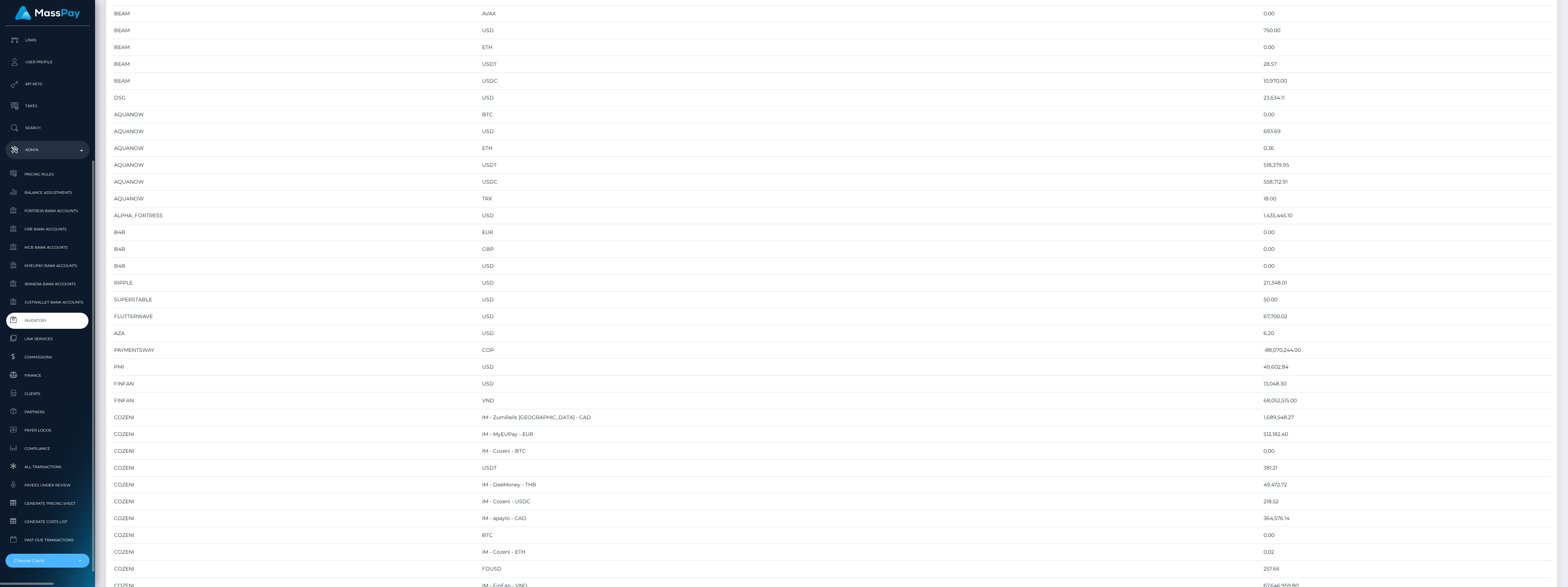
click at [46, 561] on div "Choose Client" at bounding box center [43, 561] width 59 height 6
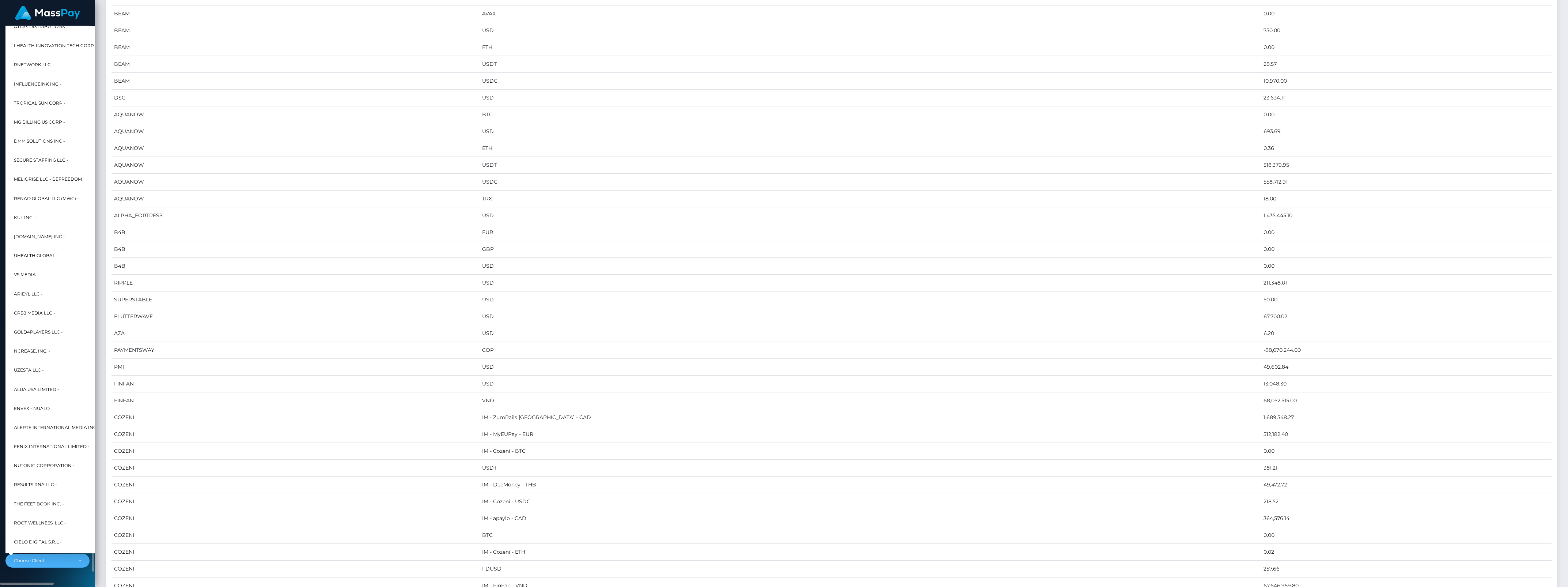
scroll to position [0, 0]
click at [196, 541] on td "COZENI" at bounding box center [295, 535] width 368 height 17
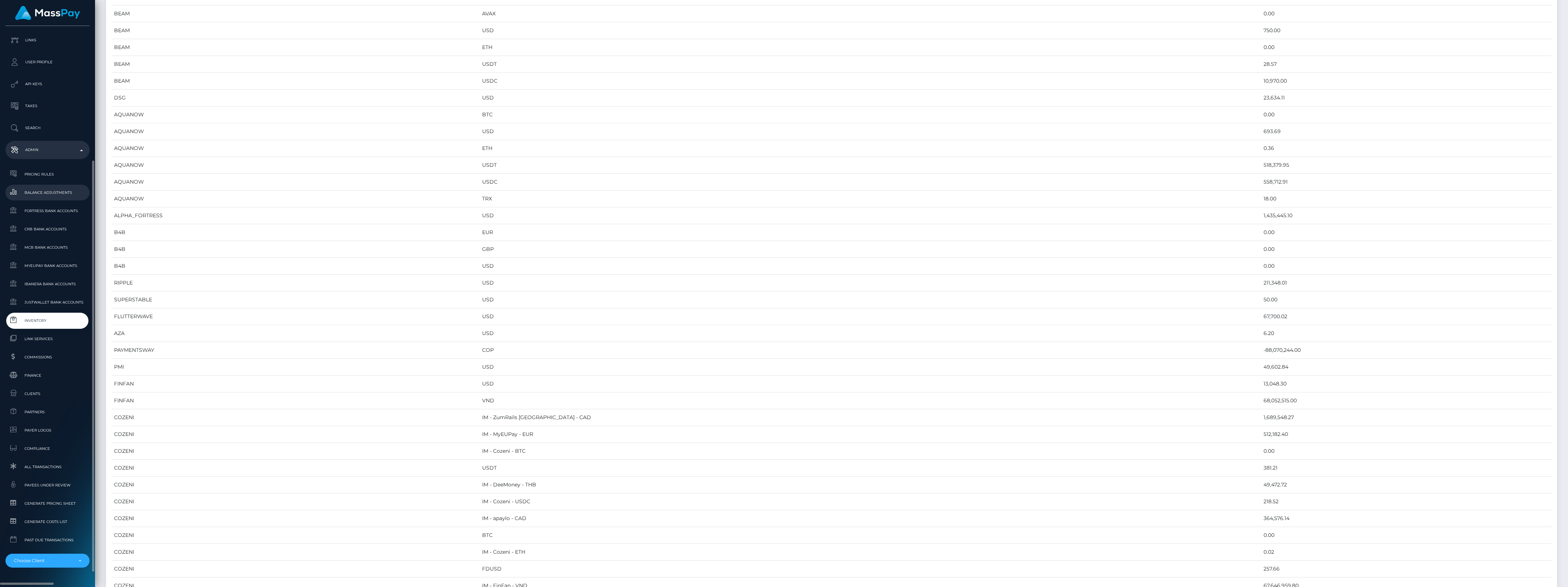
click at [41, 190] on span "Balance Adjustments" at bounding box center [47, 192] width 78 height 9
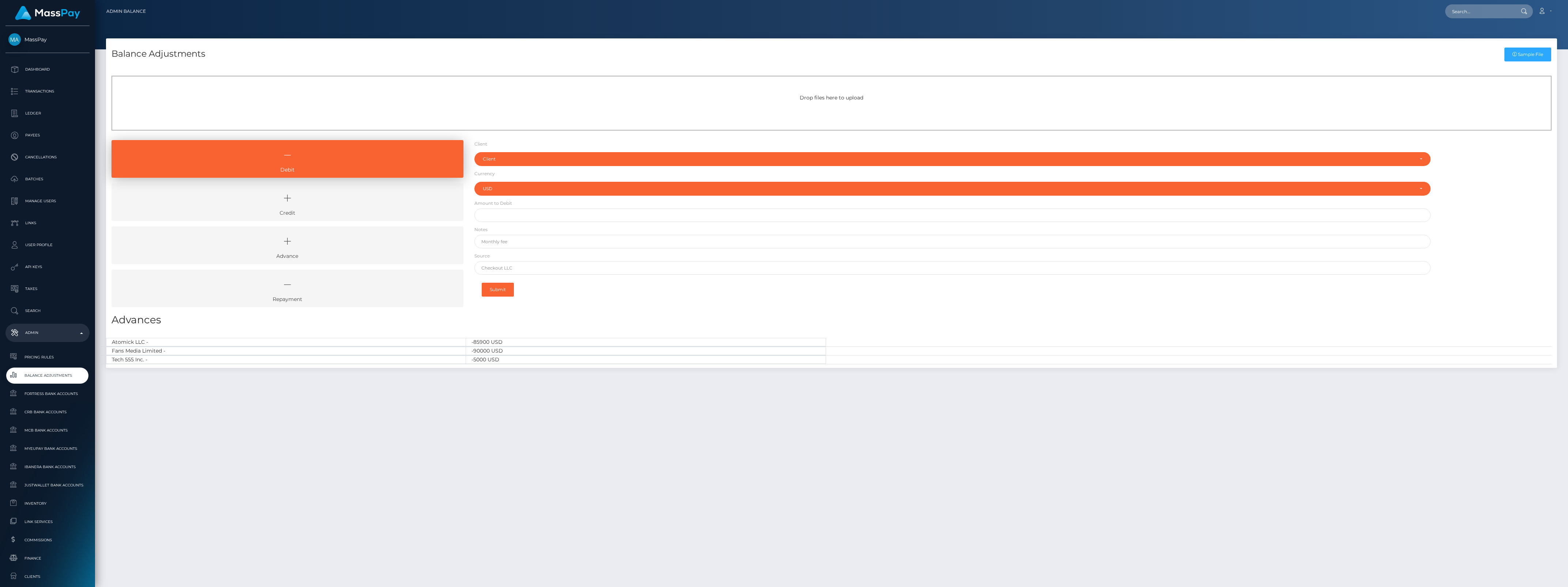
select select "USD"
drag, startPoint x: 290, startPoint y: 197, endPoint x: 351, endPoint y: 203, distance: 61.3
click at [290, 197] on icon at bounding box center [287, 198] width 335 height 22
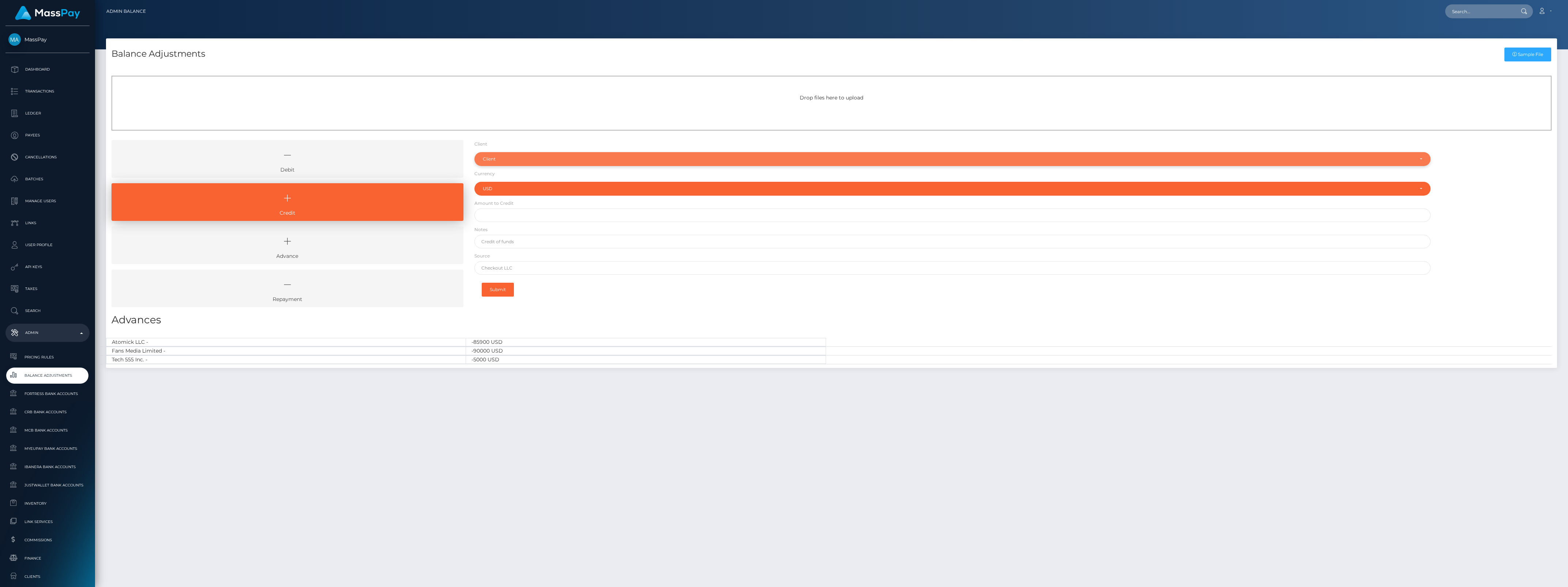
click at [516, 161] on div "Client" at bounding box center [948, 159] width 931 height 6
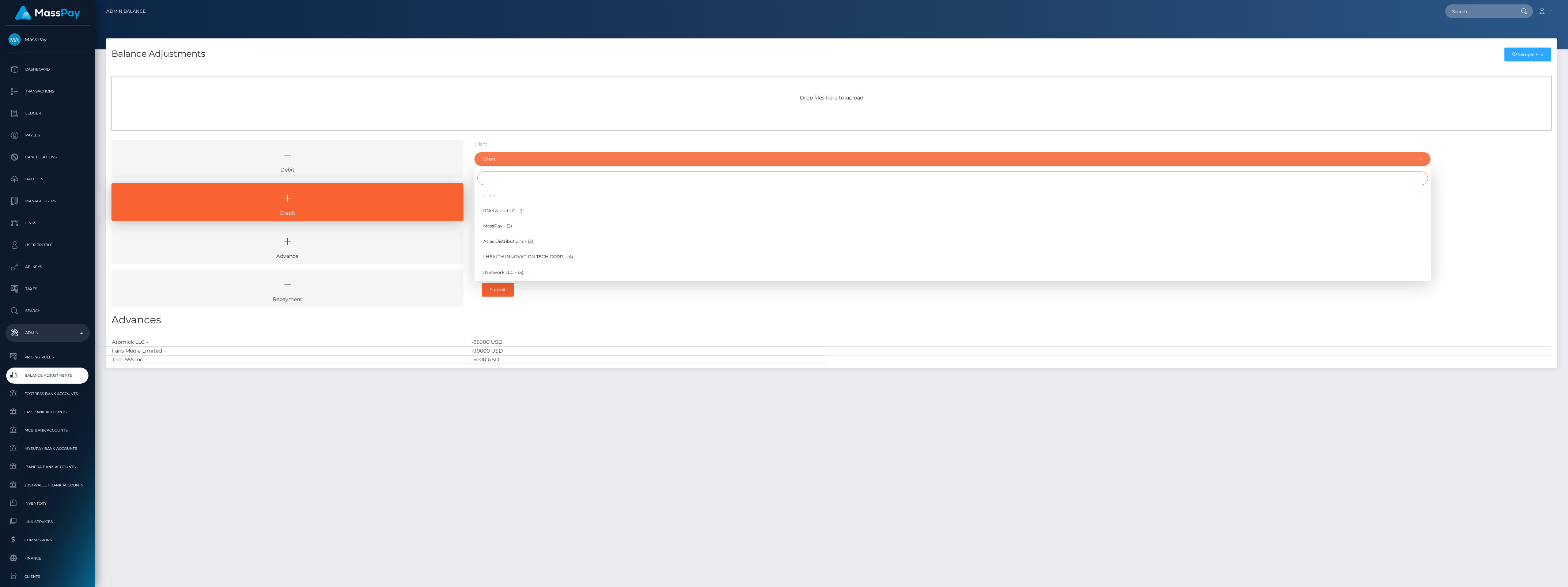
click at [517, 172] on input "Search" at bounding box center [953, 178] width 951 height 13
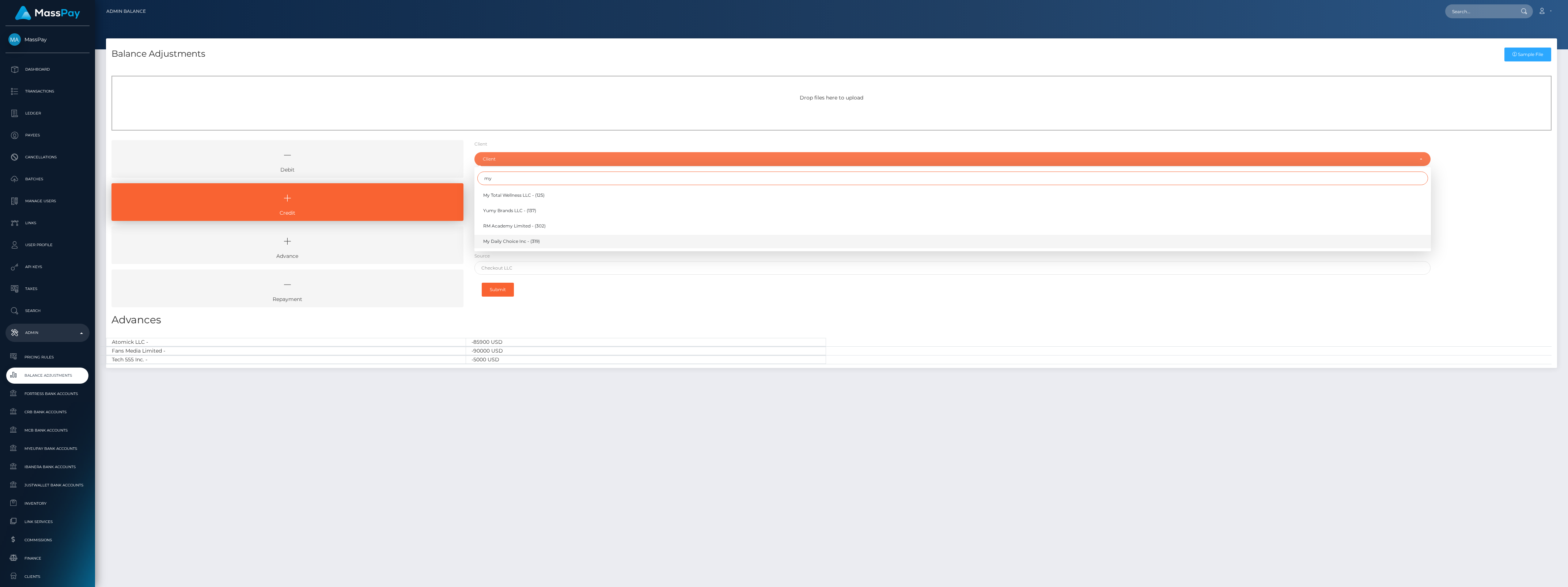
type input "my"
click at [527, 237] on link "My Daily Choice Inc - (319)" at bounding box center [952, 241] width 956 height 13
select select "319"
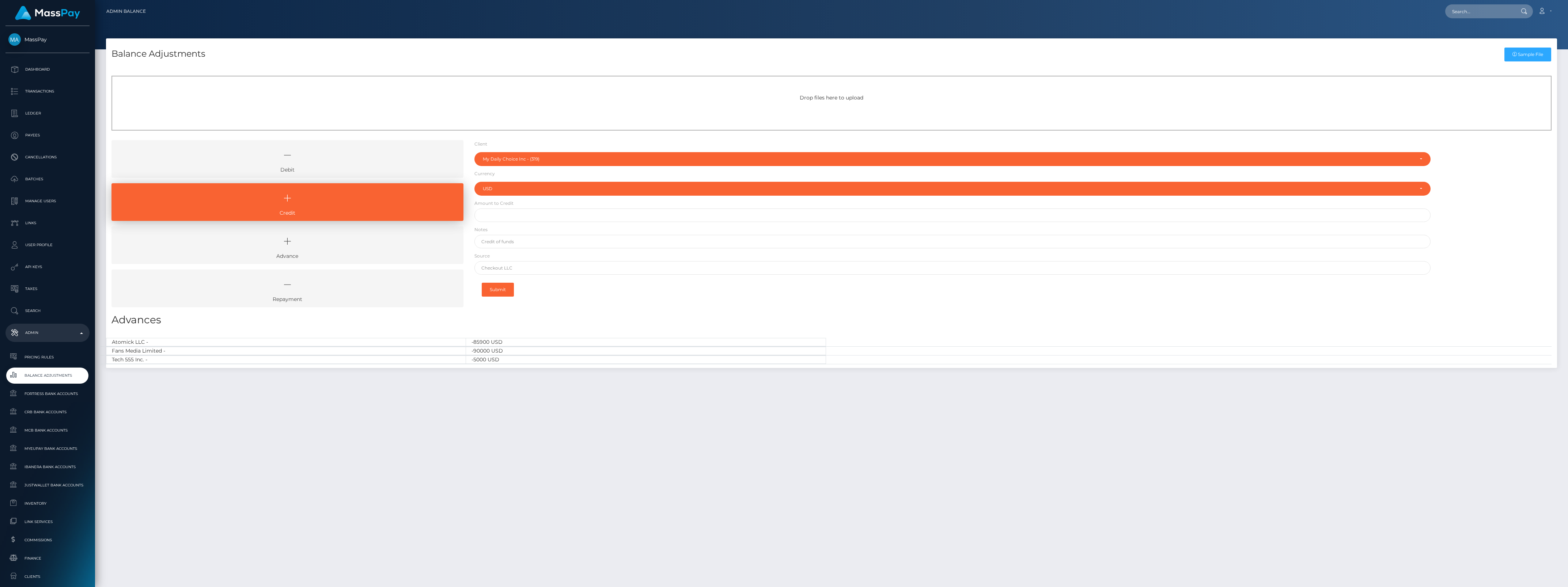
click at [517, 208] on form "Client Client RNetwork LLC - (1) MassPay - (2) Atlas Distributions - (3) I HEAL…" at bounding box center [952, 220] width 956 height 161
click at [523, 211] on input "text" at bounding box center [952, 215] width 956 height 13
type input "$1,500.00"
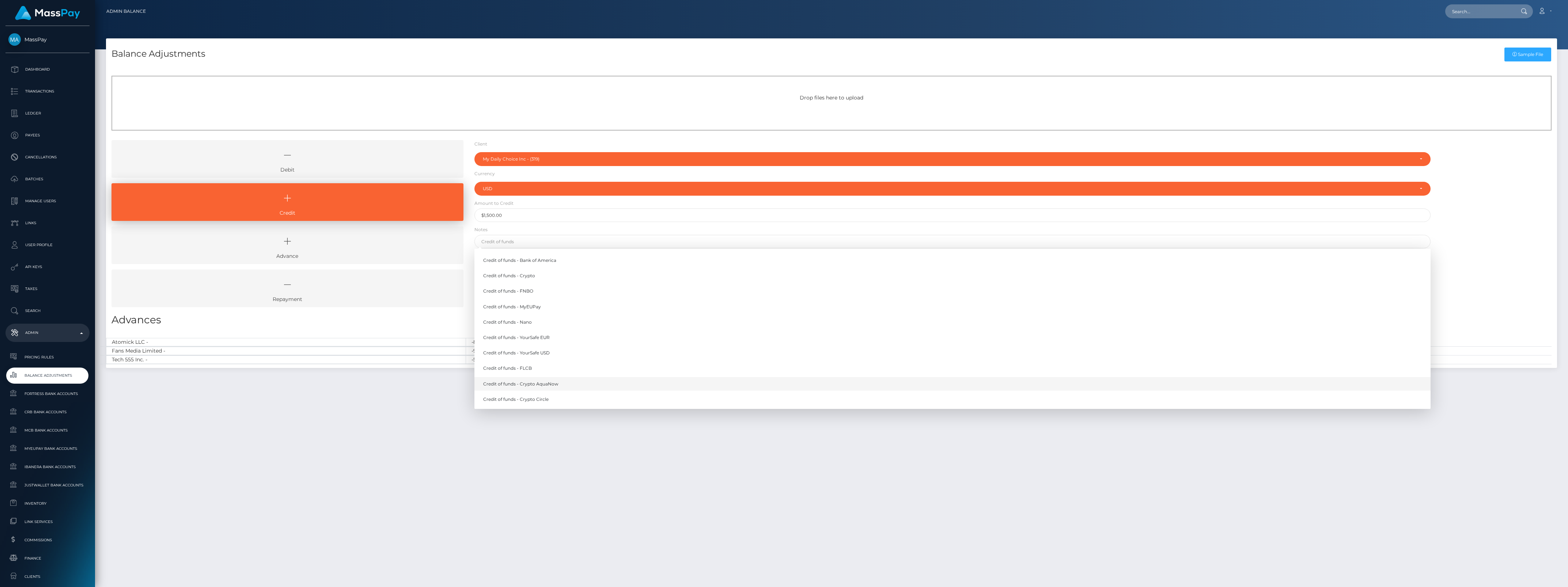
click at [541, 385] on link "Credit of funds - Crypto AquaNow" at bounding box center [952, 384] width 956 height 13
type input "Credit of funds - Crypto AquaNow"
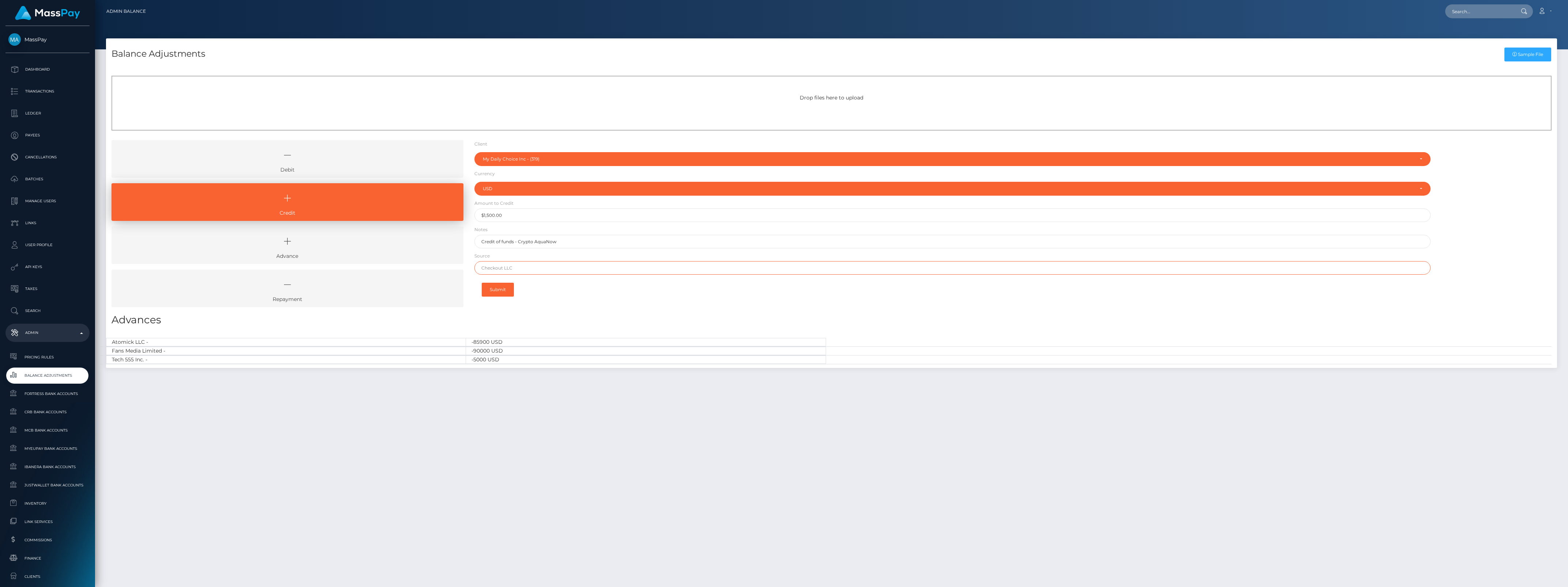
click at [532, 265] on input "text" at bounding box center [952, 268] width 956 height 13
click at [533, 276] on form "Client Client RNetwork LLC - (1) MassPay - (2) Atlas Distributions - (3) I HEAL…" at bounding box center [952, 220] width 956 height 161
click at [533, 266] on input "text" at bounding box center [952, 268] width 956 height 13
paste input "CryptoChill"
type input "CryptoChill"
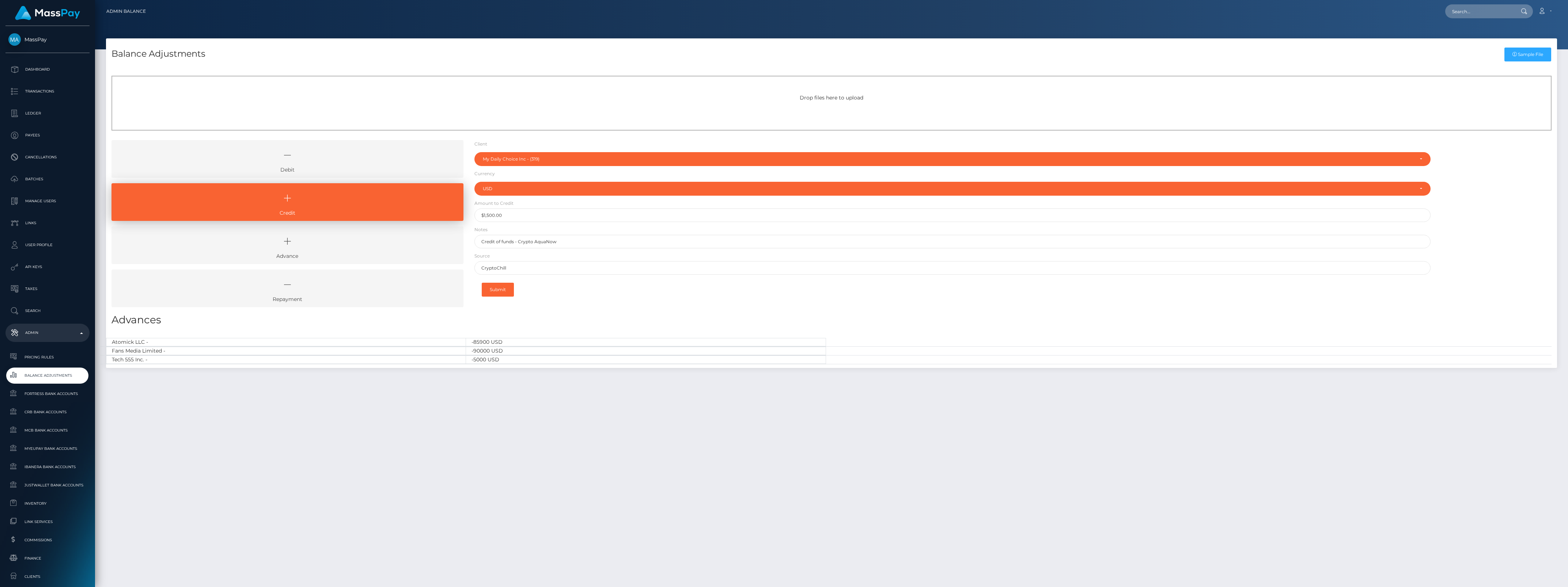
click at [558, 309] on div "Client Client RNetwork LLC - (1) MassPay - (2) Atlas Distributions - (3) I HEAL…" at bounding box center [952, 226] width 967 height 172
click at [508, 292] on button "Submit" at bounding box center [497, 289] width 32 height 14
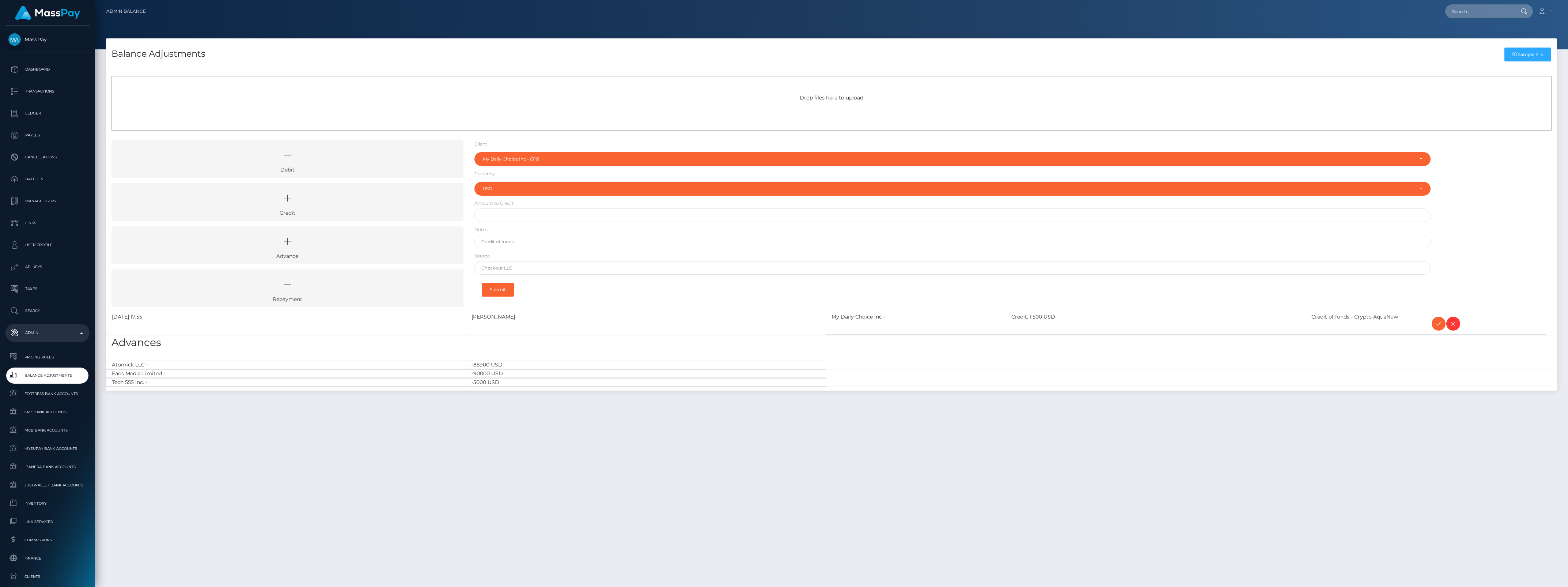
select select "319"
select select "USD"
click at [1440, 323] on icon at bounding box center [1438, 323] width 9 height 9
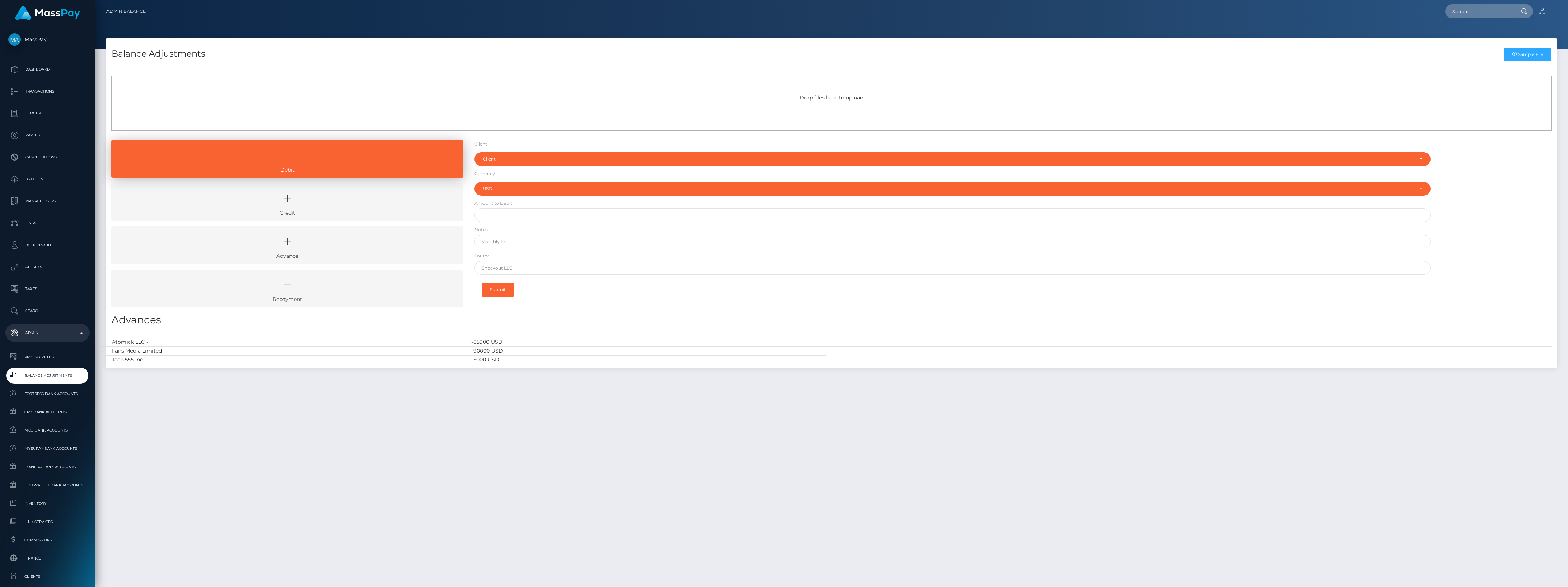
select select "USD"
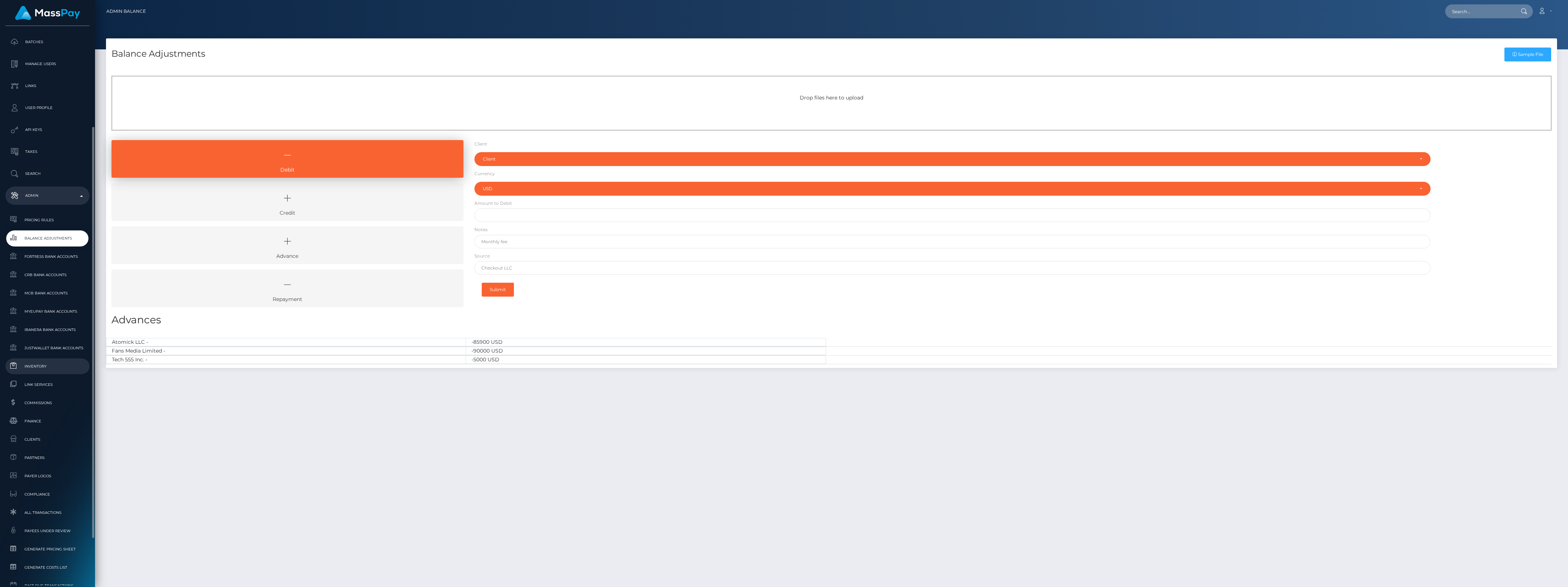
click at [38, 361] on link "Inventory" at bounding box center [47, 366] width 84 height 16
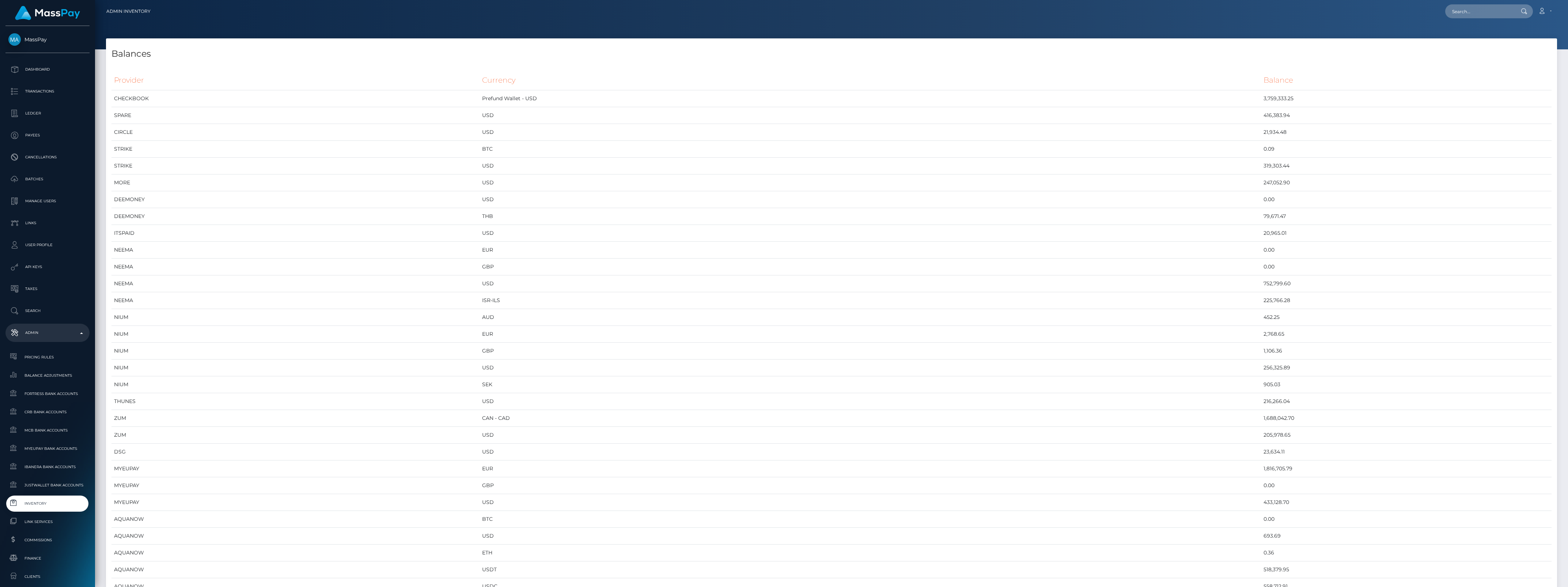
scroll to position [3618, 1451]
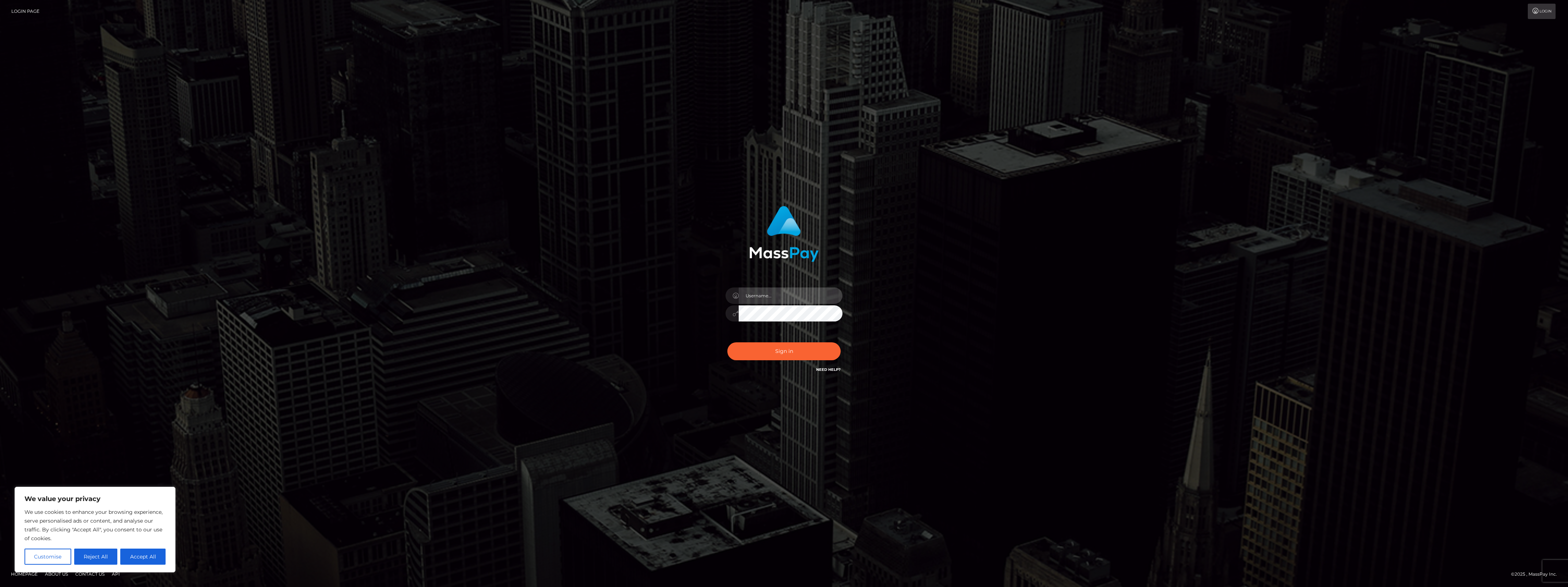
type input "bengreen"
click at [784, 348] on div "0cAFcWeA6BGyBPhGrokS8VrCSmzcpOSLkqekmP_Ow2GkSnqrNOjmoUkda0kibW5tTmICP_XIRl6F-IH…" at bounding box center [784, 354] width 128 height 32
type input "bengreen"
drag, startPoint x: 760, startPoint y: 339, endPoint x: 763, endPoint y: 348, distance: 9.5
click at [760, 339] on div "0cAFcWeA7vZXGt-Lz-j8B3OqQU_jjYmUnASo0ZCRlOJ5dKDFqAuHYHxA6NUZqa5OzXDPMMYr4qvkccY…" at bounding box center [784, 354] width 128 height 32
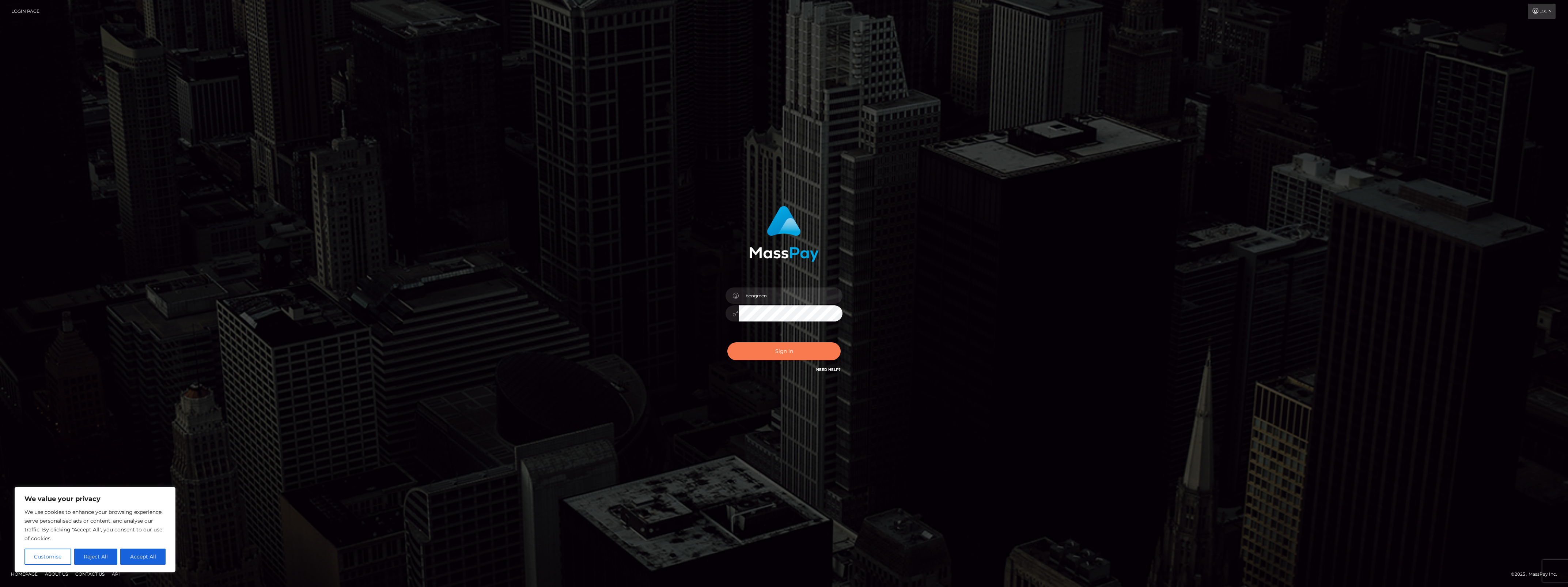
click at [763, 353] on button "Sign in" at bounding box center [784, 351] width 113 height 18
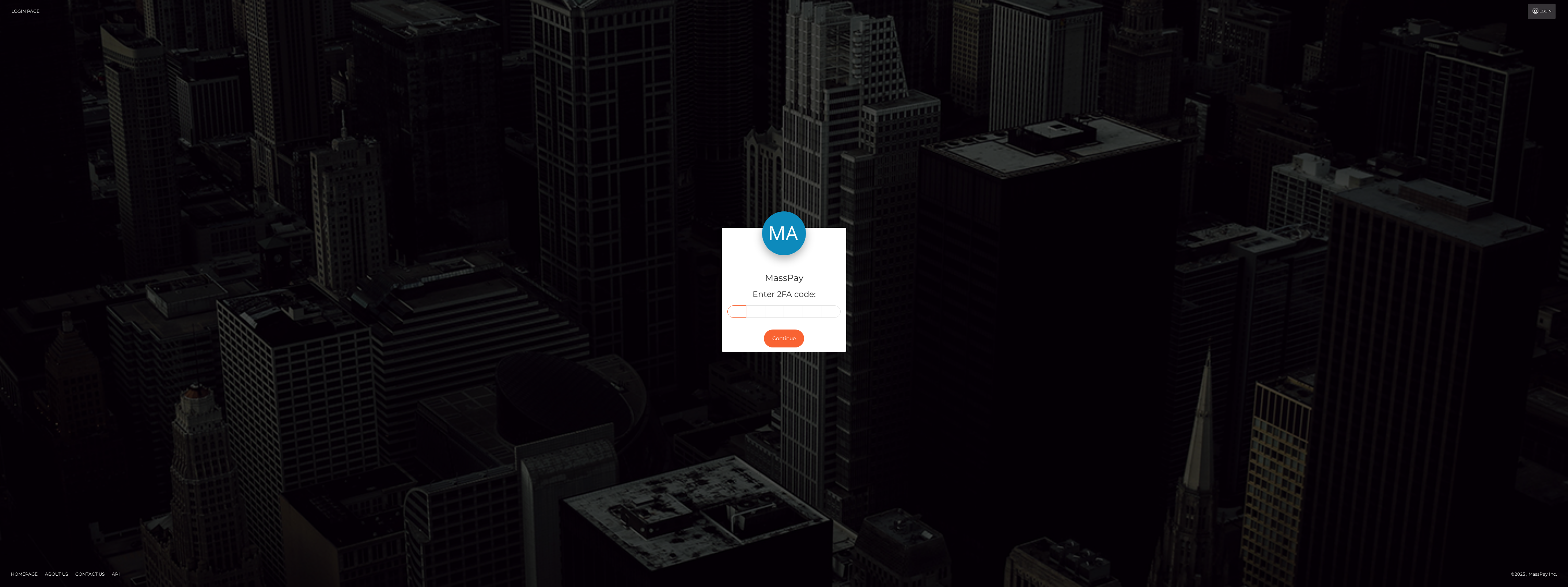
drag, startPoint x: 741, startPoint y: 318, endPoint x: 734, endPoint y: 314, distance: 8.1
paste input "5"
type input "5"
type input "2"
type input "7"
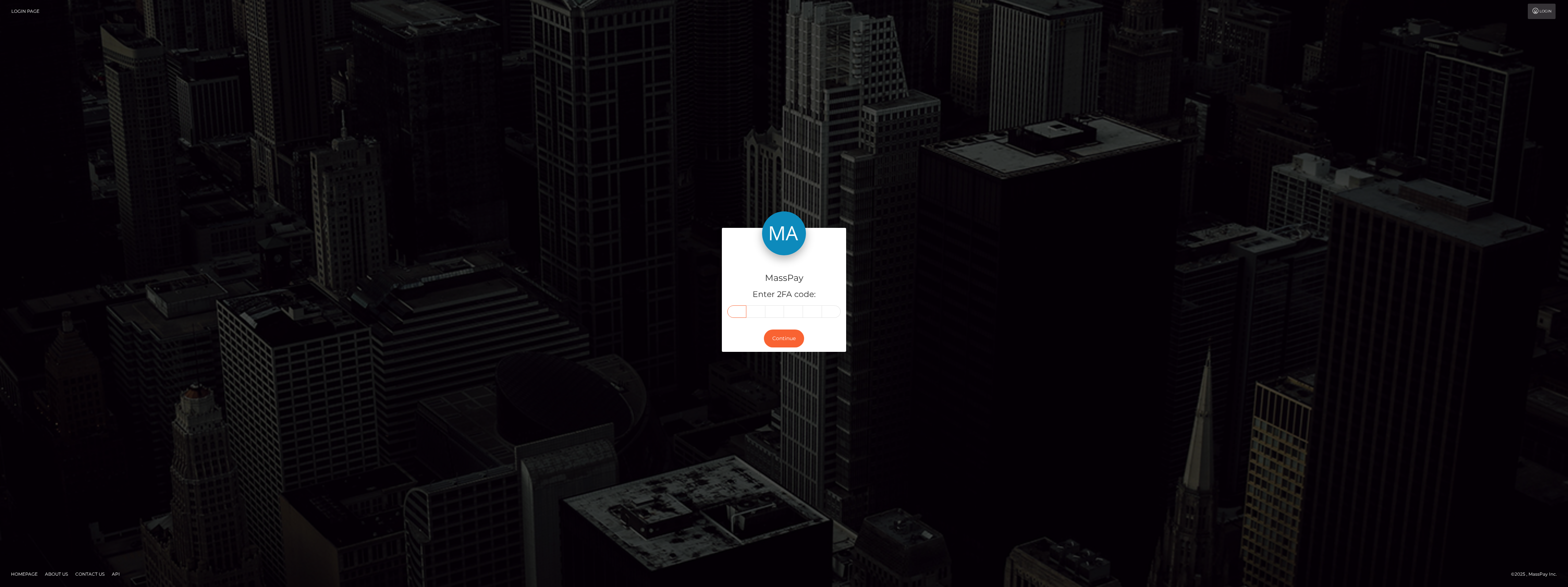
type input "1"
type input "3"
type input "5"
click at [783, 354] on form "MassPay Enter 2FA code: 5 2 7 1 3 5 527135 Continue" at bounding box center [784, 294] width 124 height 132
click at [781, 340] on button "Continue" at bounding box center [784, 338] width 40 height 18
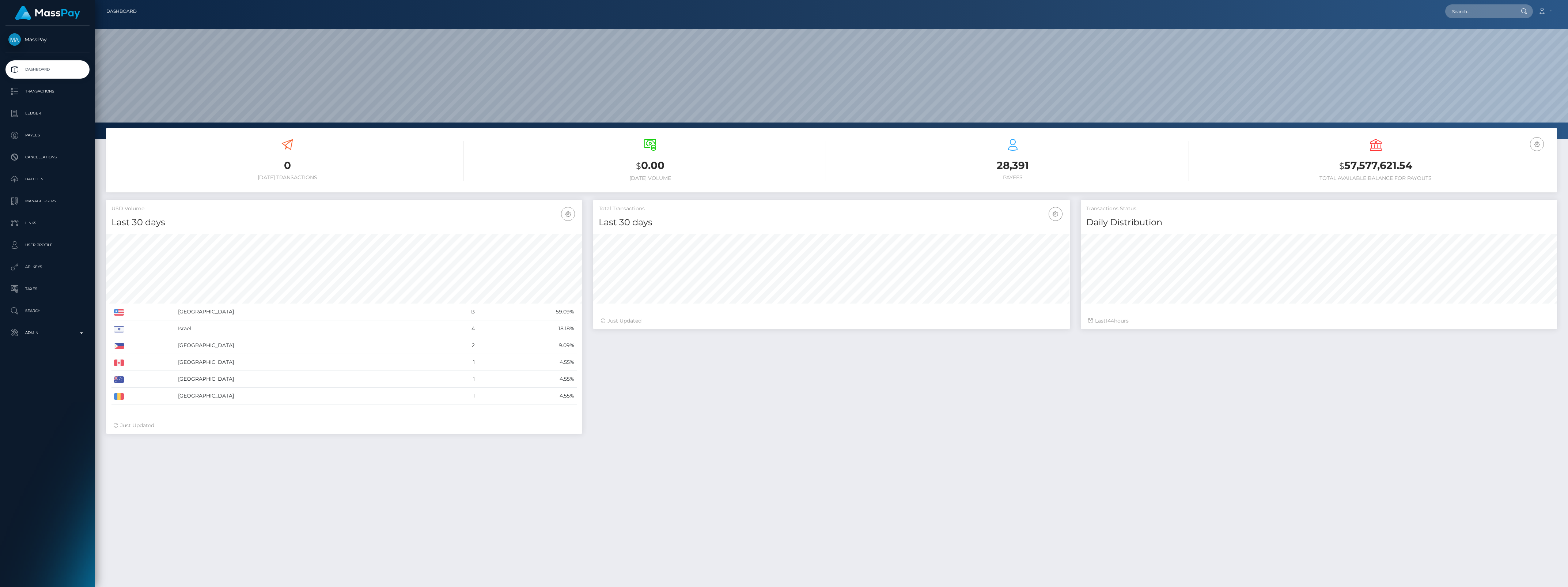
scroll to position [129, 476]
click at [37, 337] on p "Admin" at bounding box center [47, 332] width 78 height 11
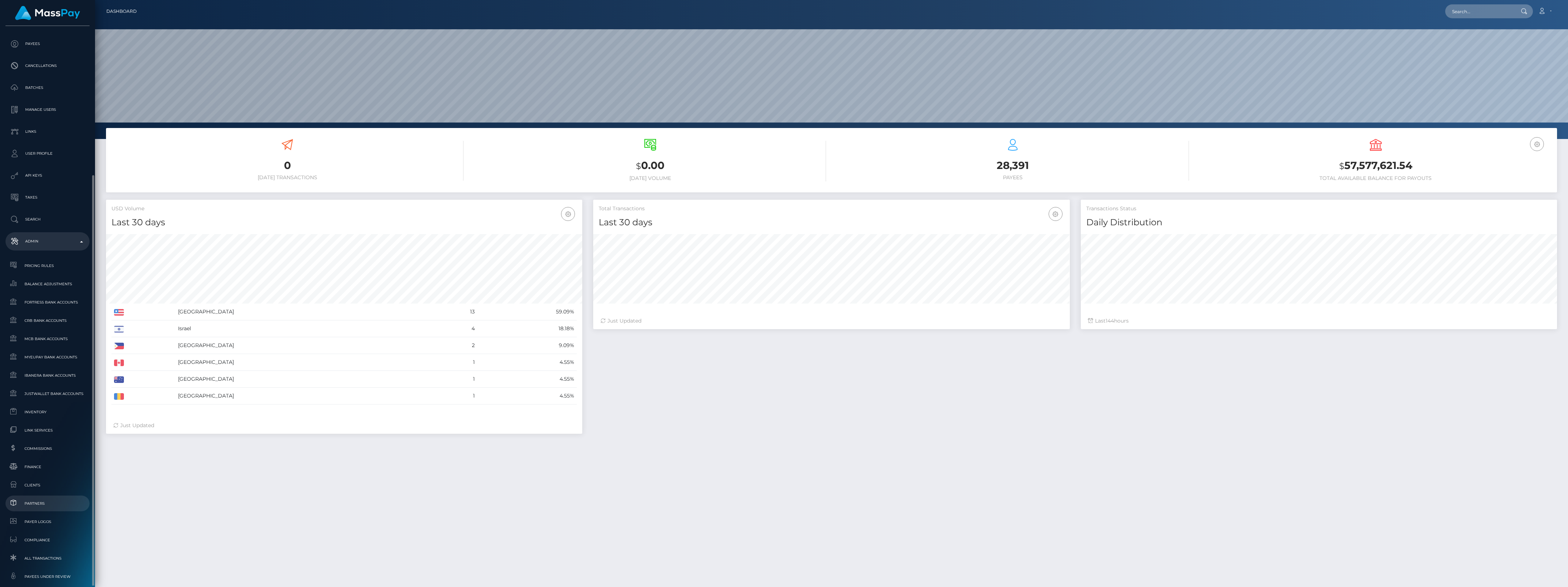
scroll to position [137, 0]
click at [41, 424] on span "Finance" at bounding box center [47, 421] width 78 height 9
click at [47, 363] on link "Commissions" at bounding box center [47, 358] width 84 height 16
click at [45, 317] on span "Inventory" at bounding box center [47, 322] width 78 height 9
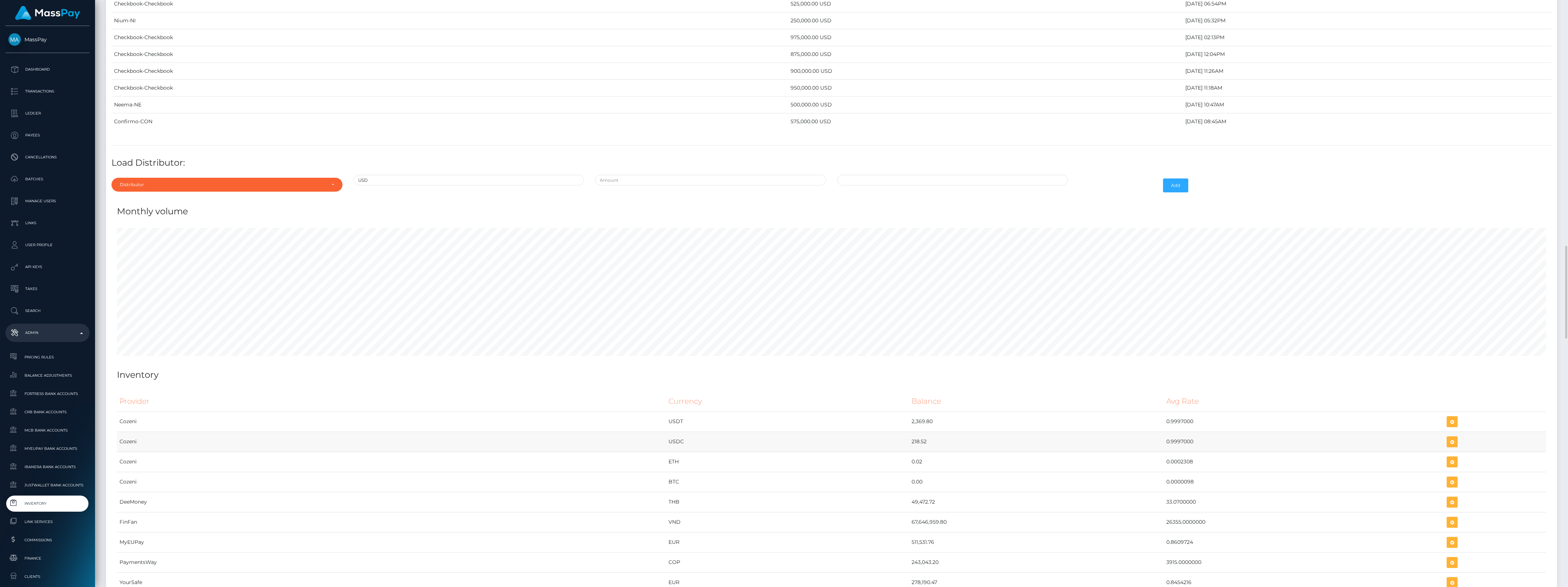
scroll to position [2701, 0]
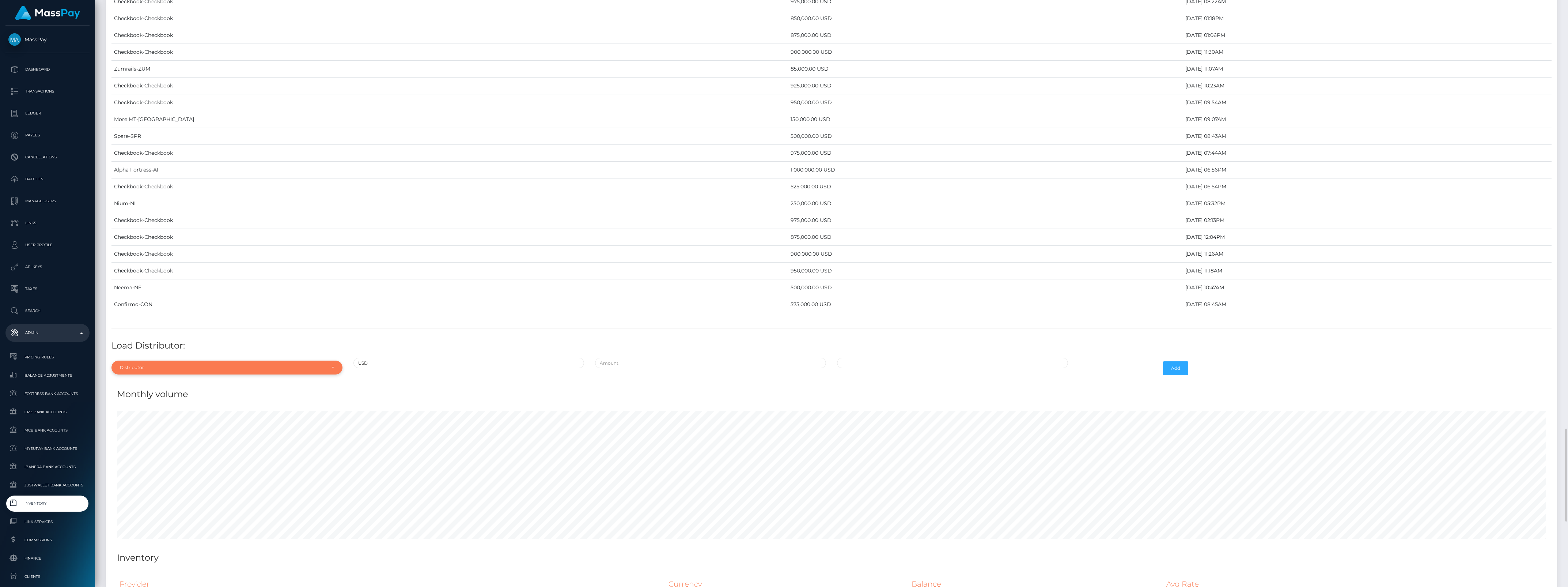
click at [147, 370] on div "Distributor" at bounding box center [223, 368] width 206 height 6
click at [136, 261] on input "Search" at bounding box center [227, 256] width 225 height 10
type input "check"
click at [145, 354] on span "Checkbook" at bounding box center [133, 350] width 25 height 7
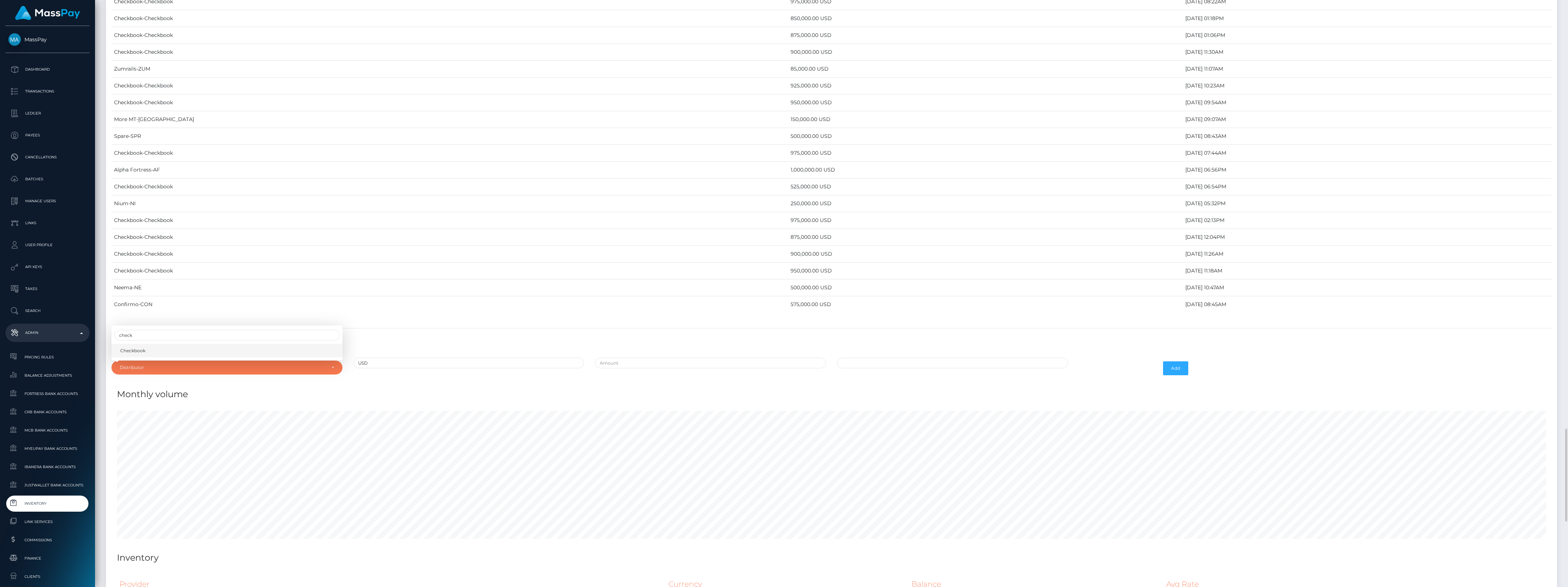
select select "7"
click at [662, 368] on input "text" at bounding box center [710, 362] width 231 height 10
type input "$975,000.0000000"
type input "09/24/2025 11:34 AM"
click at [1177, 375] on button "Add" at bounding box center [1175, 368] width 25 height 14
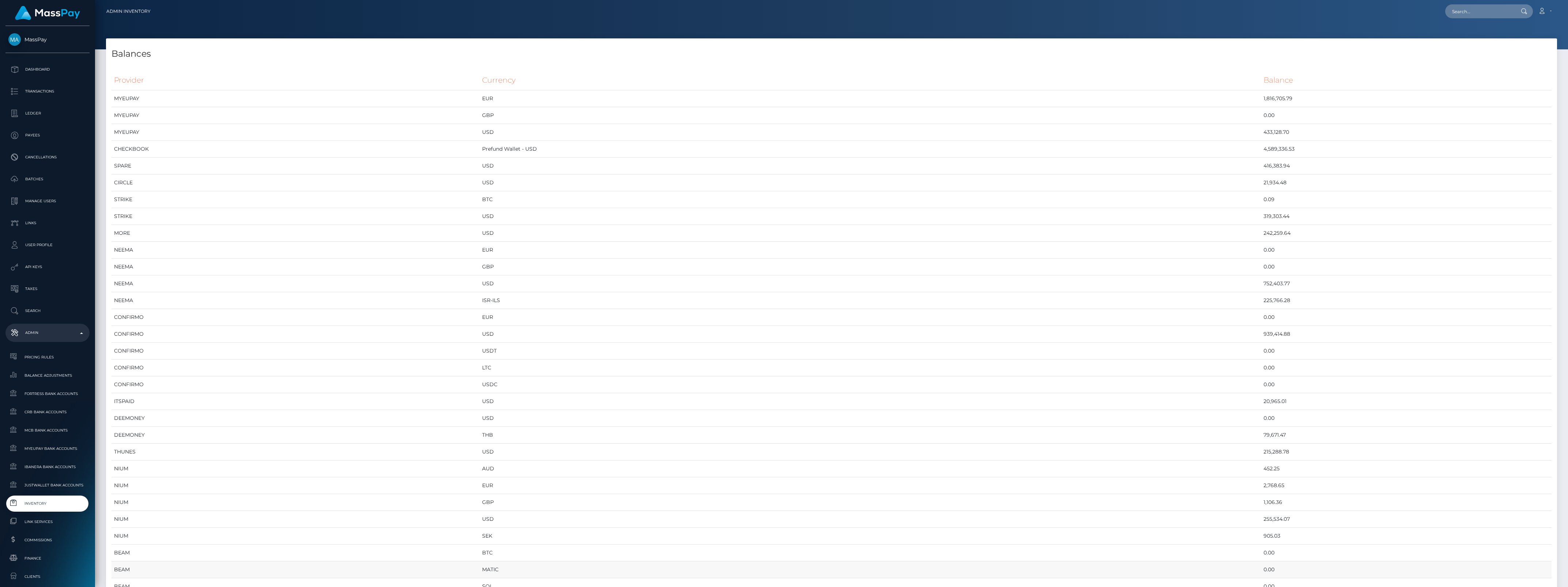
scroll to position [46, 0]
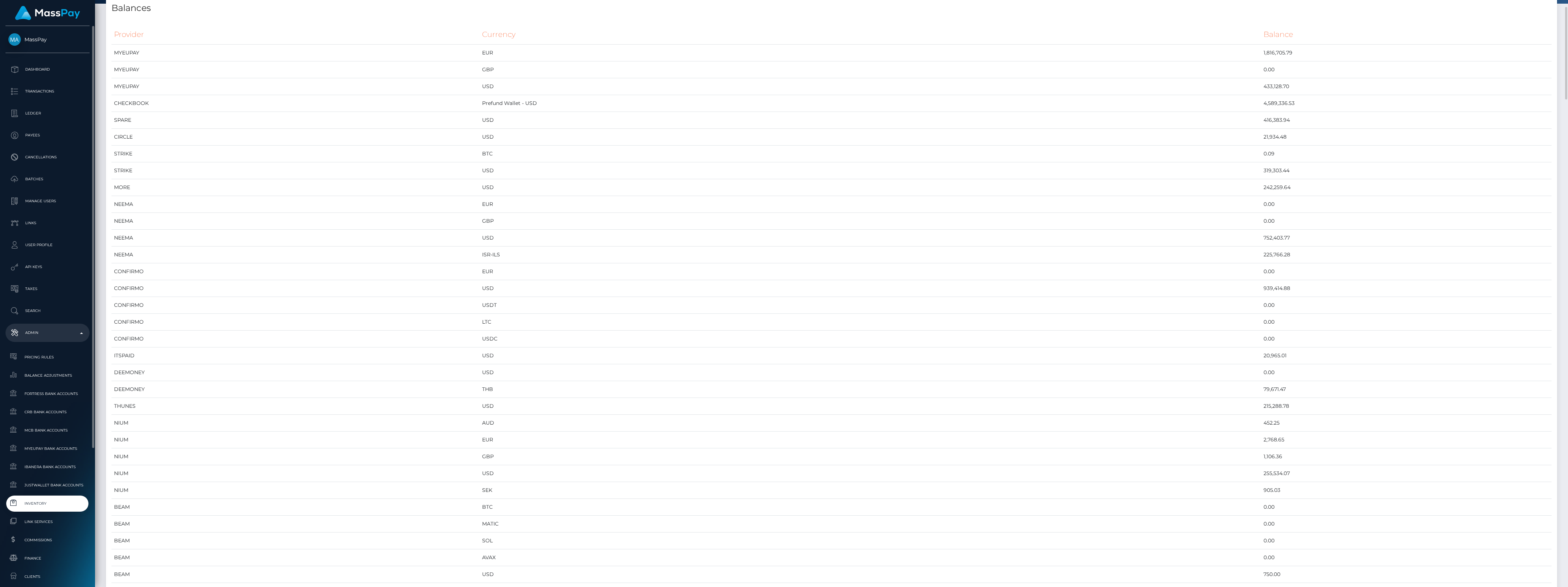
click at [40, 502] on span "Inventory" at bounding box center [47, 504] width 78 height 9
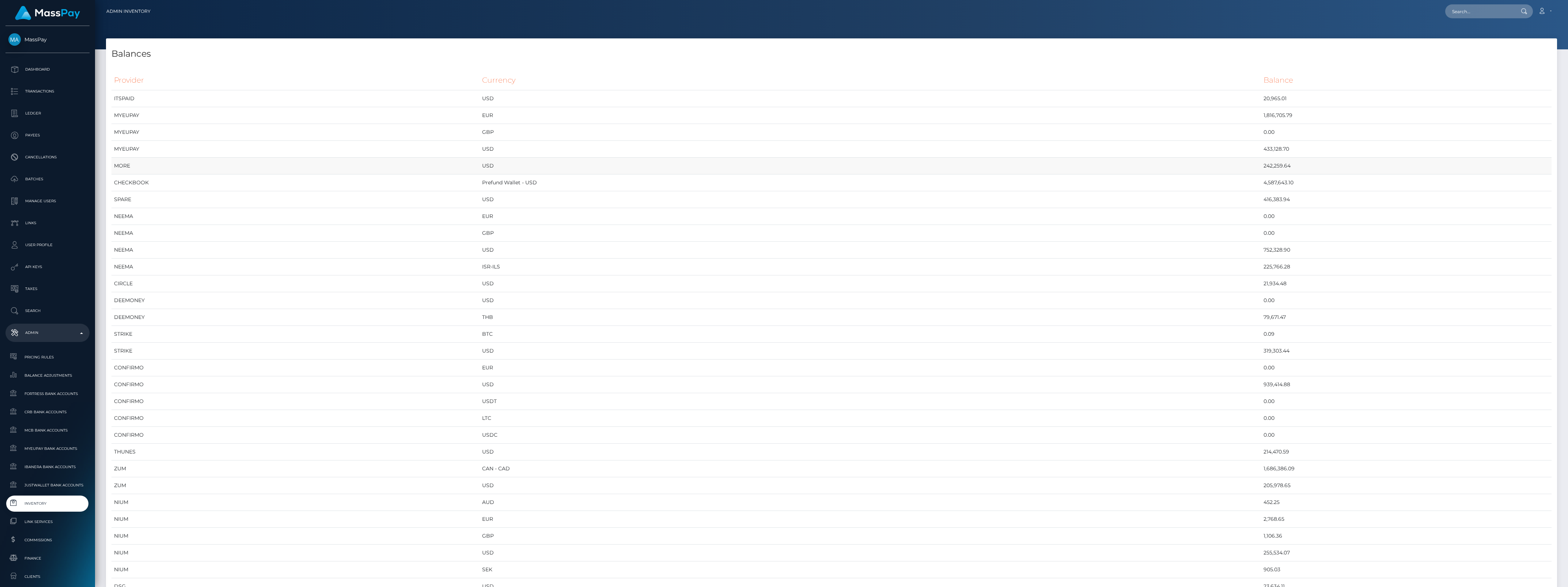
scroll to position [3635, 1451]
click at [47, 501] on span "Inventory" at bounding box center [47, 504] width 78 height 9
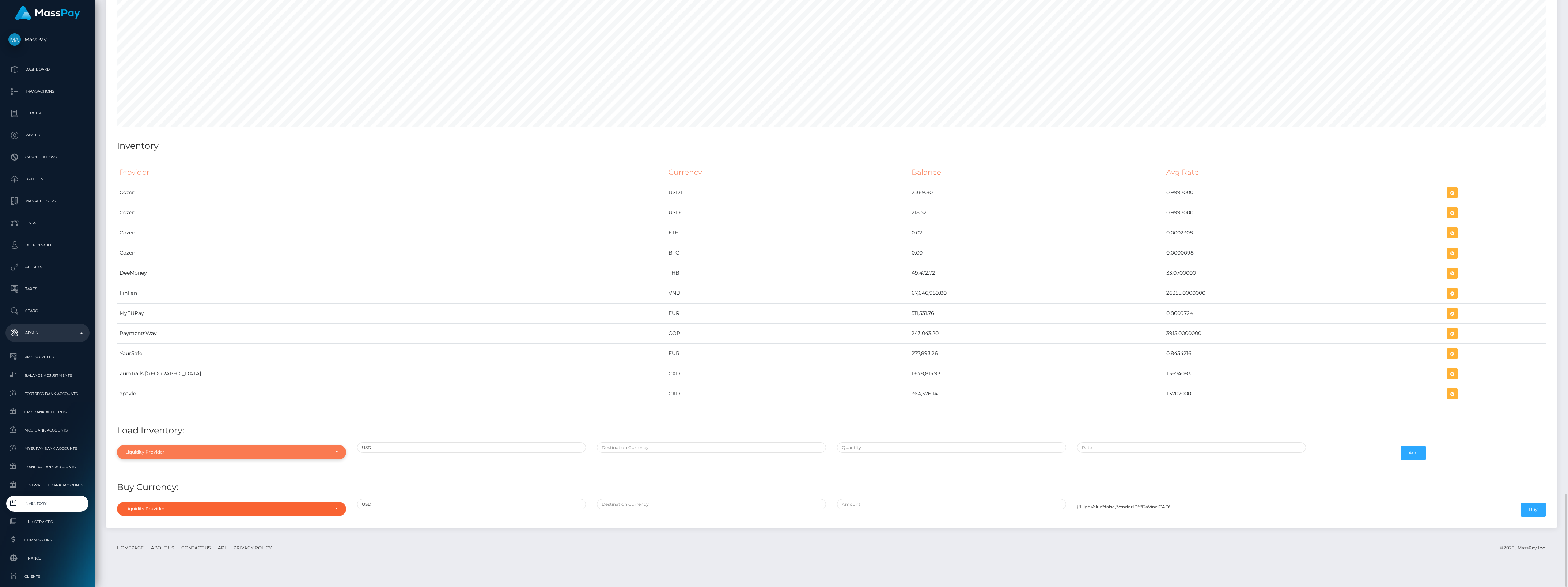
scroll to position [2856, 0]
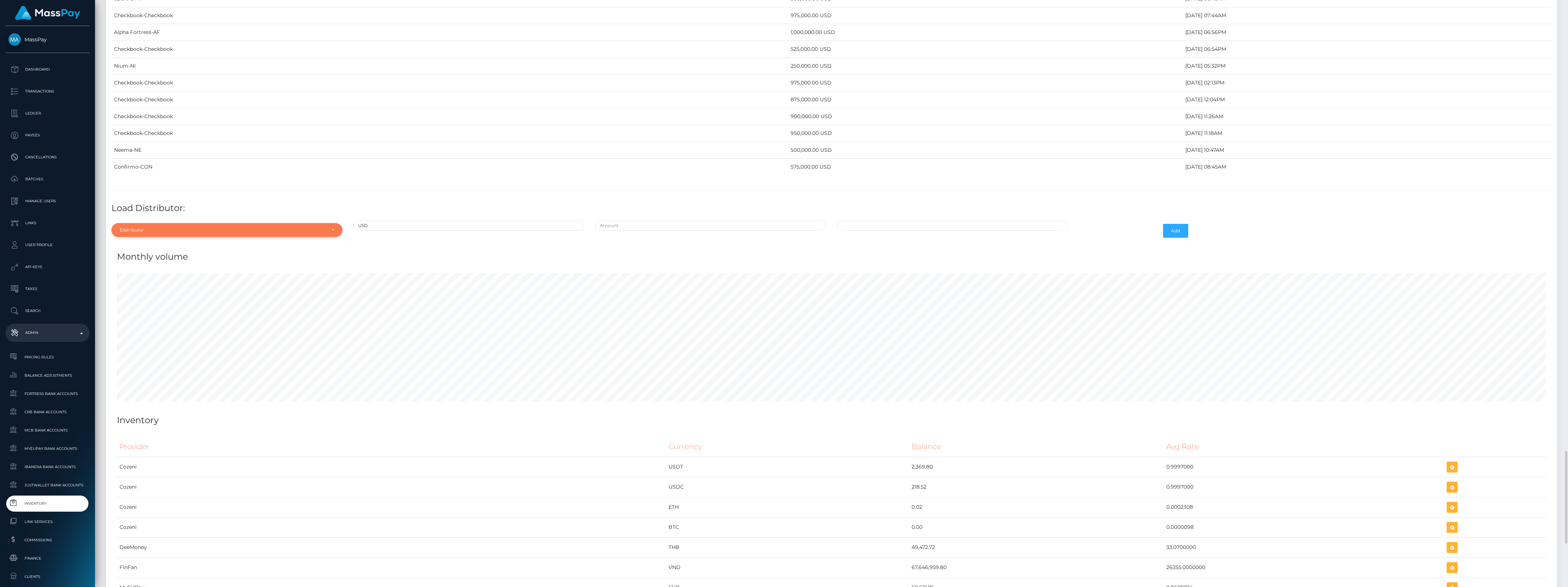
click at [148, 233] on div "Distributor" at bounding box center [223, 230] width 206 height 6
click at [138, 253] on input "Search" at bounding box center [227, 247] width 225 height 10
type input "th"
click at [144, 270] on link "Thunes" at bounding box center [226, 263] width 231 height 13
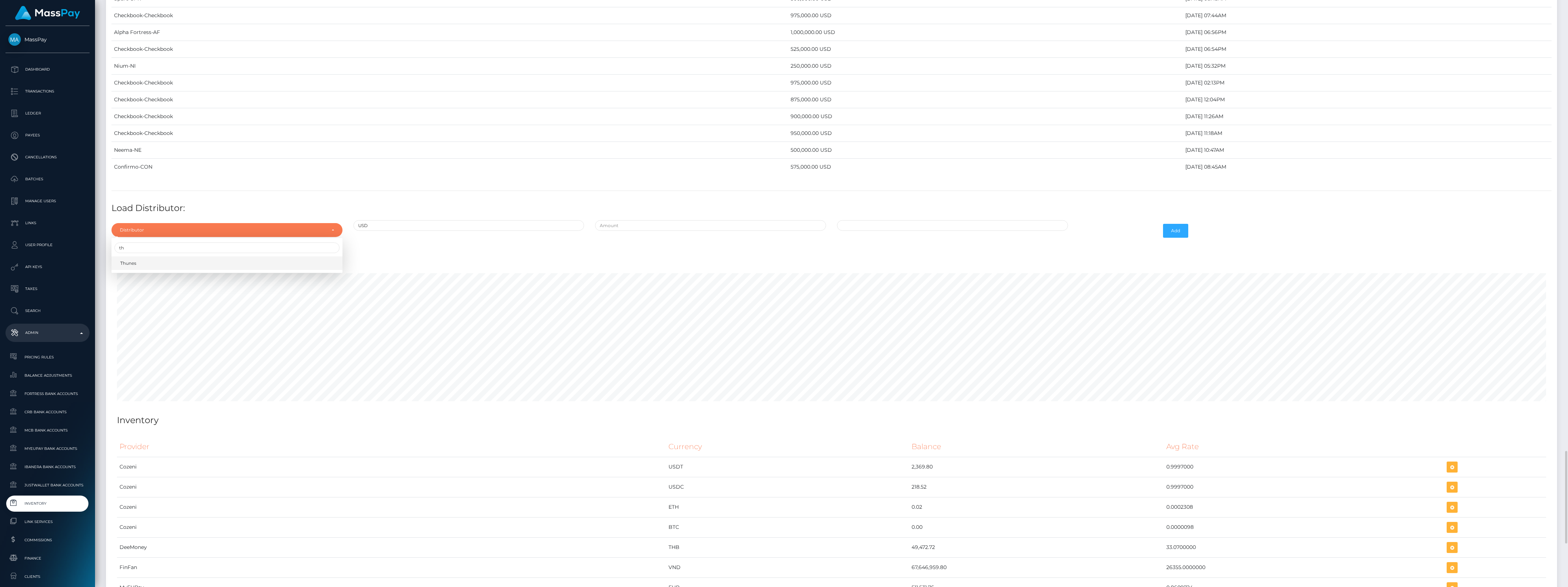
select select "13"
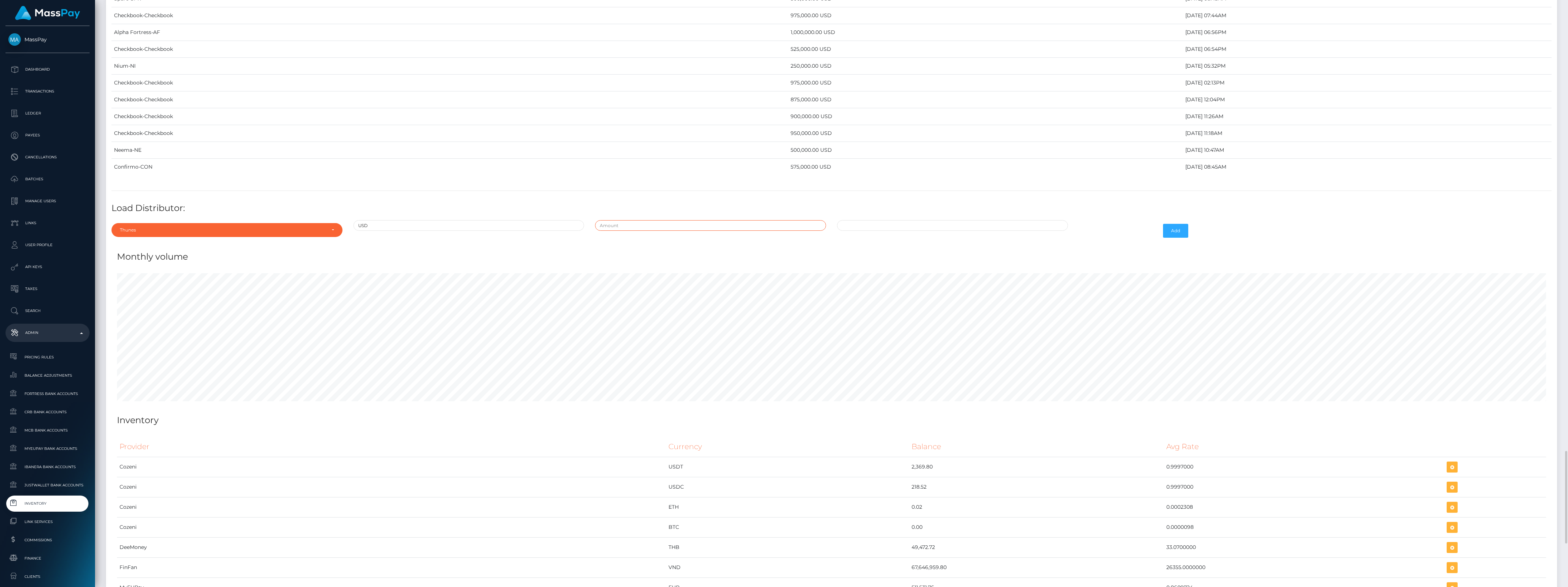
click at [681, 231] on input "text" at bounding box center [710, 225] width 231 height 10
type input "$450,000.0000000"
type input "09/24/2025 11:45 AM"
click at [1168, 237] on button "Add" at bounding box center [1175, 230] width 25 height 14
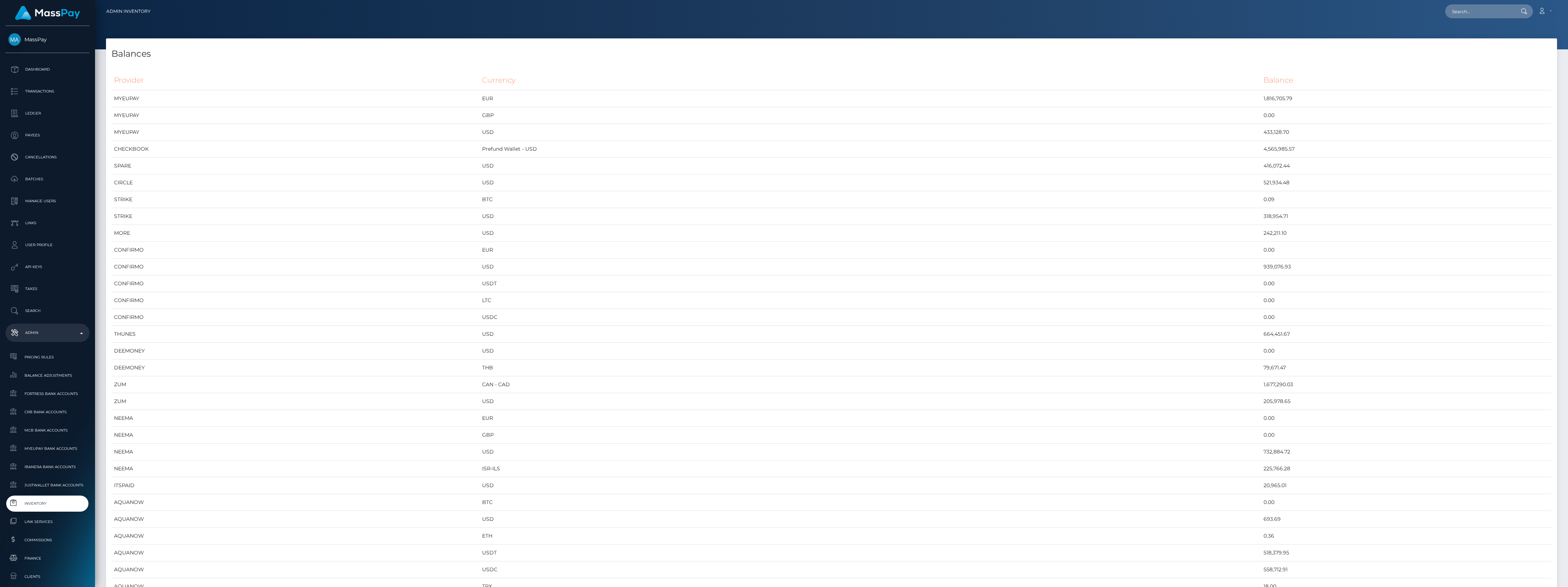
scroll to position [3652, 1451]
